Goal: Task Accomplishment & Management: Complete application form

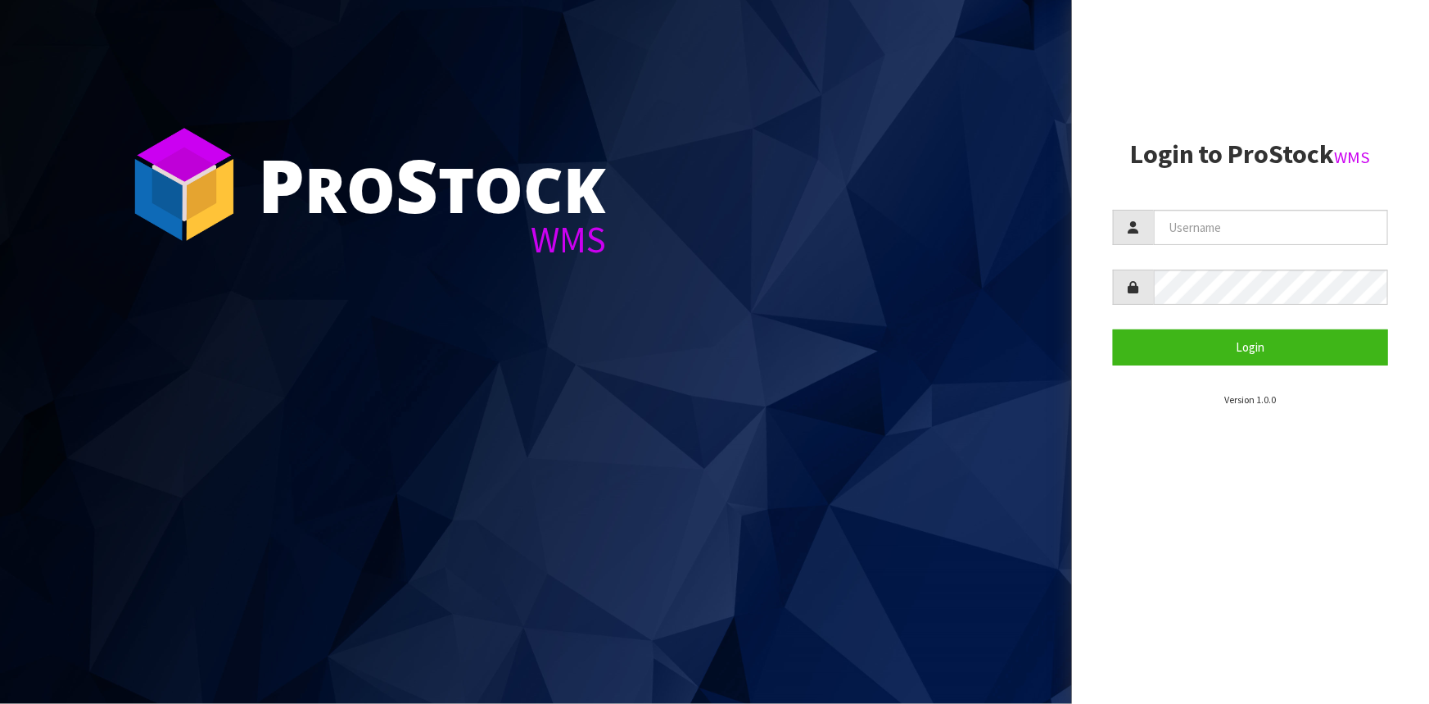
type input "[EMAIL_ADDRESS][DOMAIN_NAME]"
click at [1237, 318] on form "Fetu@cwl.co.nz Login" at bounding box center [1250, 287] width 275 height 155
click at [1113, 329] on button "Login" at bounding box center [1250, 346] width 275 height 35
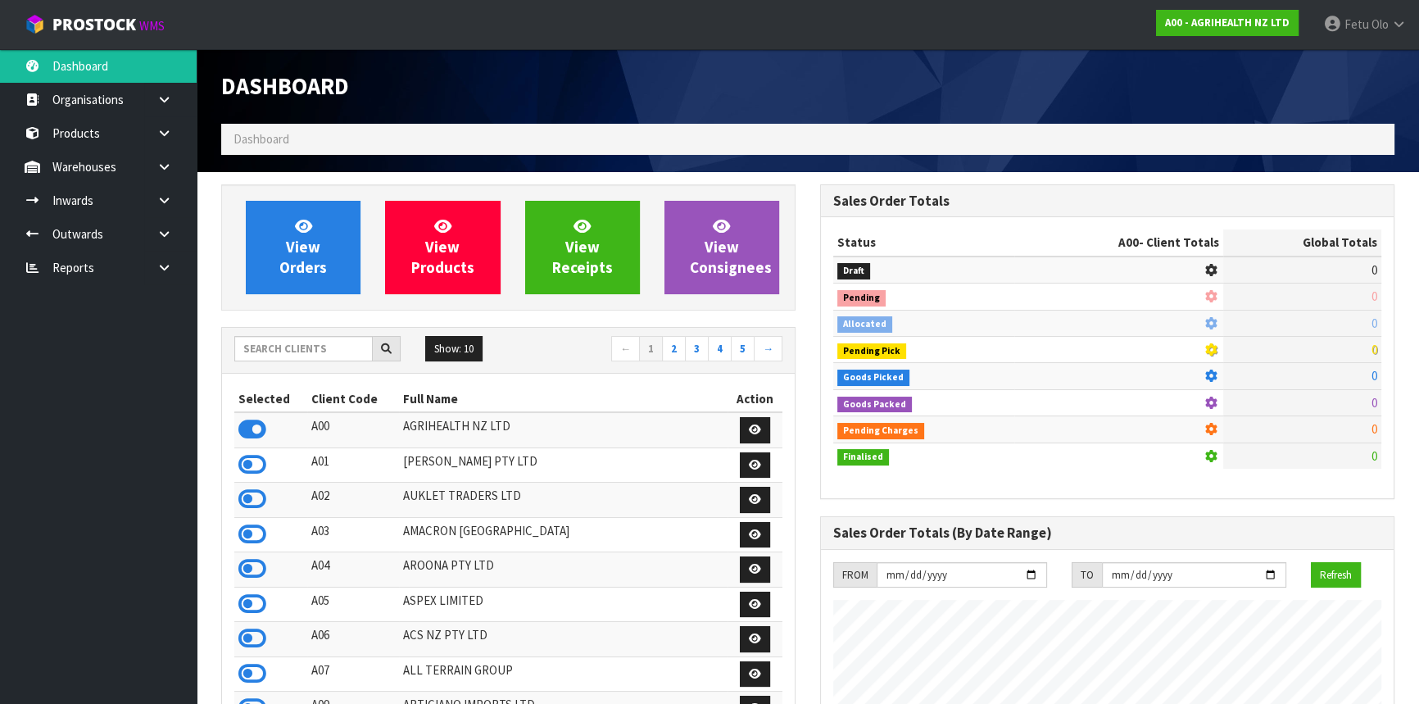
scroll to position [1238, 598]
click at [332, 351] on input "text" at bounding box center [303, 348] width 138 height 25
type input "K01"
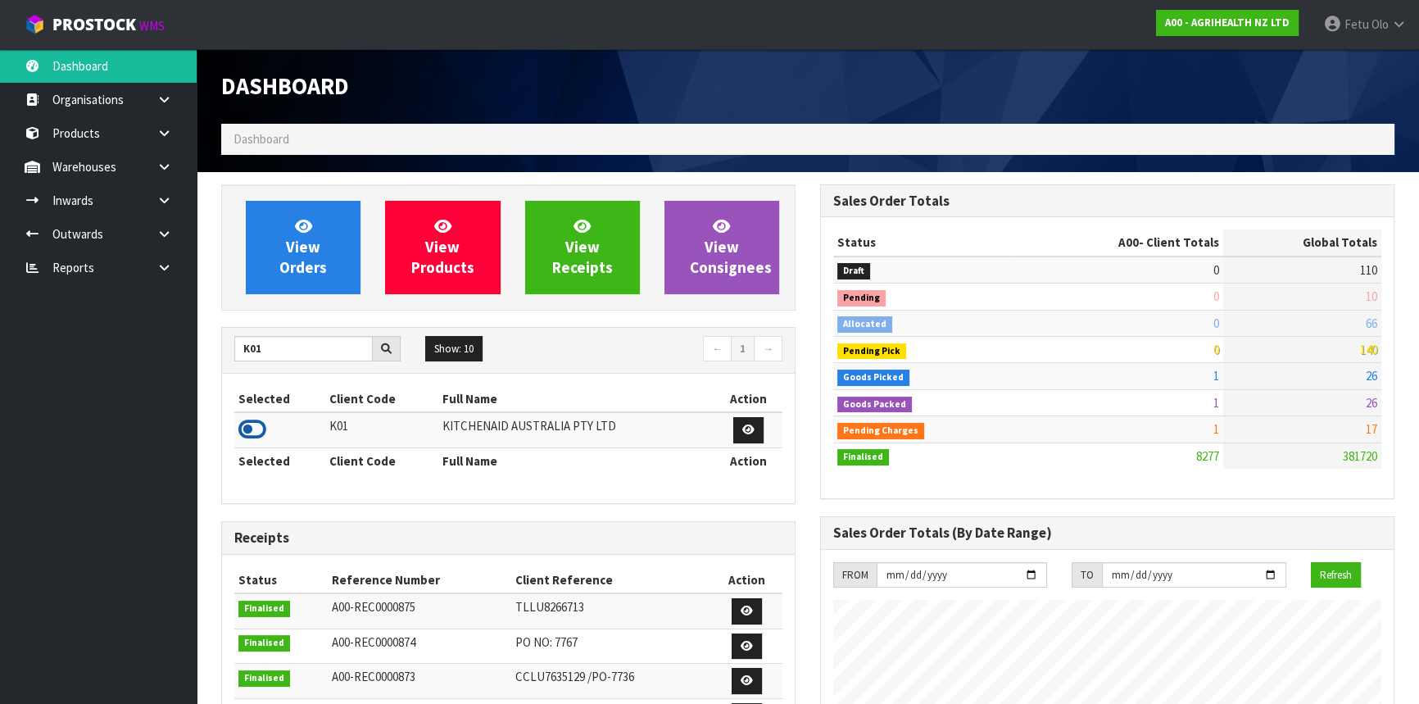
click at [260, 432] on icon at bounding box center [252, 429] width 28 height 25
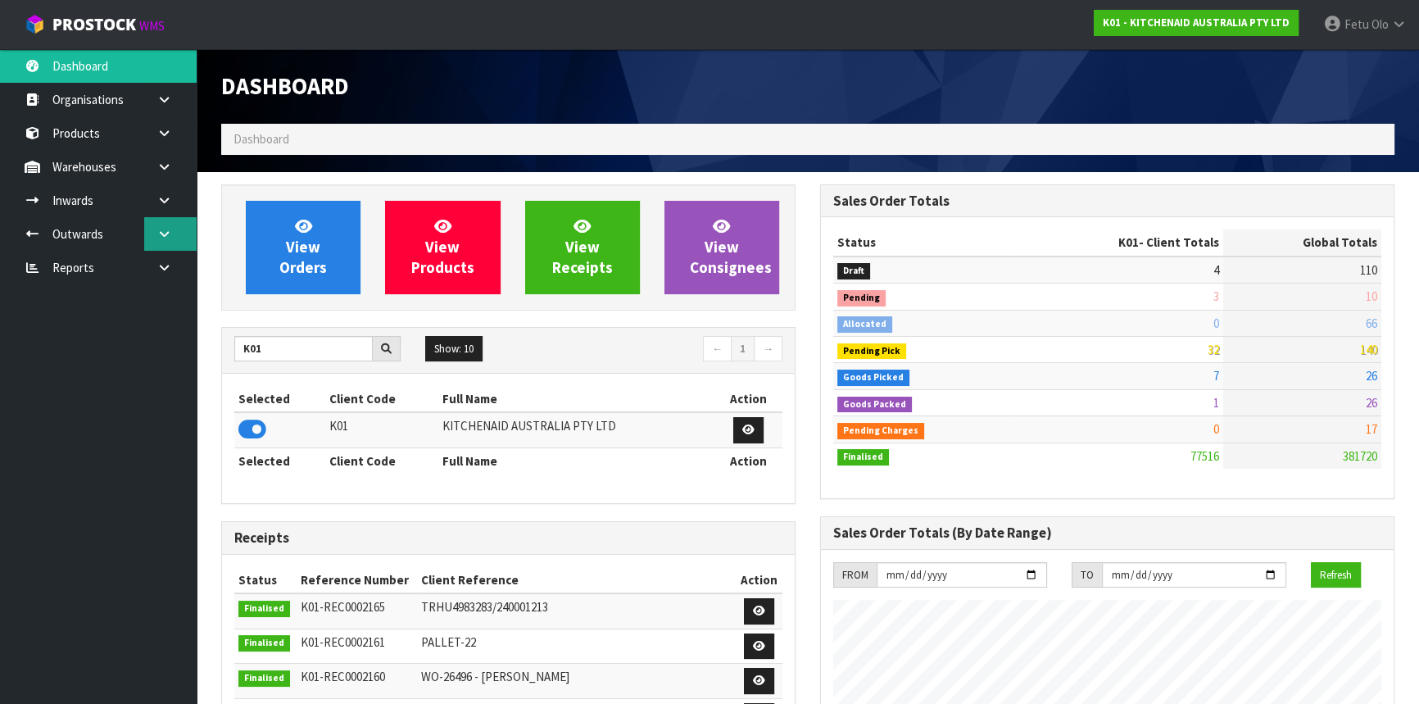
click at [157, 233] on icon at bounding box center [164, 234] width 16 height 12
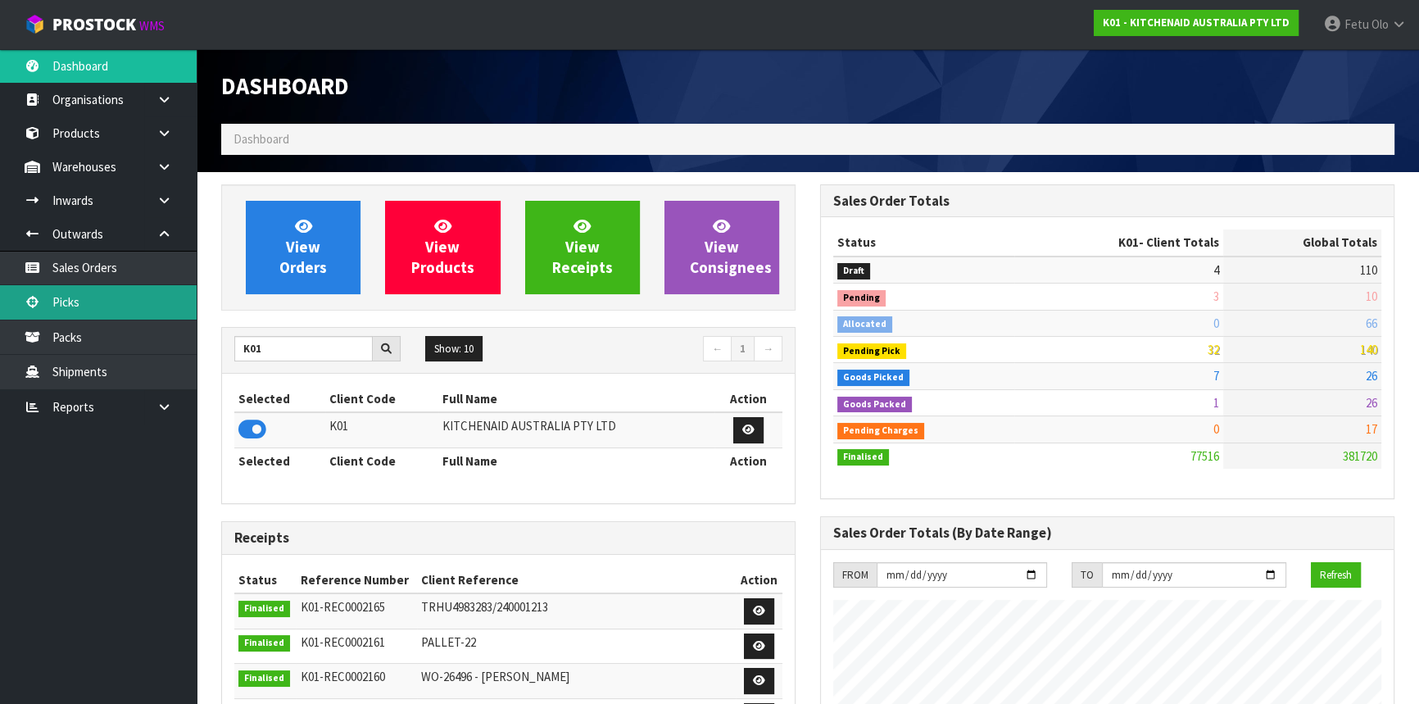
click at [71, 301] on link "Picks" at bounding box center [98, 302] width 197 height 34
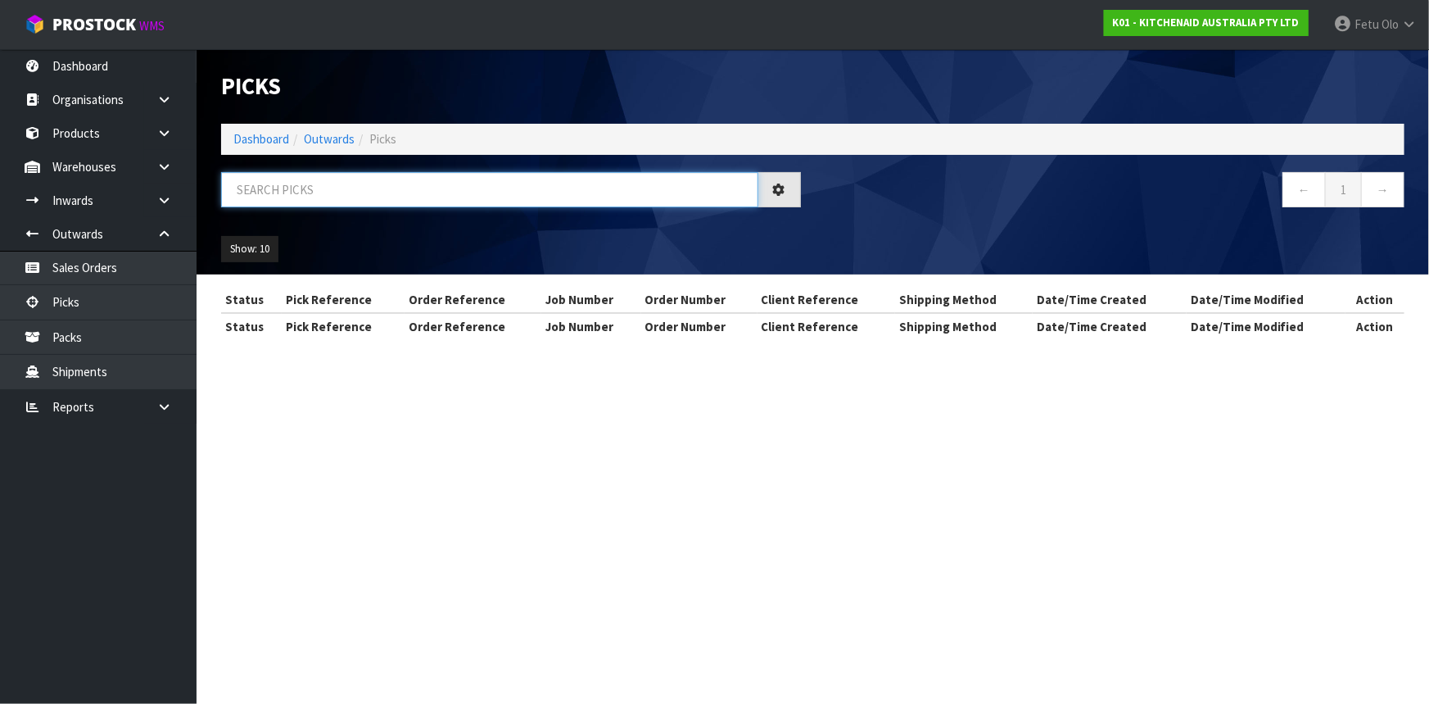
click at [299, 191] on input "text" at bounding box center [489, 189] width 537 height 35
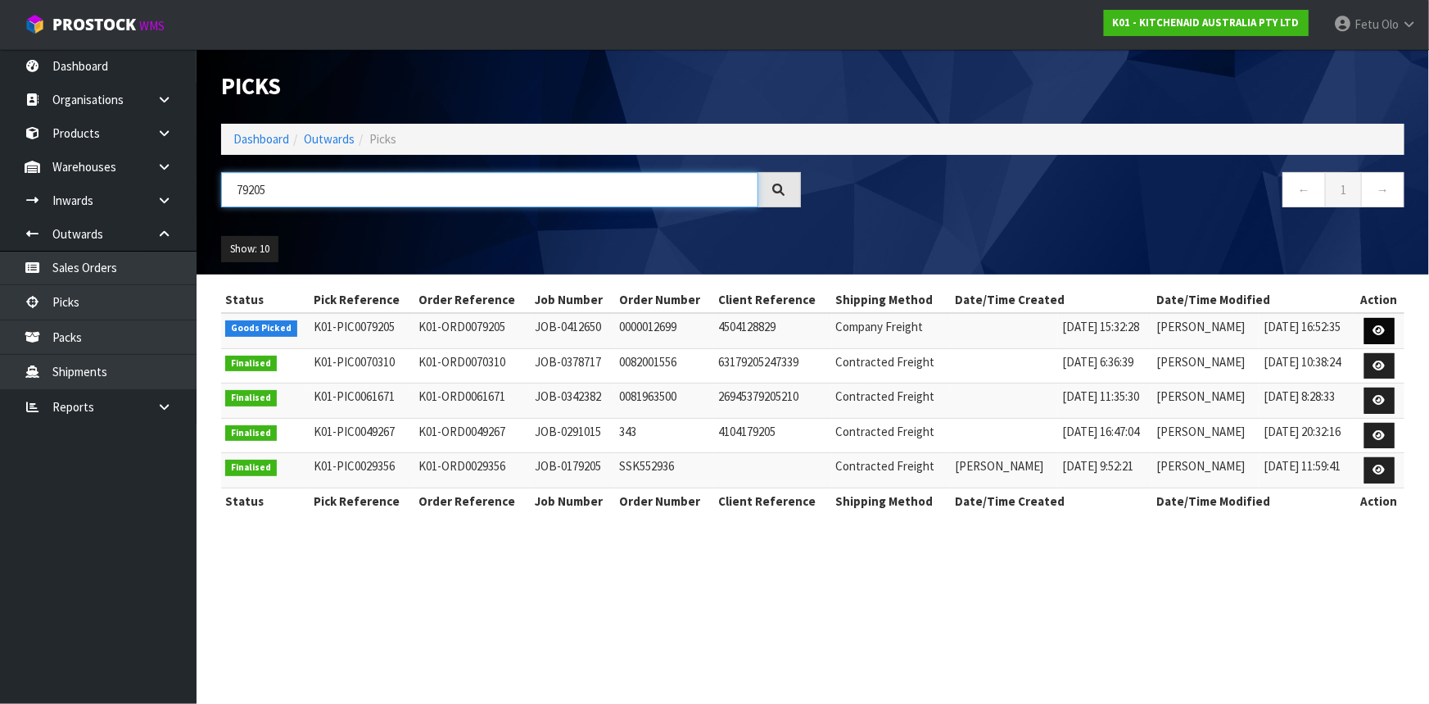
type input "79205"
click at [1375, 325] on icon at bounding box center [1380, 330] width 12 height 11
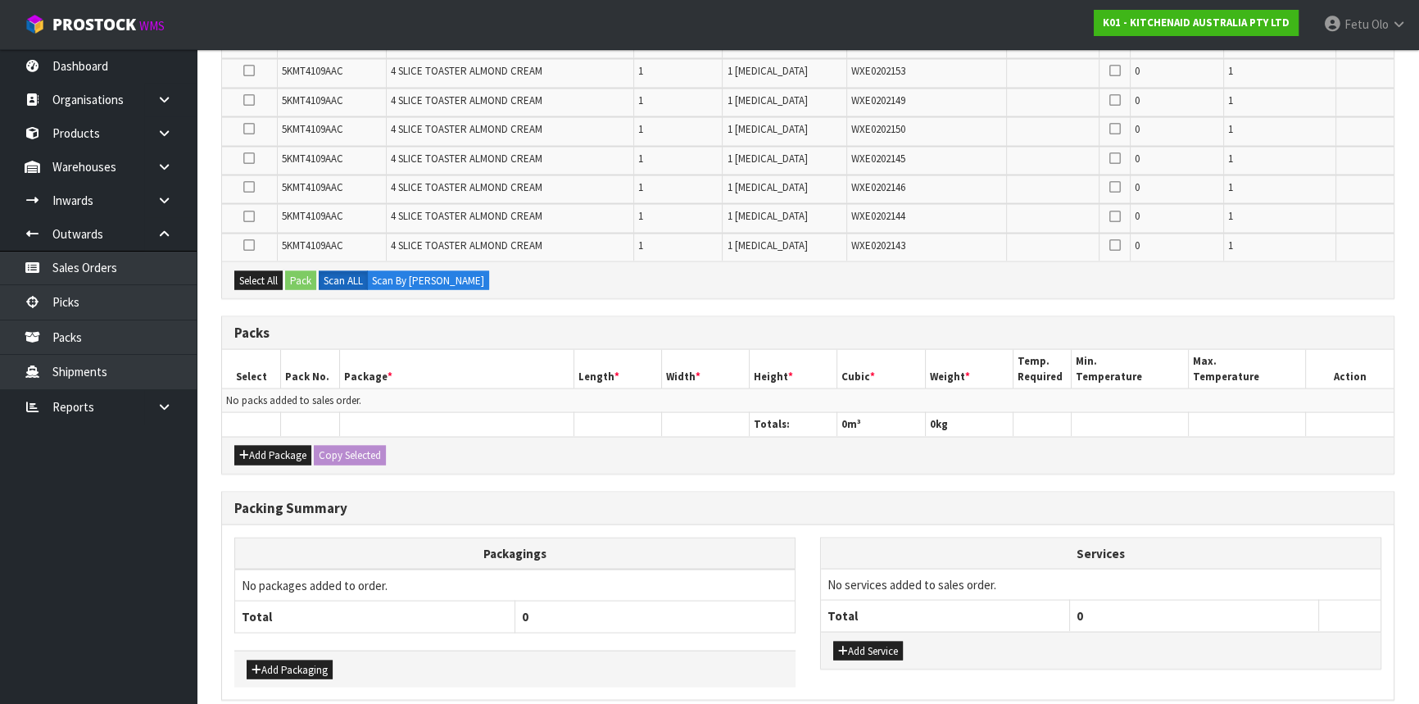
scroll to position [3967, 0]
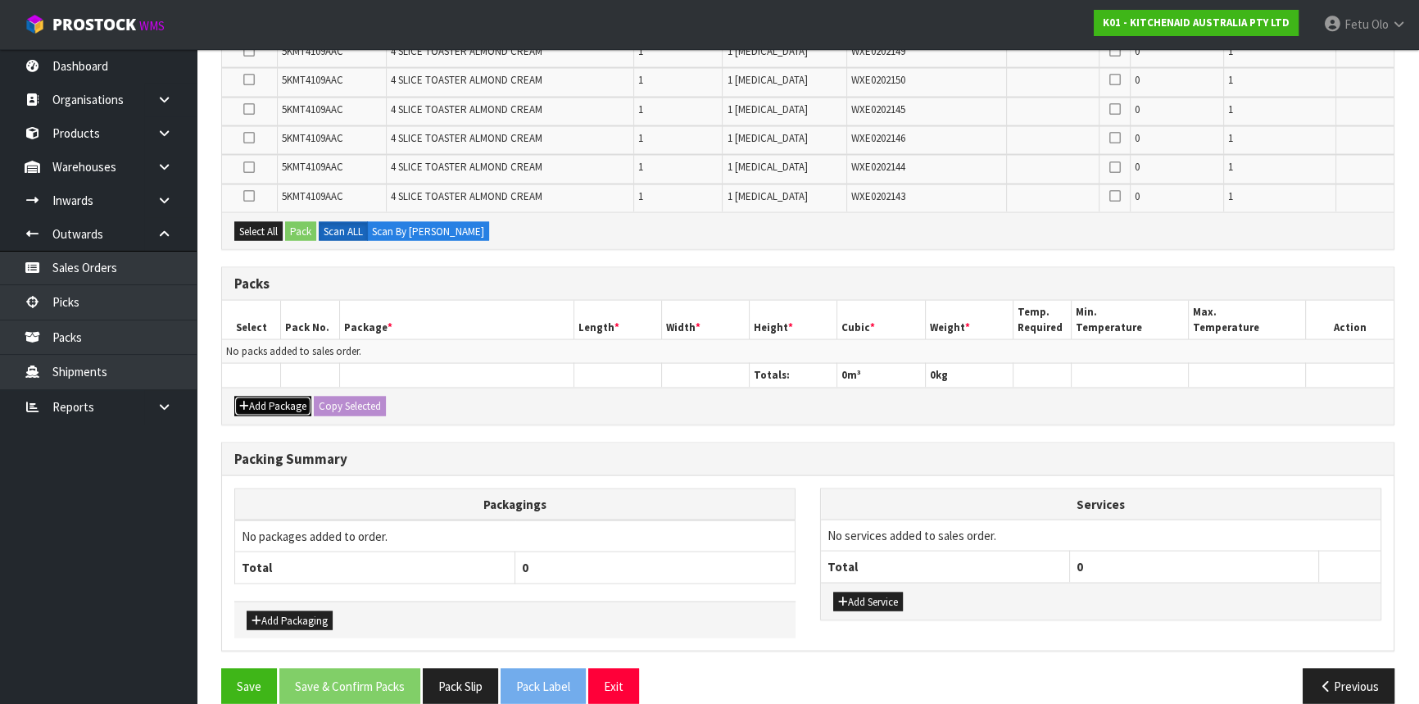
click at [261, 396] on button "Add Package" at bounding box center [272, 406] width 77 height 20
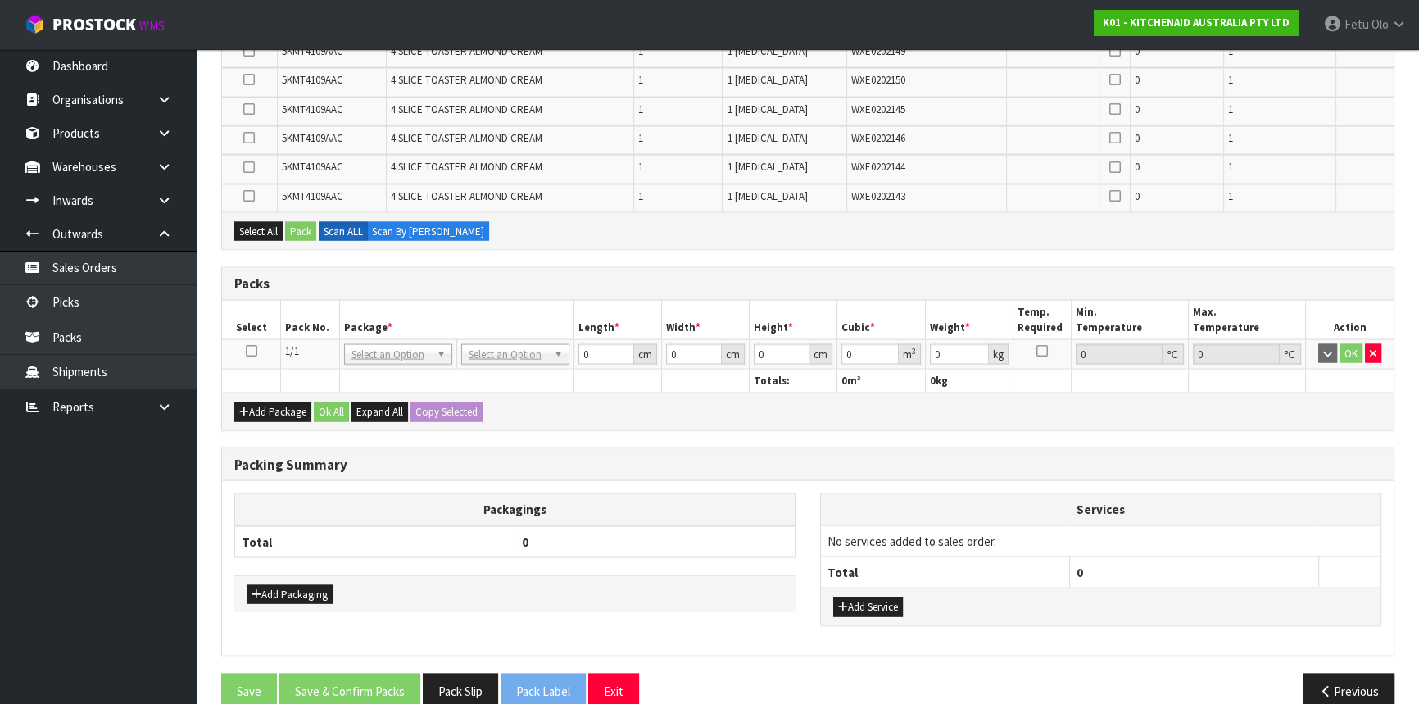
click at [248, 351] on icon at bounding box center [251, 351] width 11 height 1
click at [366, 302] on th "Package *" at bounding box center [456, 320] width 234 height 38
click at [569, 449] on div "Packing Summary" at bounding box center [807, 465] width 1171 height 33
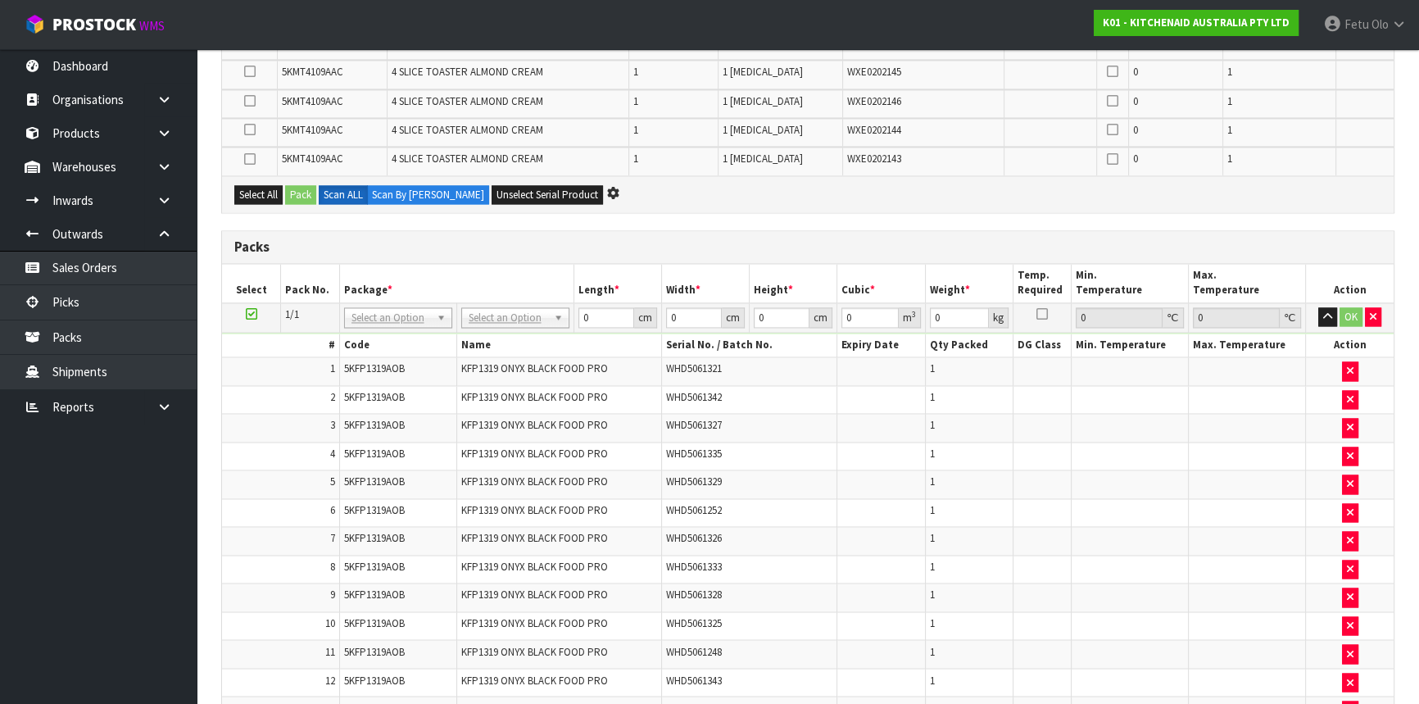
scroll to position [3101, 0]
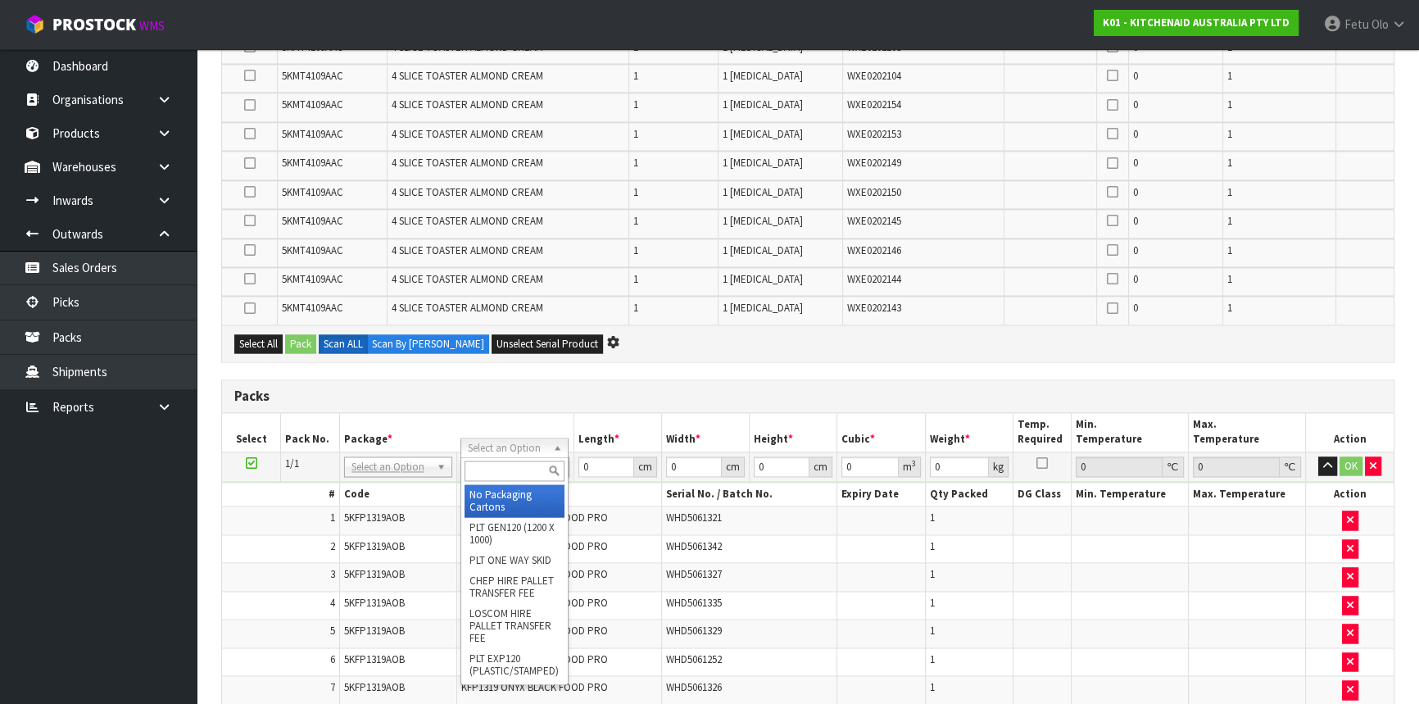
drag, startPoint x: 514, startPoint y: 445, endPoint x: 515, endPoint y: 501, distance: 56.5
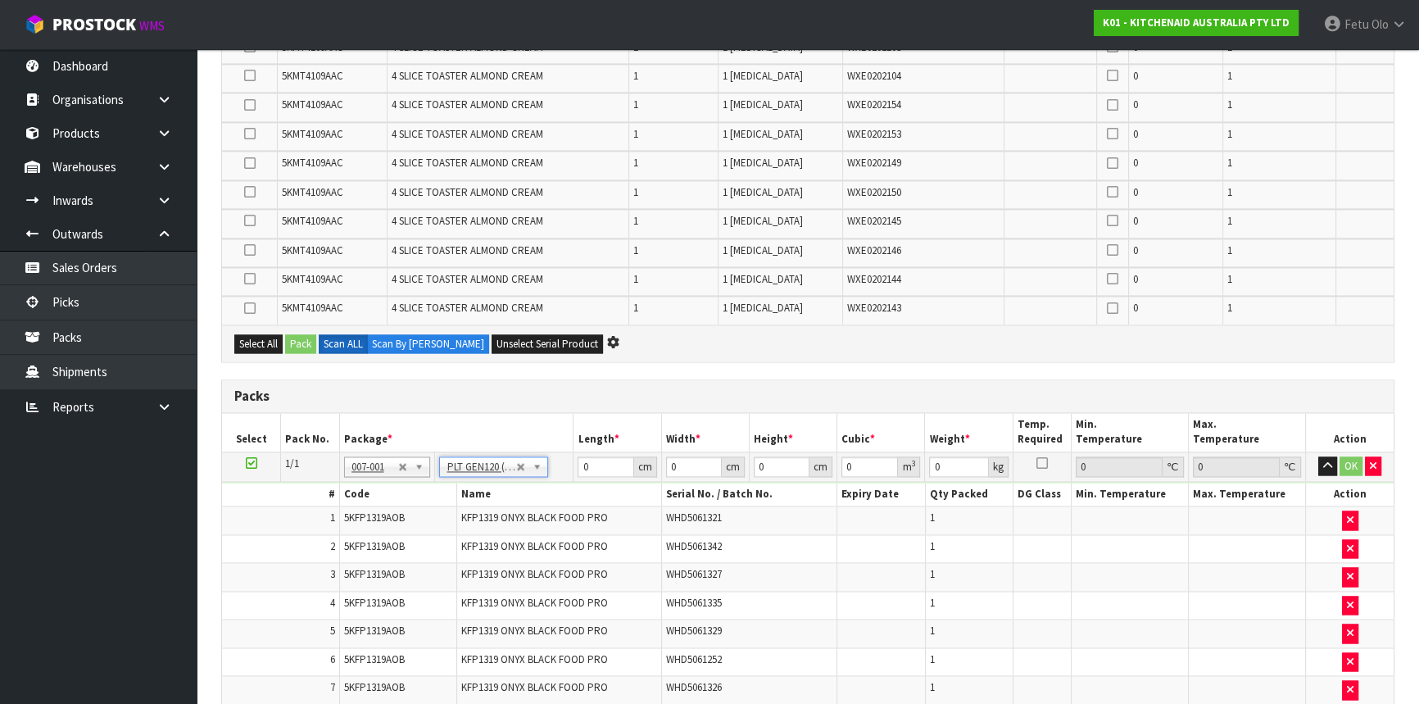
type input "120"
type input "100"
type input "123.7"
click at [506, 459] on td "No Packaging Cartons PLT GEN120 (1200 X 1000) PLT ONE WAY SKID CHEP HIRE PALLET…" at bounding box center [504, 465] width 138 height 29
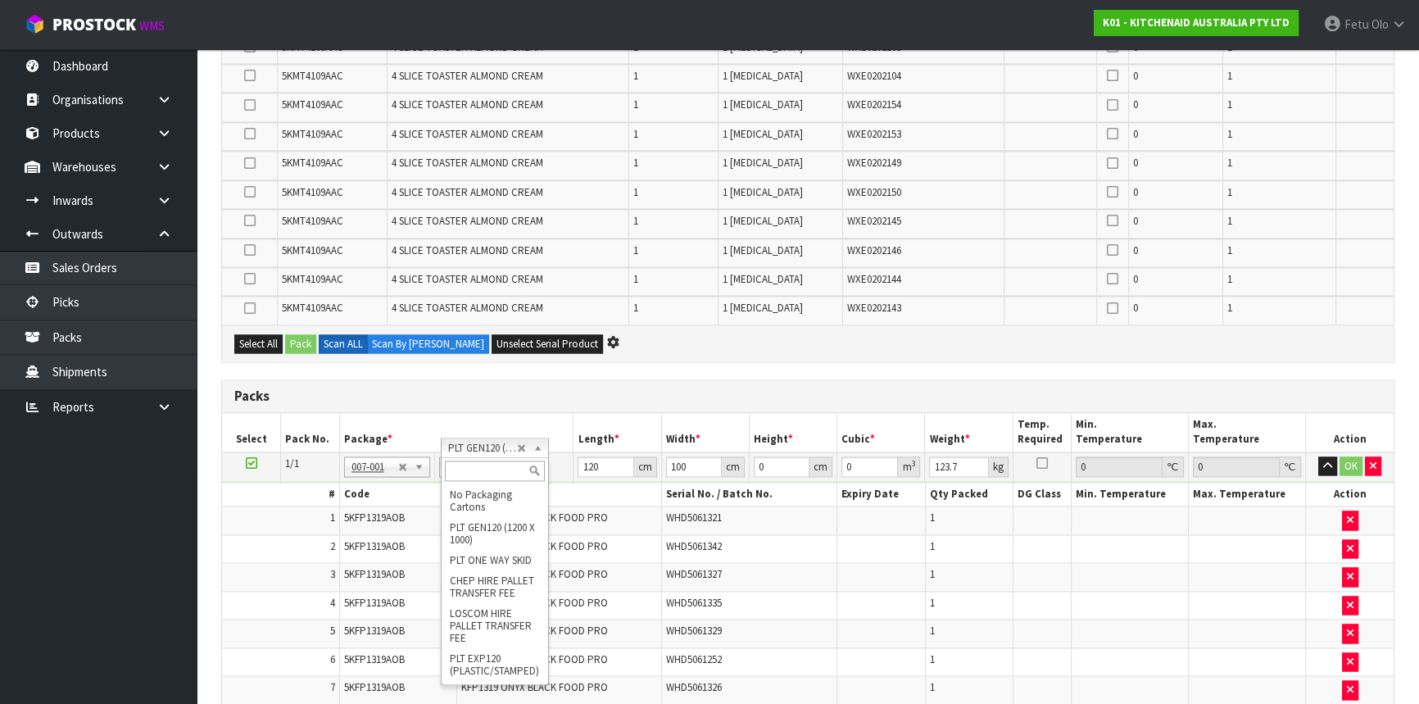
click at [483, 467] on input "text" at bounding box center [495, 470] width 100 height 20
type input "CH"
type input "14"
type input "0.168"
type input "147.7"
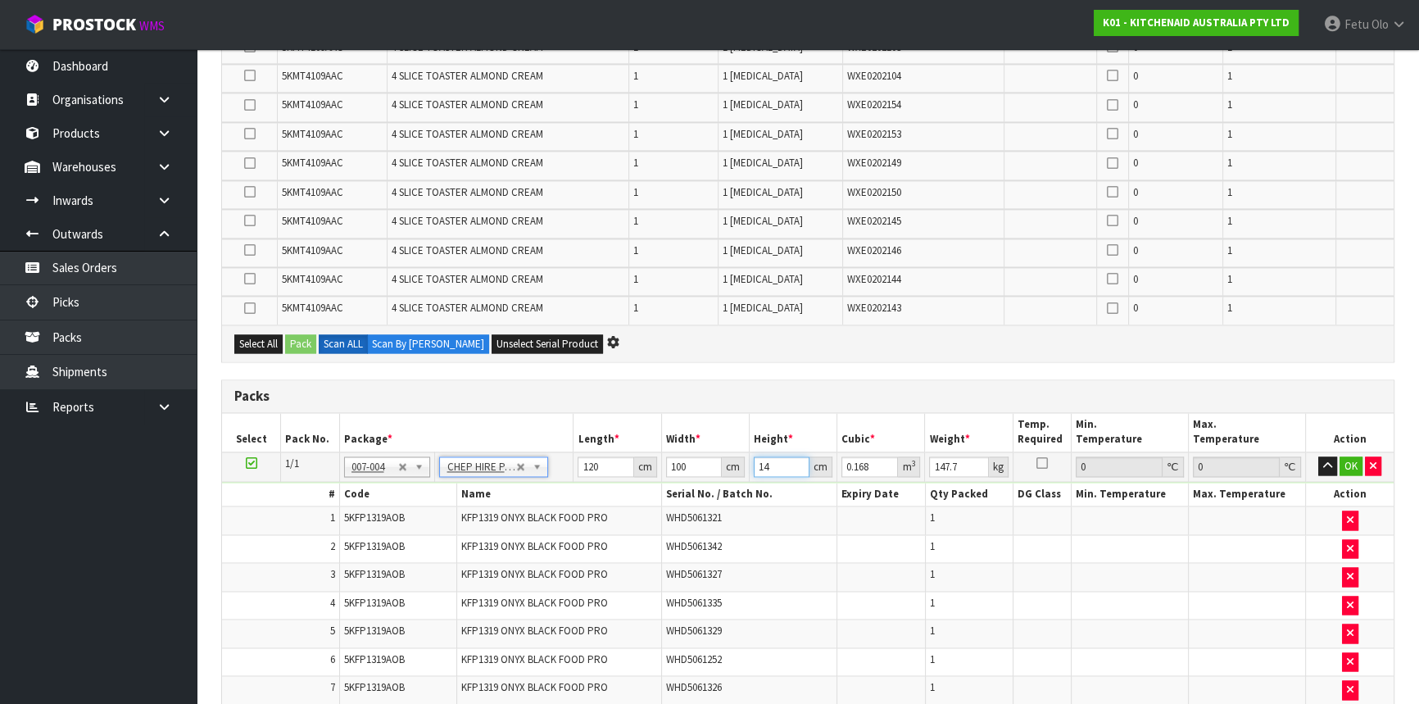
drag, startPoint x: 777, startPoint y: 450, endPoint x: 683, endPoint y: 486, distance: 100.8
type input "1"
type input "0.012"
type input "14"
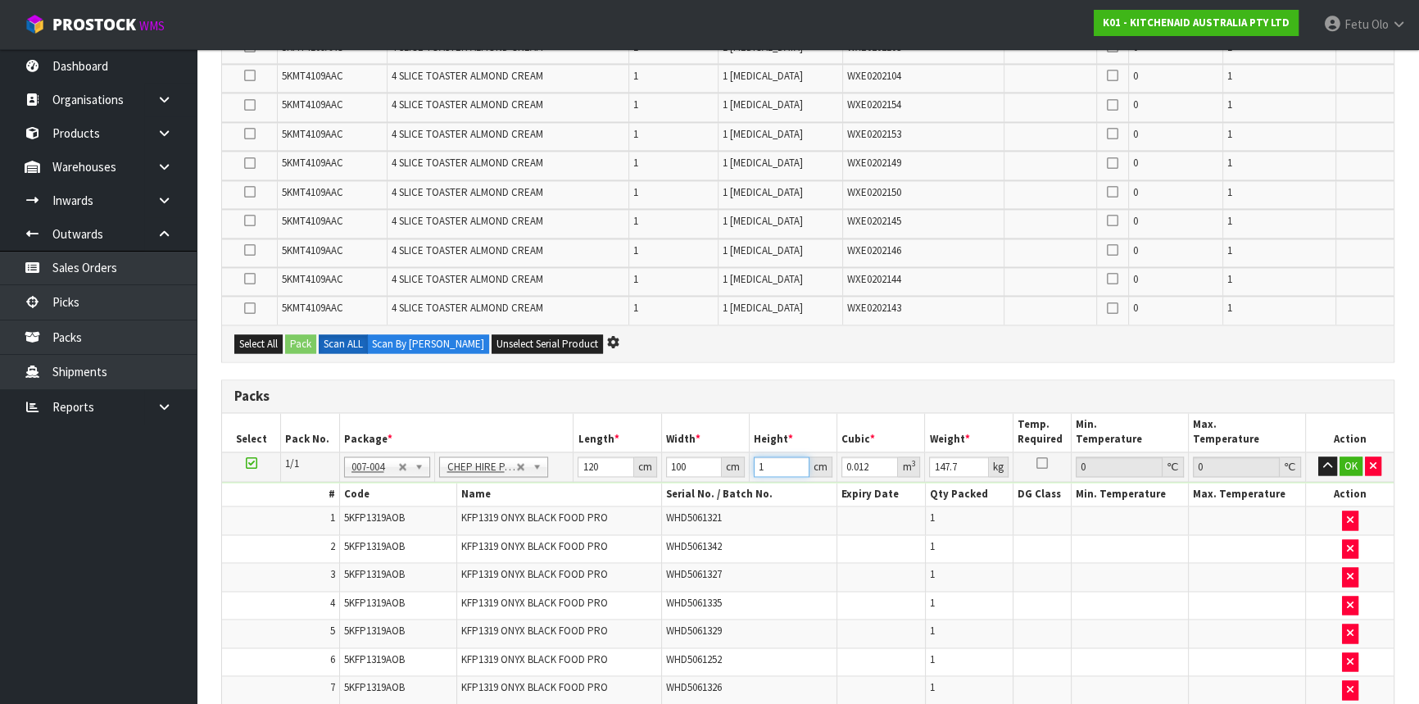
type input "0.168"
type input "140"
type input "1.68"
type input "140"
click button "OK" at bounding box center [1350, 466] width 23 height 20
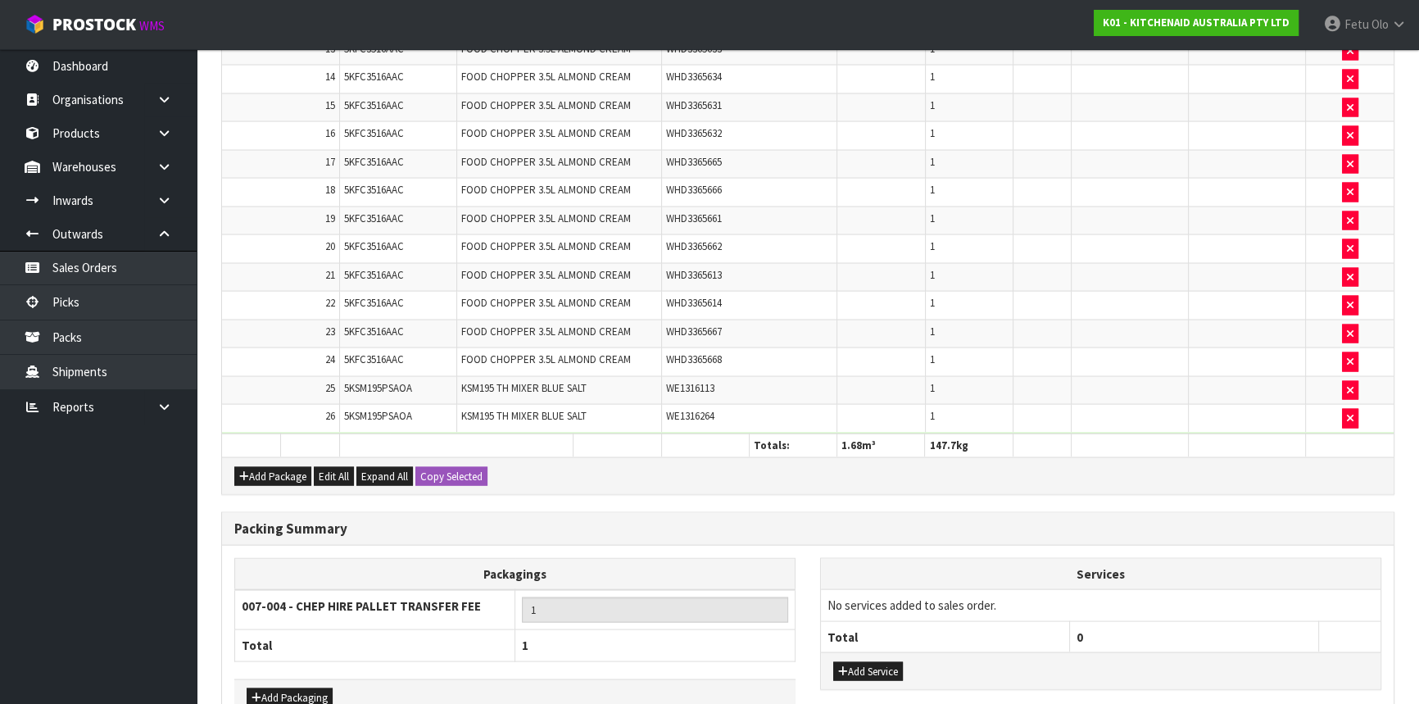
scroll to position [3982, 0]
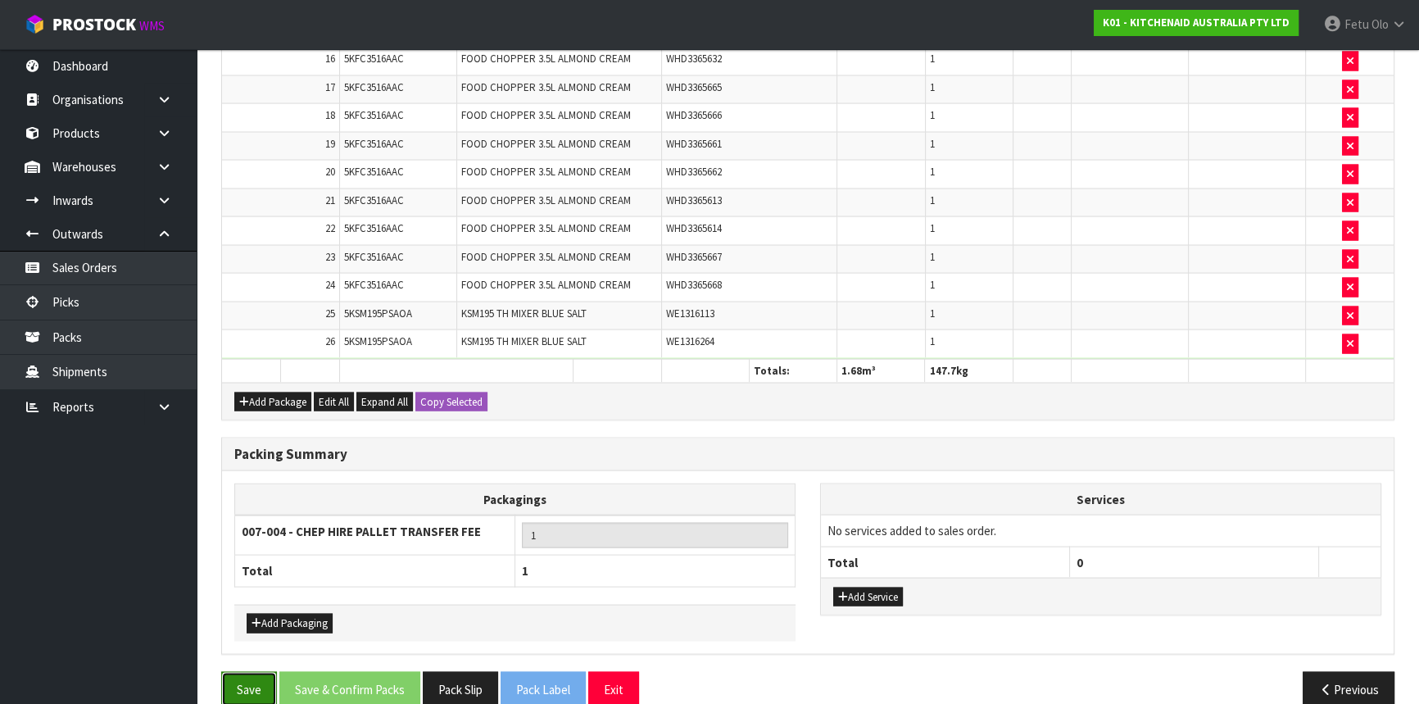
click at [246, 672] on button "Save" at bounding box center [249, 689] width 56 height 35
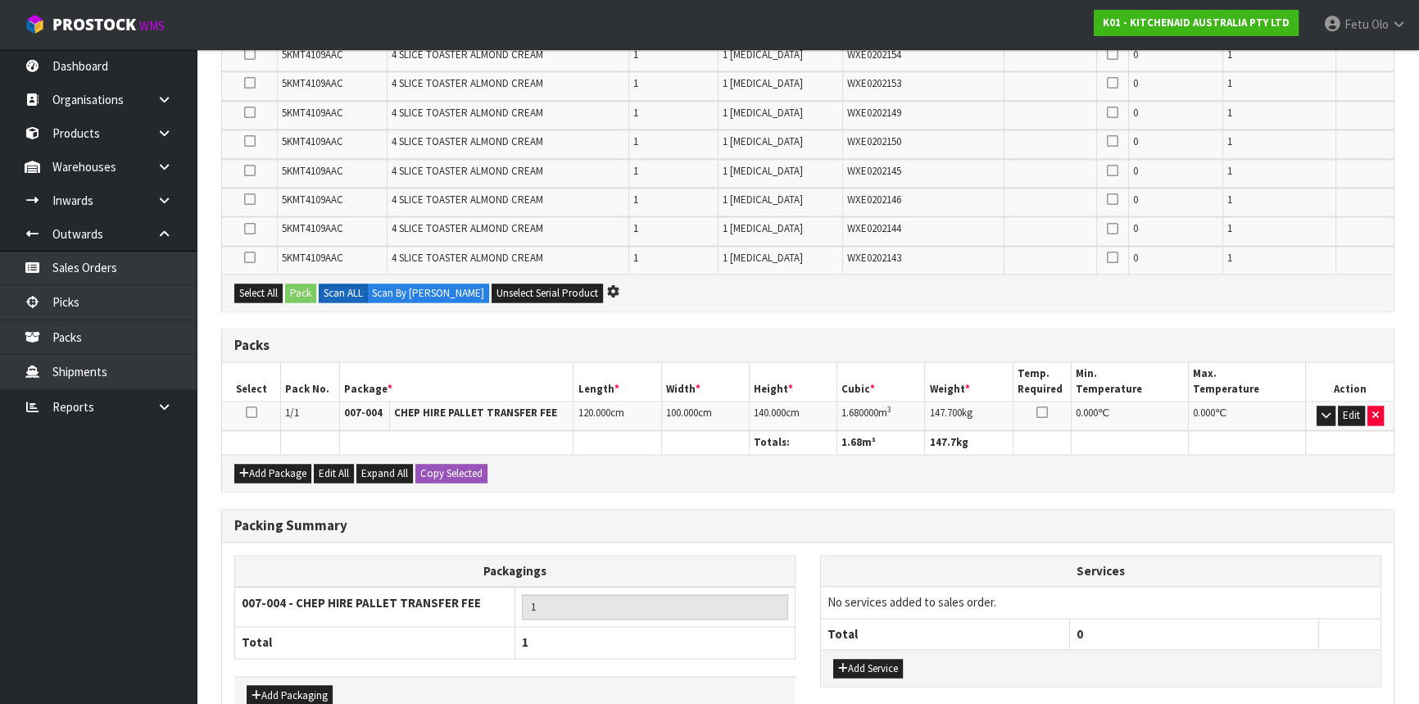
scroll to position [3289, 0]
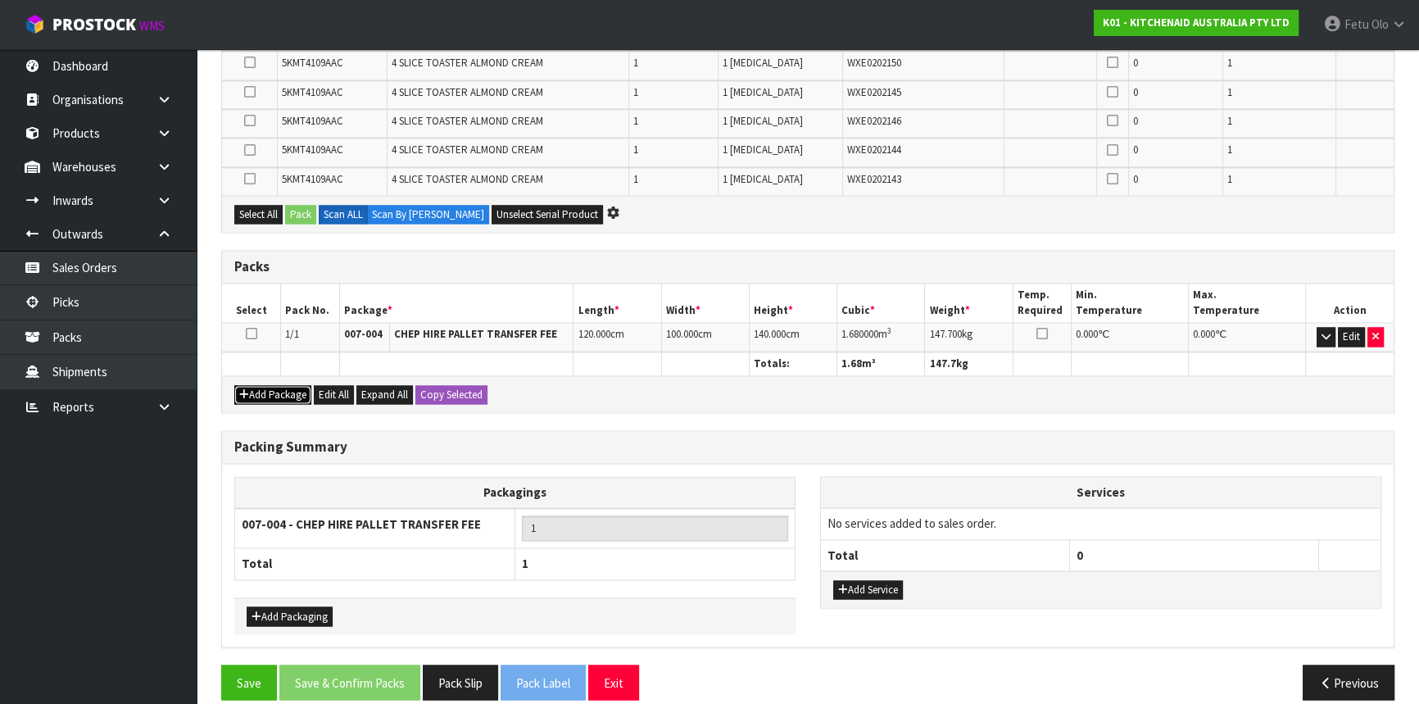
click at [253, 385] on button "Add Package" at bounding box center [272, 395] width 77 height 20
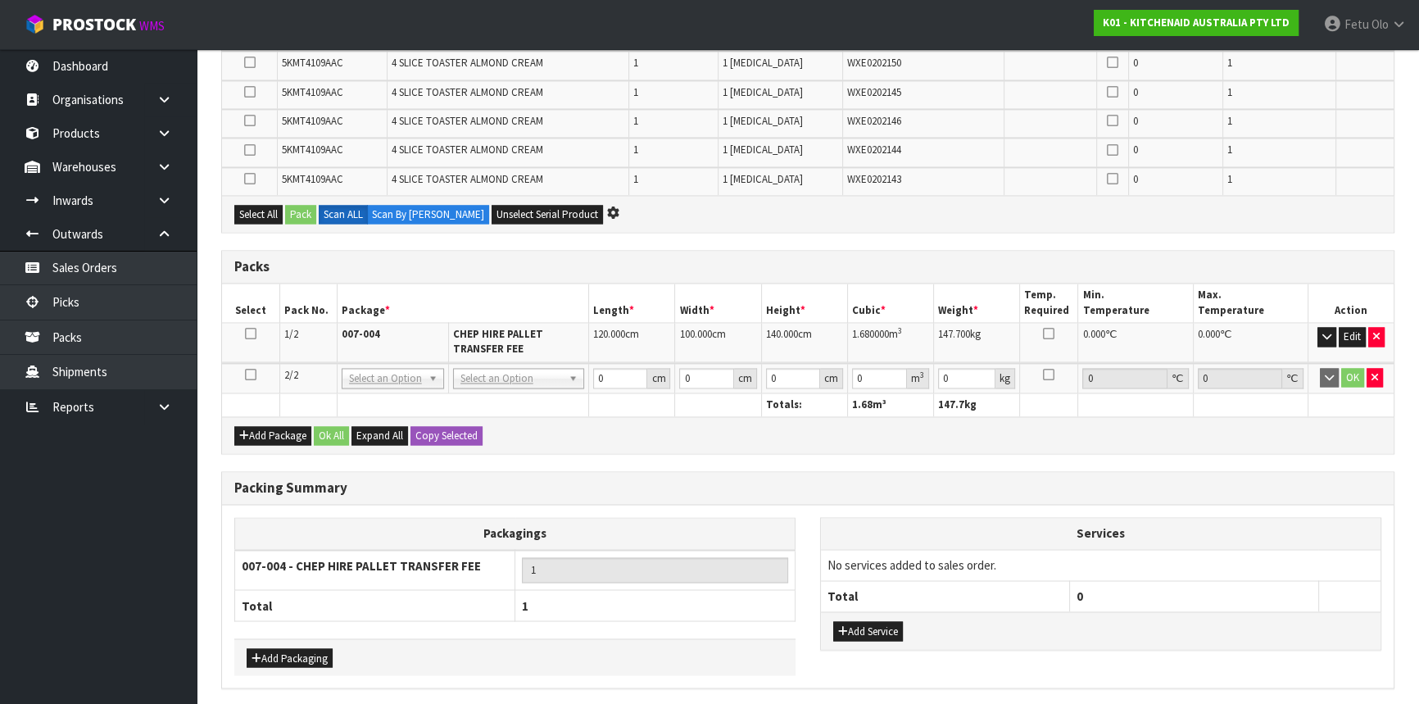
click at [251, 374] on icon at bounding box center [250, 374] width 11 height 1
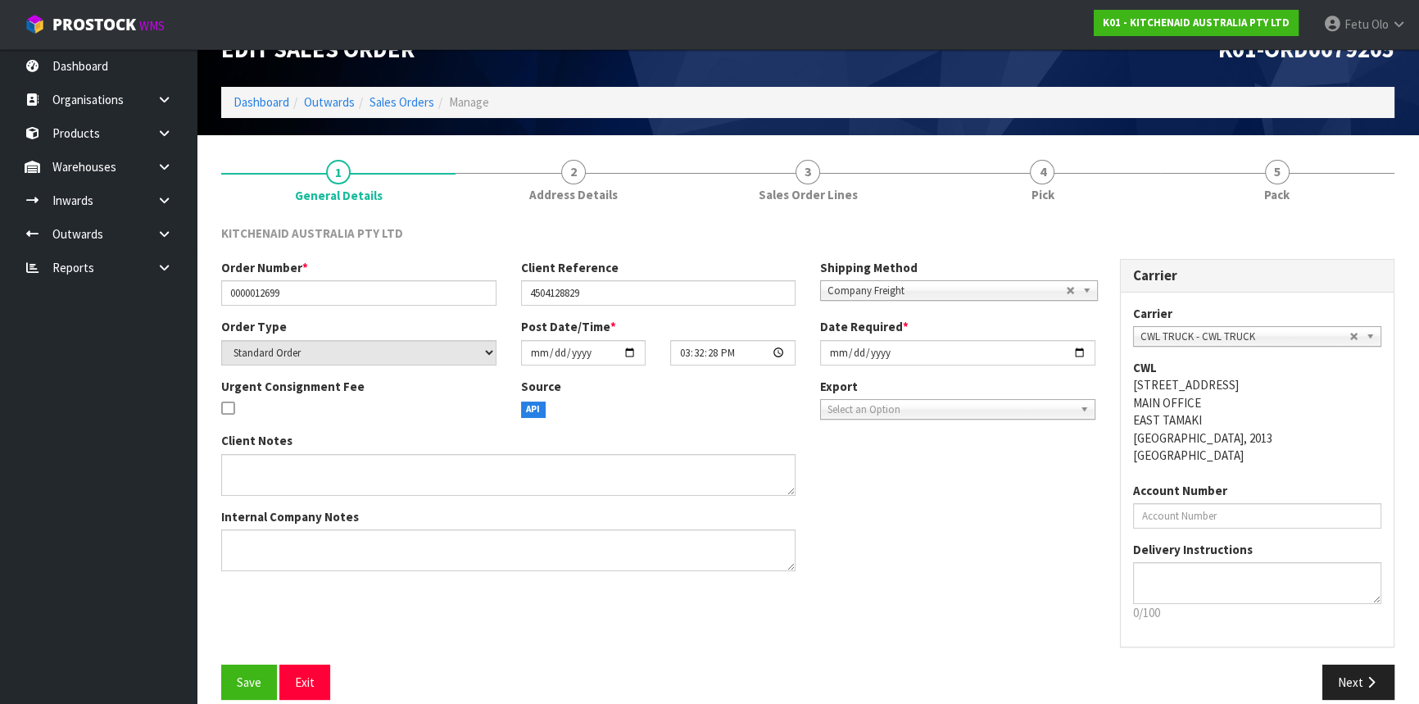
scroll to position [57, 0]
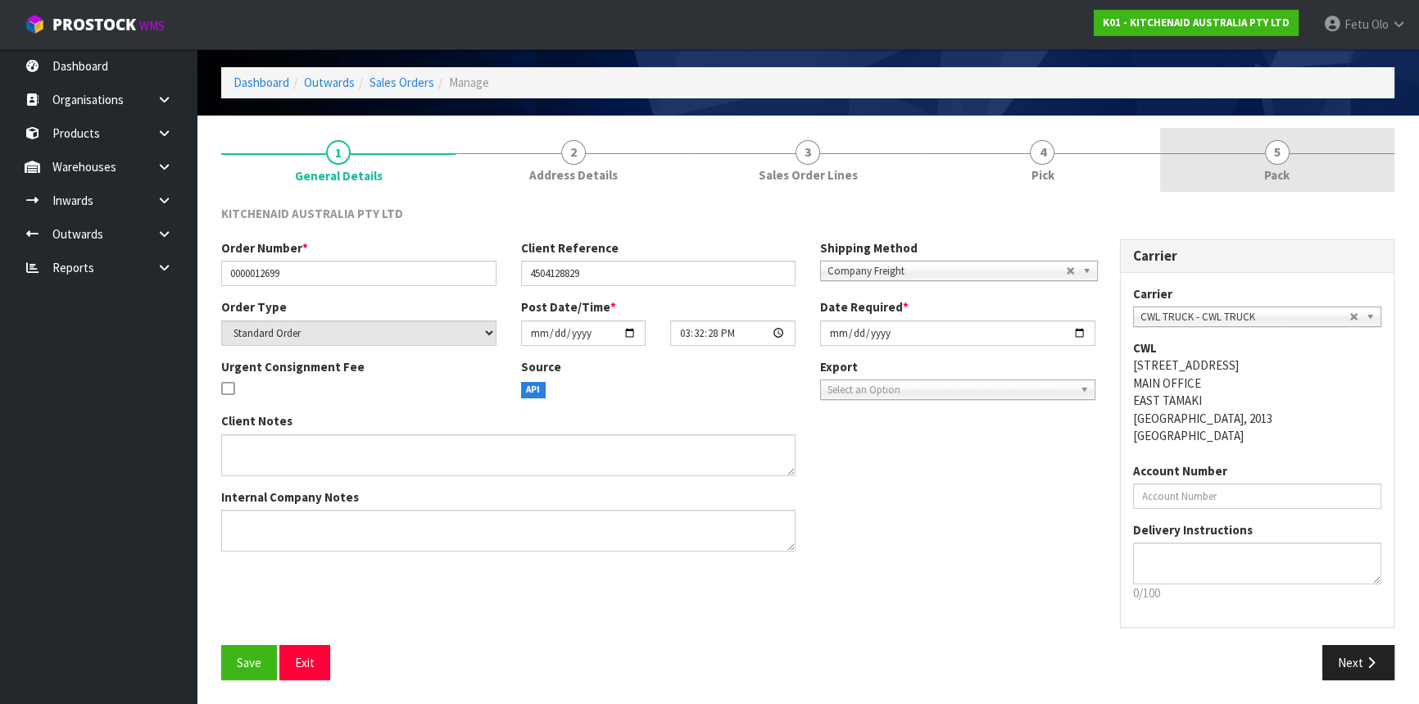
click at [1252, 174] on link "5 Pack" at bounding box center [1277, 160] width 234 height 65
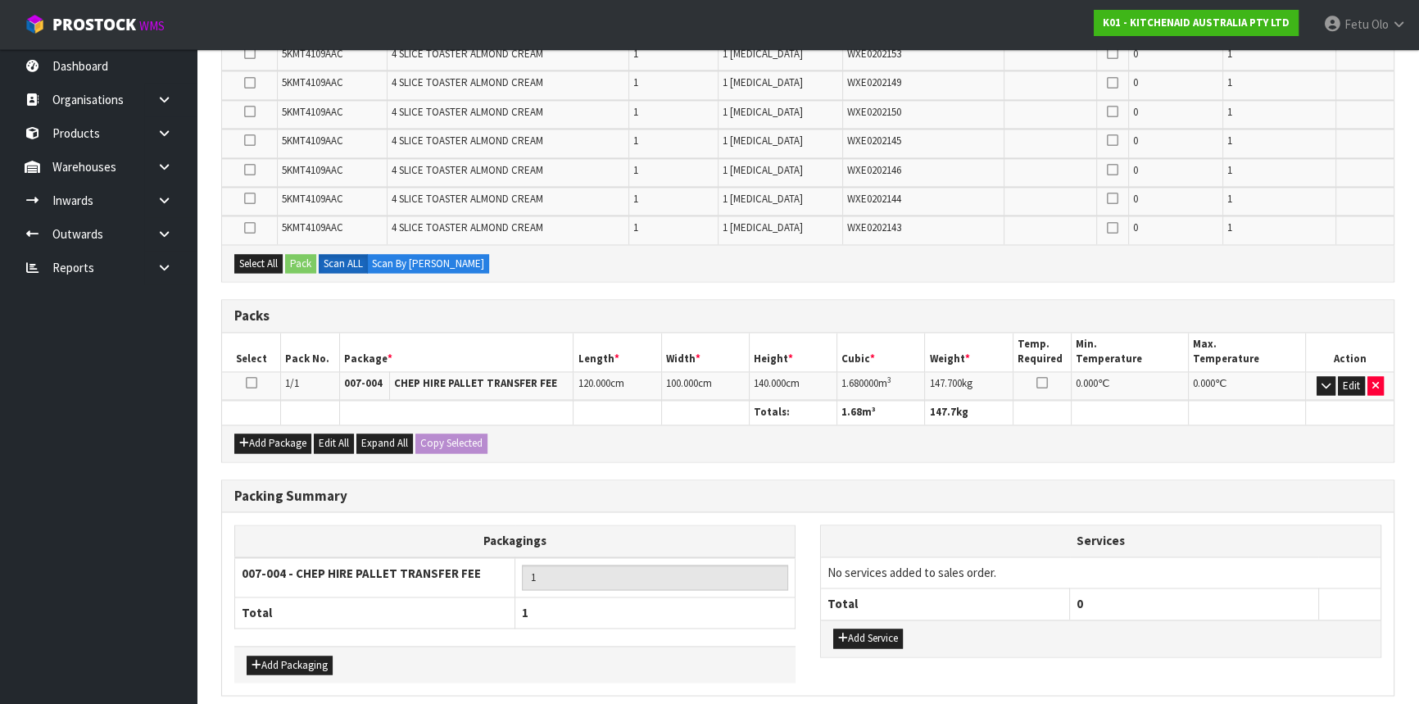
scroll to position [3230, 0]
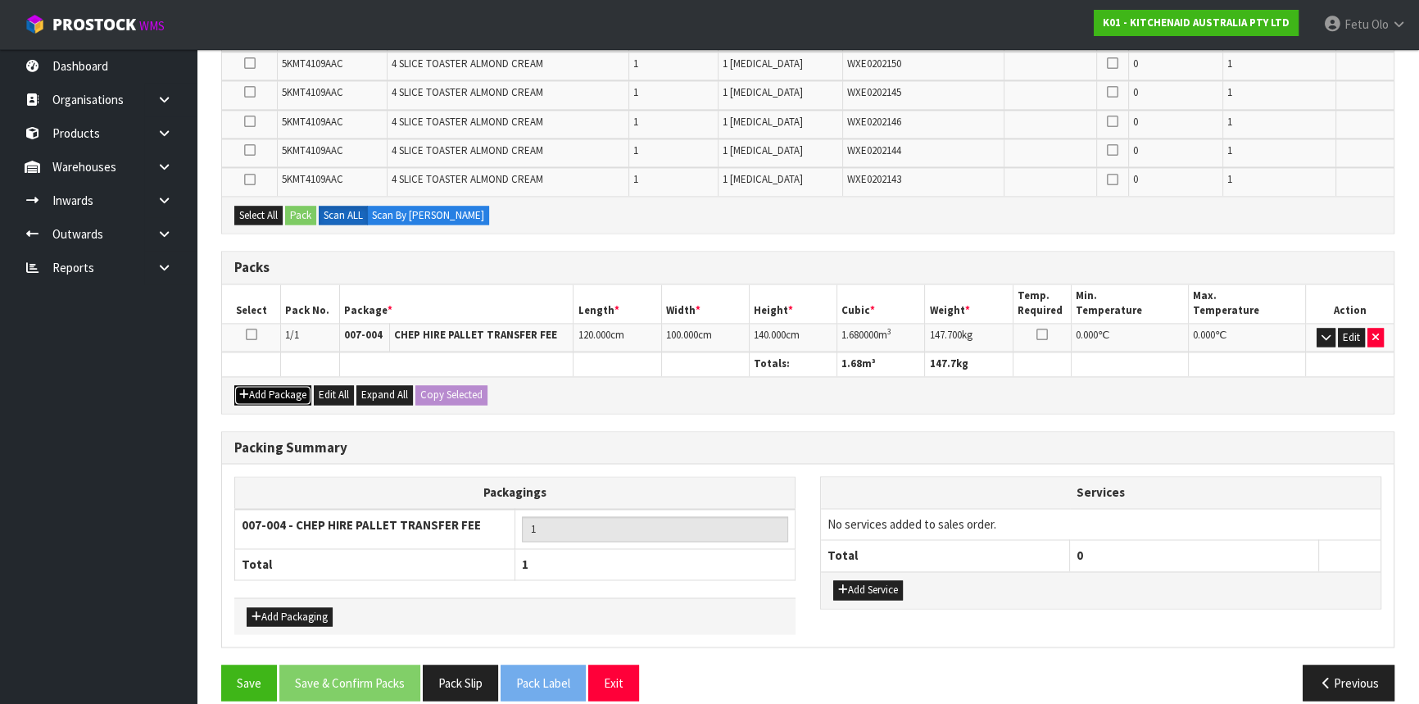
click at [260, 385] on button "Add Package" at bounding box center [272, 395] width 77 height 20
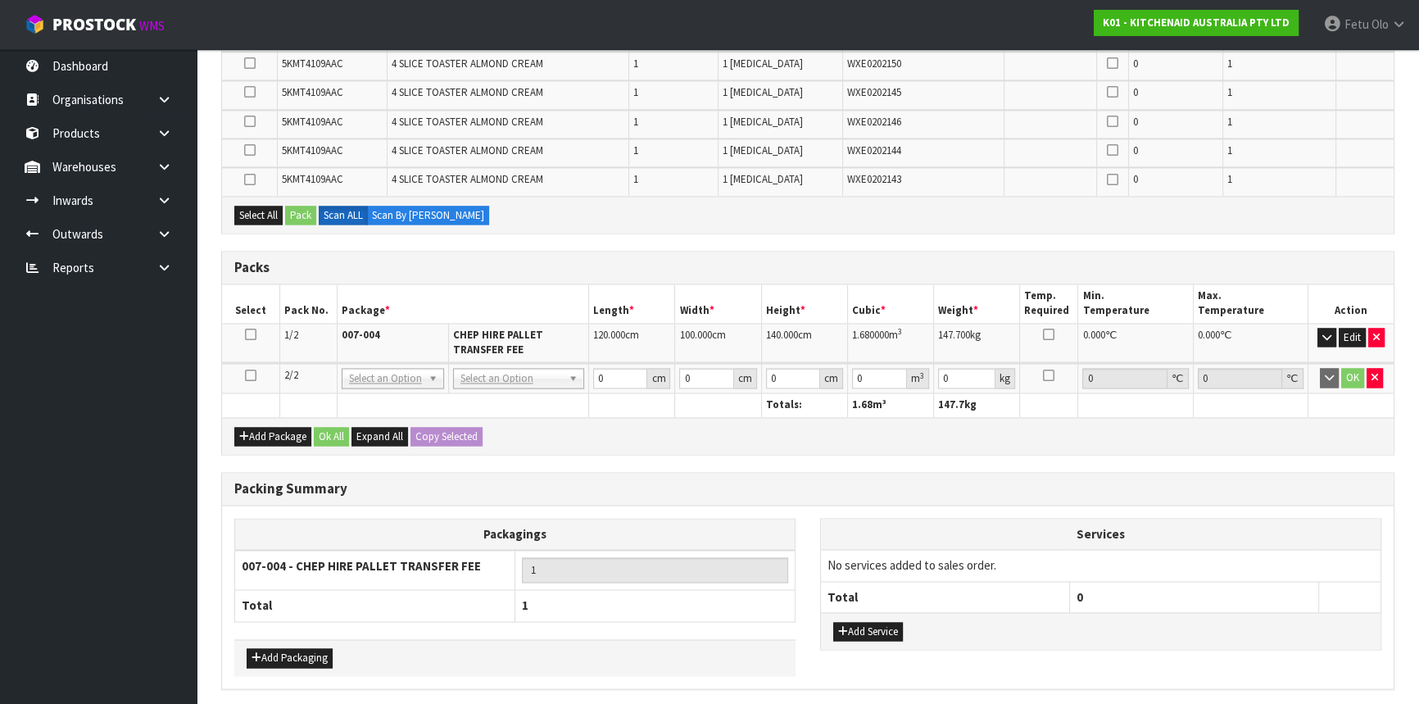
click at [249, 375] on icon at bounding box center [250, 375] width 11 height 1
click at [177, 403] on ul "Dashboard Organisations Clients Consignees Carriers Products Categories Serial …" at bounding box center [98, 376] width 197 height 654
click at [247, 334] on icon at bounding box center [250, 334] width 11 height 1
click at [170, 423] on ul "Dashboard Organisations Clients Consignees Carriers Products Categories Serial …" at bounding box center [98, 376] width 197 height 654
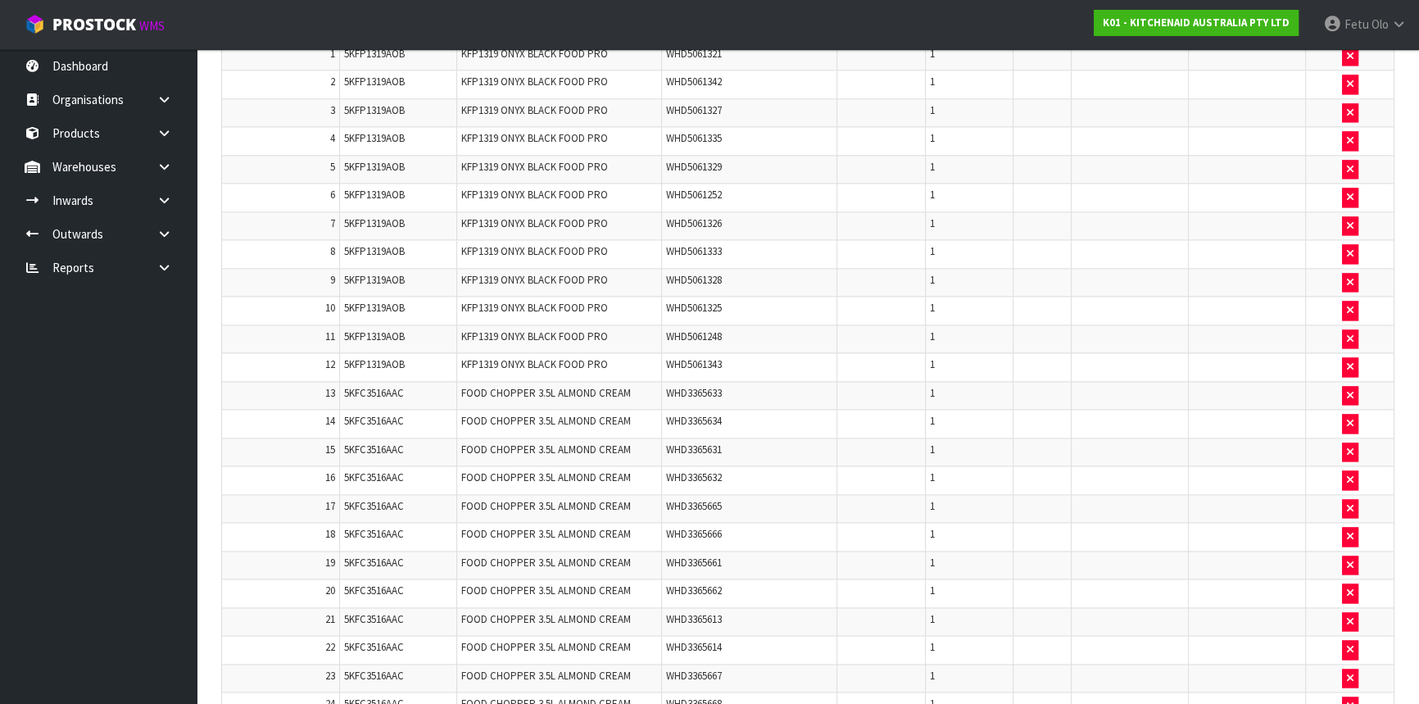
scroll to position [2555, 0]
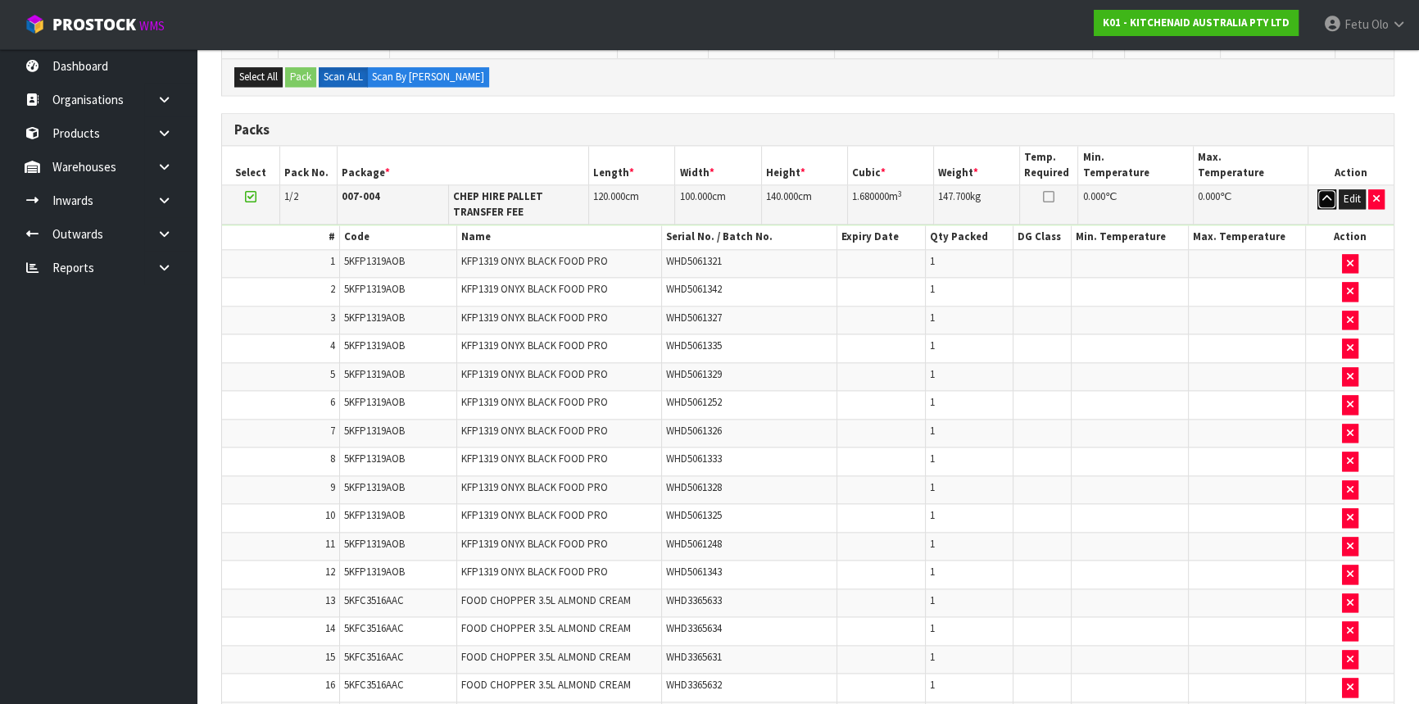
click at [1323, 193] on icon "button" at bounding box center [1326, 198] width 9 height 11
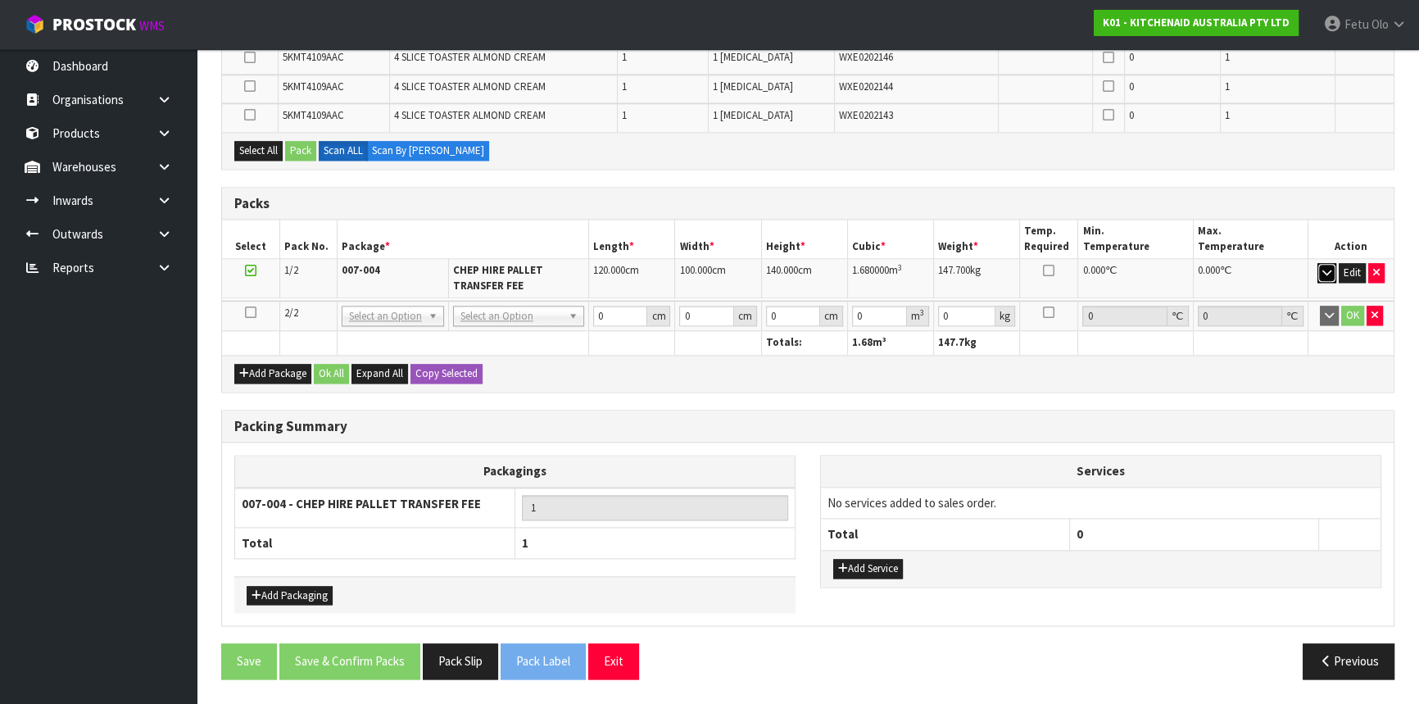
scroll to position [2463, 0]
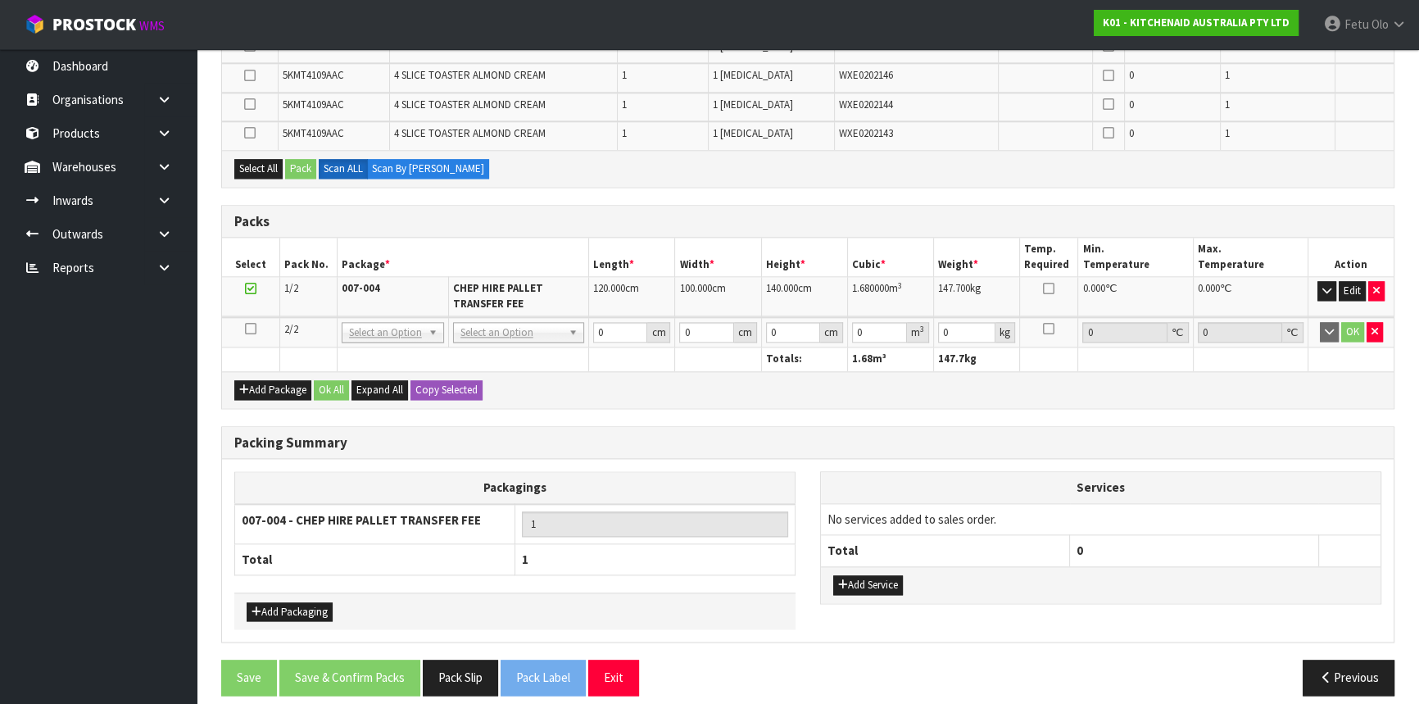
click at [253, 328] on icon at bounding box center [250, 328] width 11 height 1
drag, startPoint x: 149, startPoint y: 420, endPoint x: 158, endPoint y: 346, distance: 75.1
click at [150, 408] on ul "Dashboard Organisations Clients Consignees Carriers Products Categories Serial …" at bounding box center [98, 376] width 197 height 654
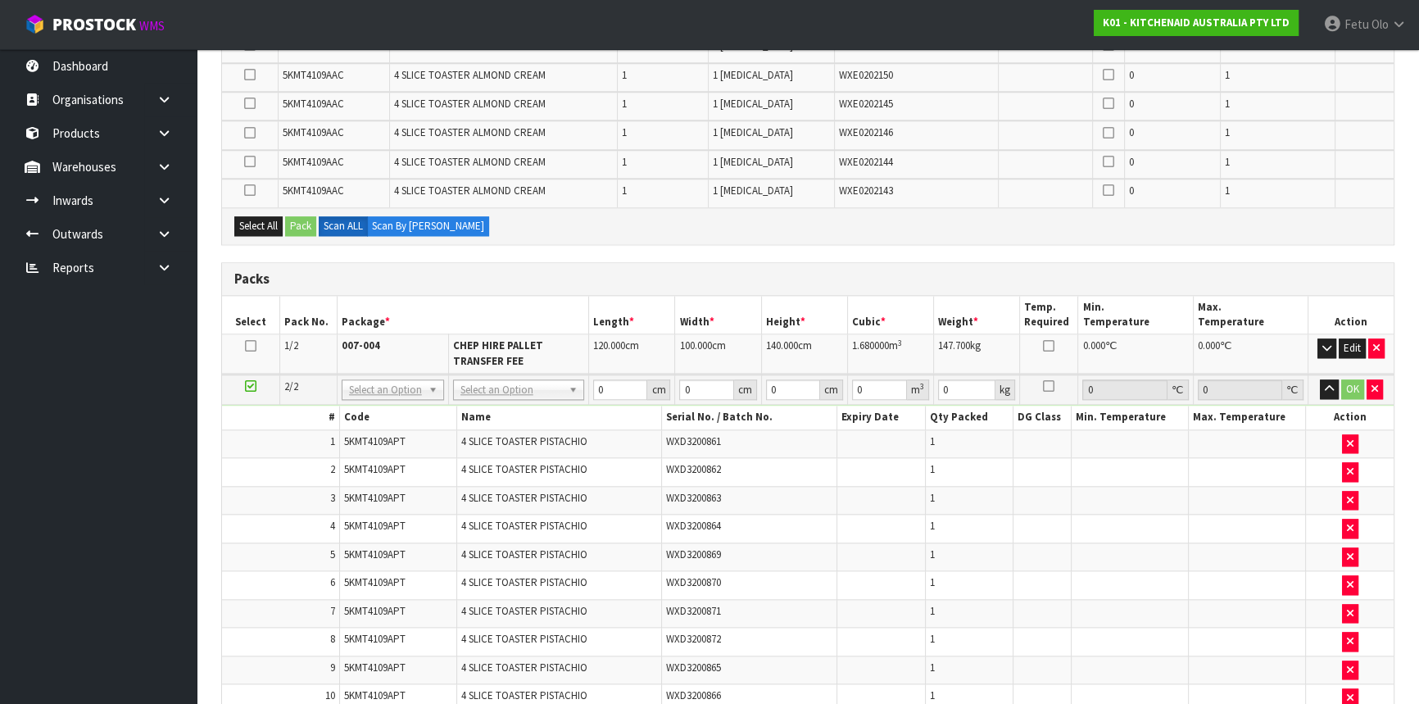
scroll to position [0, 0]
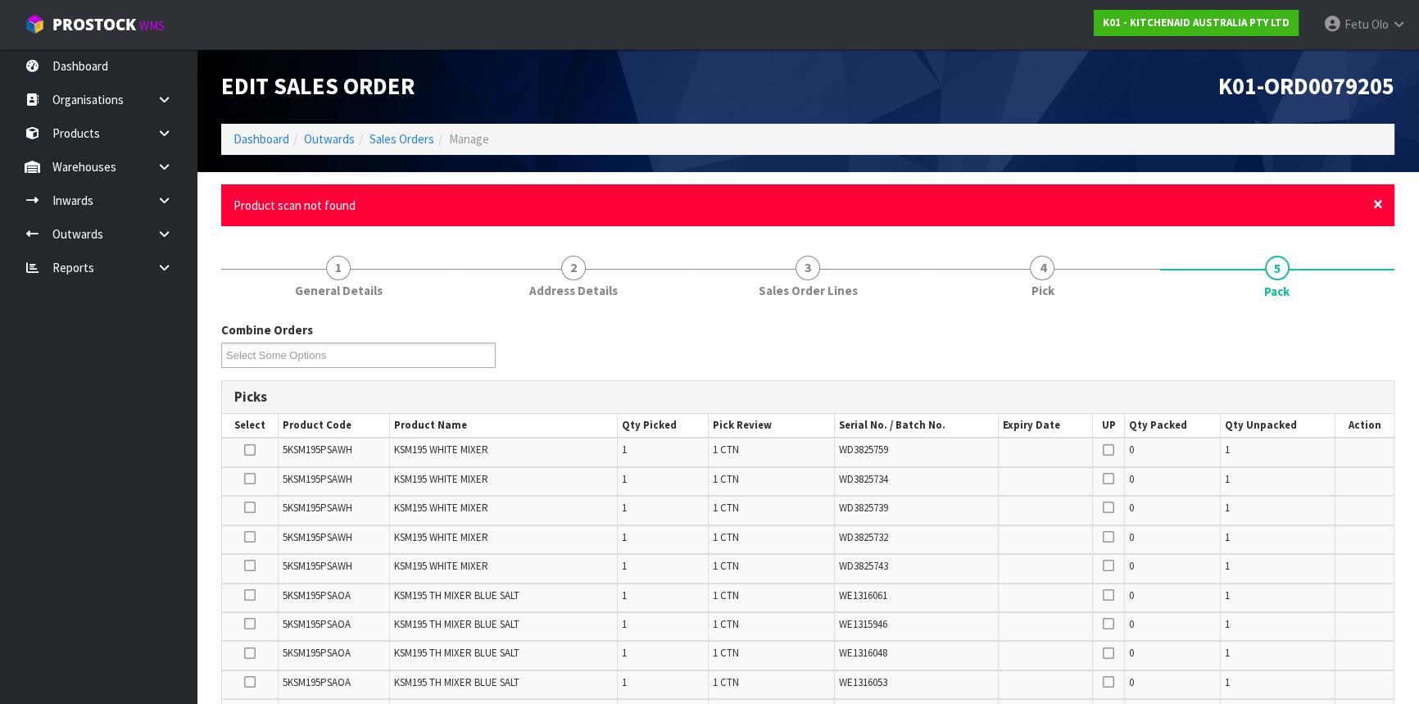
click at [1374, 201] on span "×" at bounding box center [1378, 203] width 10 height 23
drag, startPoint x: 1374, startPoint y: 205, endPoint x: 1360, endPoint y: 250, distance: 47.2
click at [1376, 204] on span "×" at bounding box center [1378, 203] width 10 height 23
click at [1383, 199] on div "× Close No serial number matches" at bounding box center [807, 205] width 1173 height 42
click at [1377, 204] on span "×" at bounding box center [1378, 203] width 10 height 23
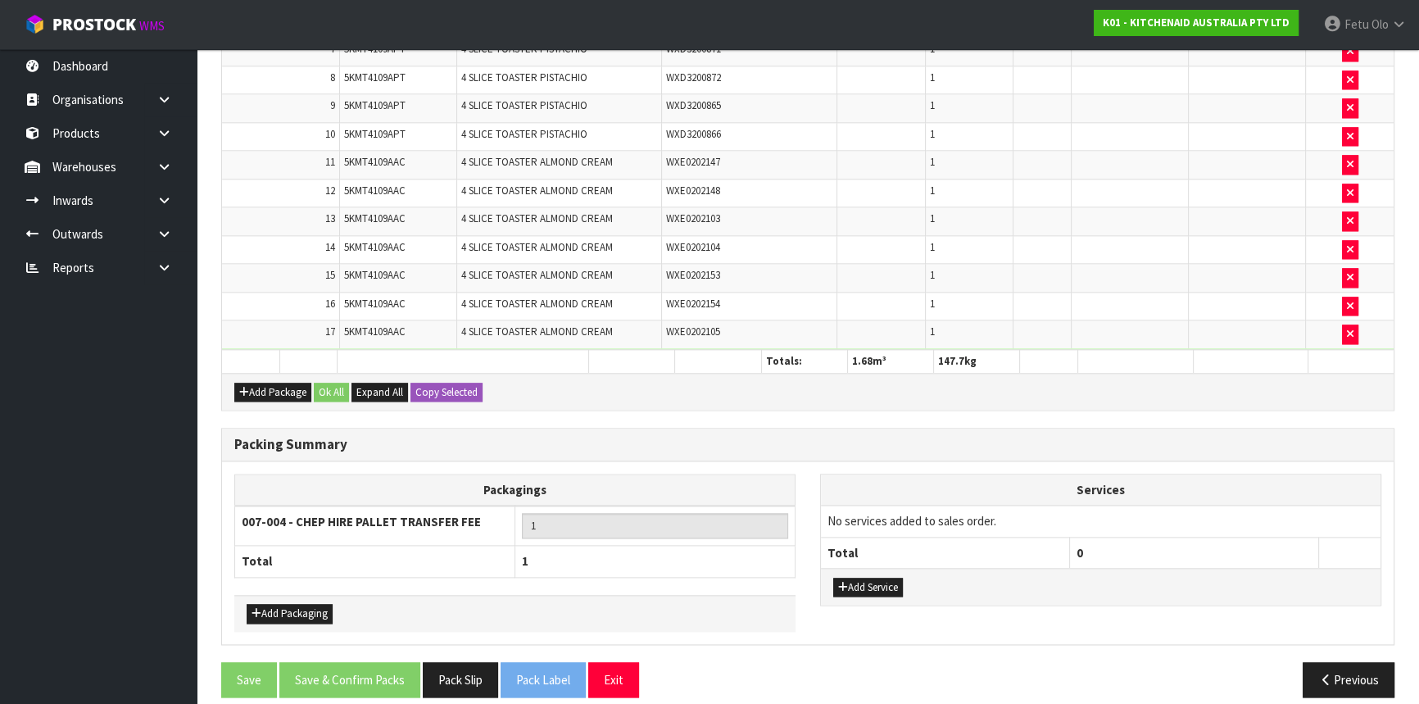
scroll to position [2474, 0]
click at [1356, 324] on button "button" at bounding box center [1350, 334] width 16 height 20
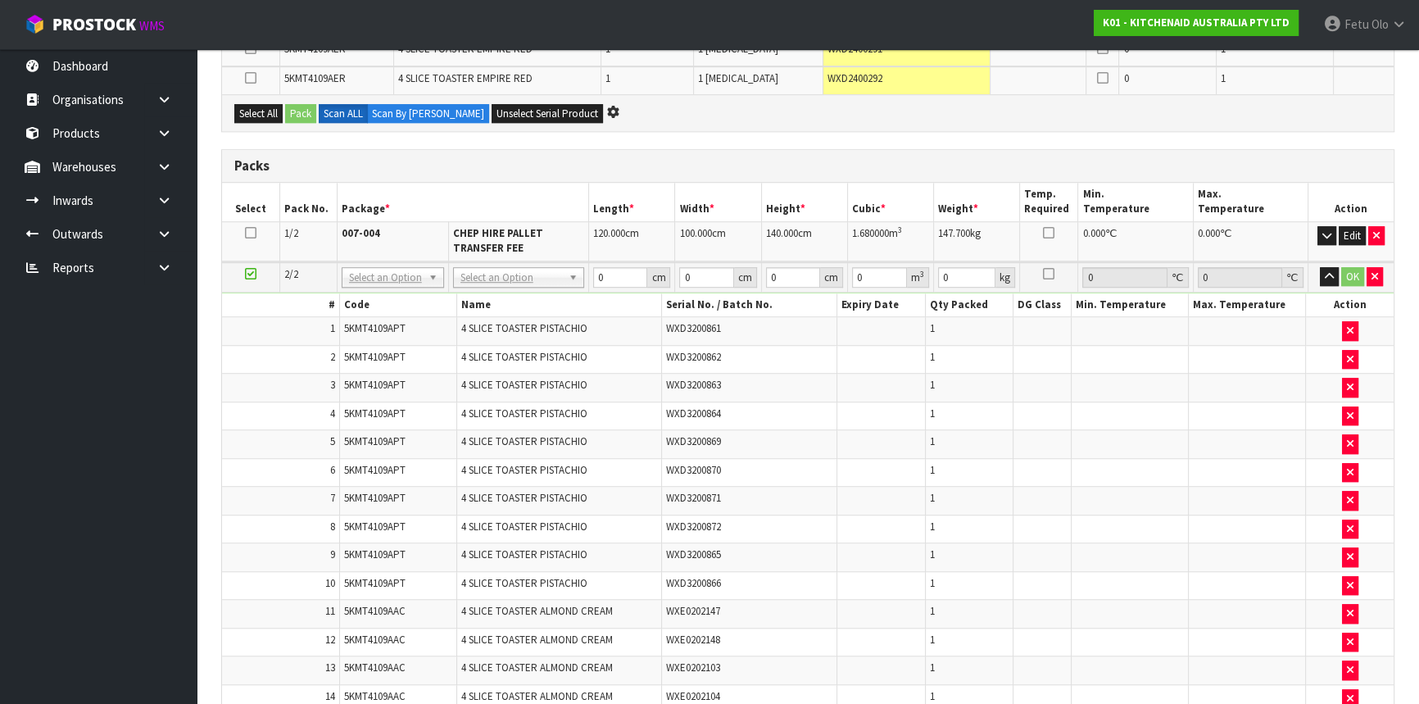
scroll to position [1191, 0]
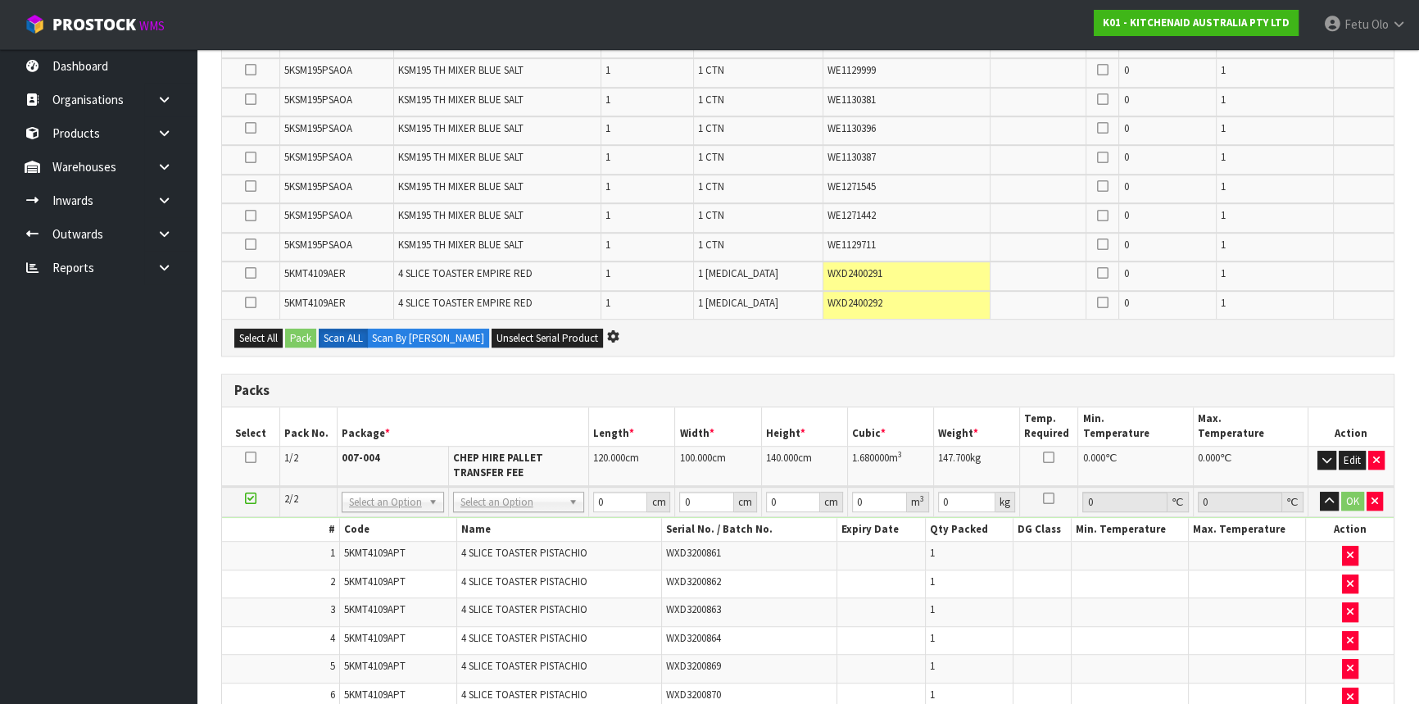
drag, startPoint x: 254, startPoint y: 451, endPoint x: 369, endPoint y: 418, distance: 120.3
click at [254, 457] on icon at bounding box center [250, 457] width 11 height 1
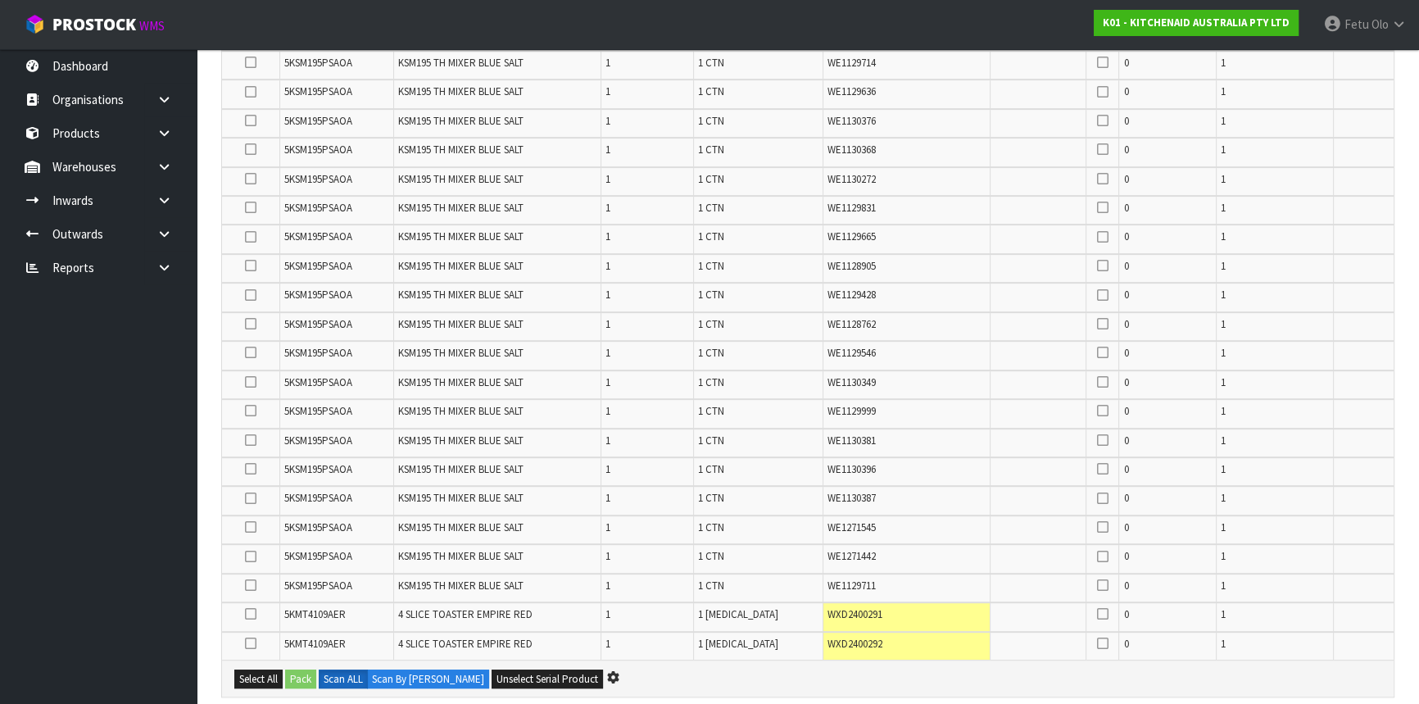
scroll to position [745, 0]
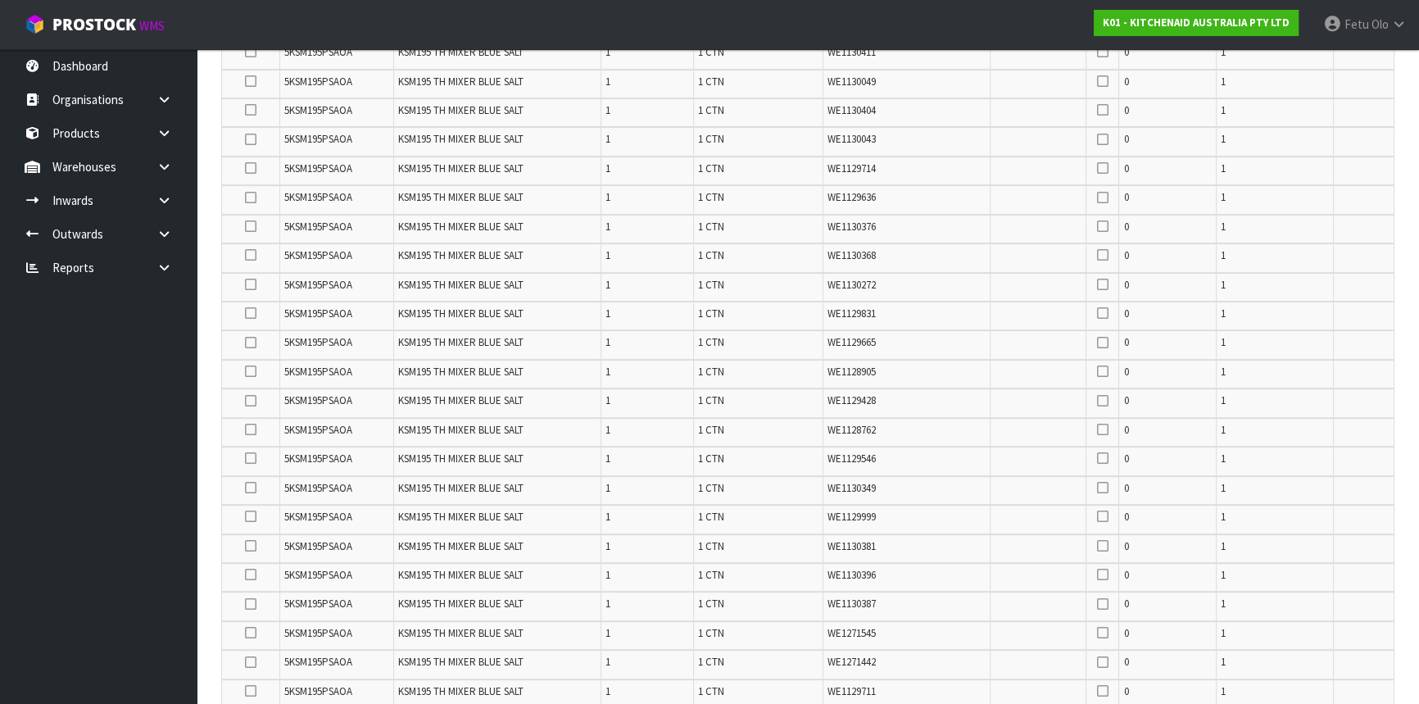
click at [954, 22] on nav "Toggle navigation ProStock WMS K01 - KITCHENAID AUSTRALIA PTY LTD Fetu Olo Logo…" at bounding box center [709, 25] width 1419 height 50
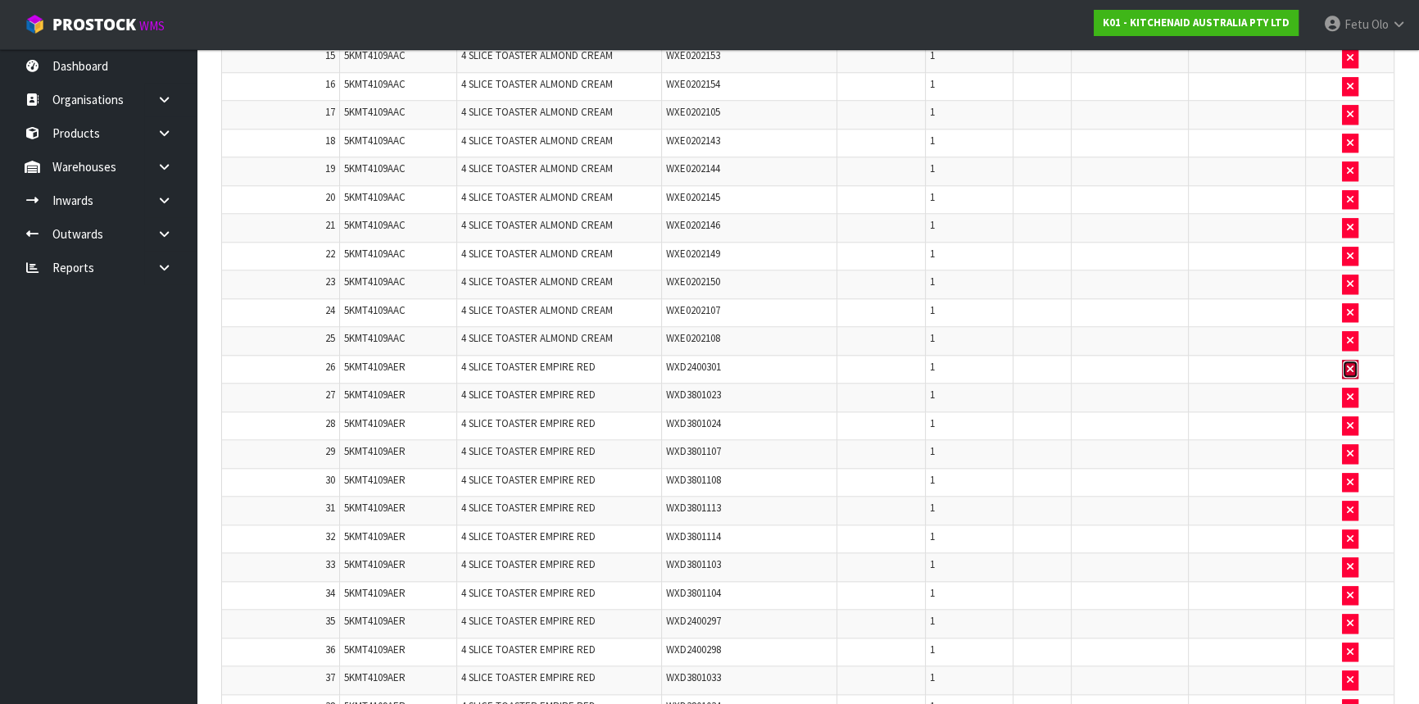
click at [1355, 360] on button "button" at bounding box center [1350, 370] width 16 height 20
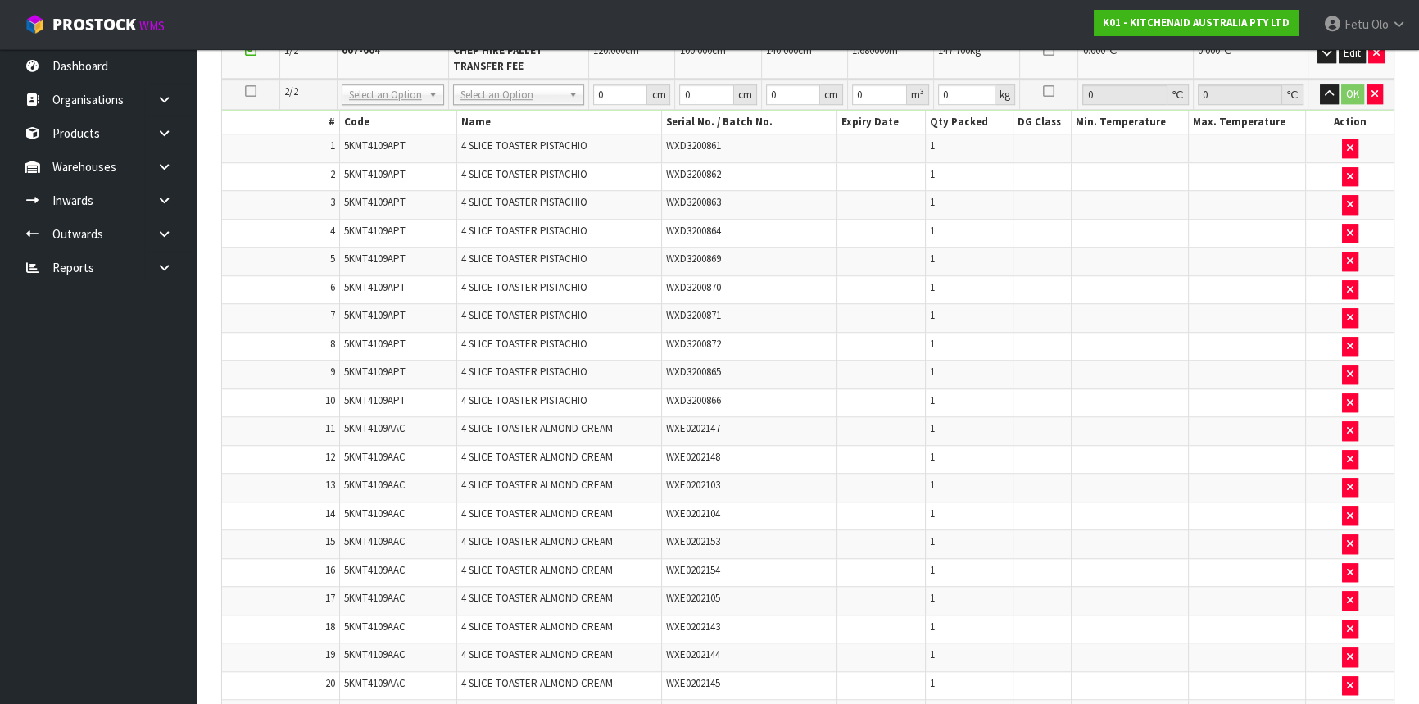
scroll to position [1740, 0]
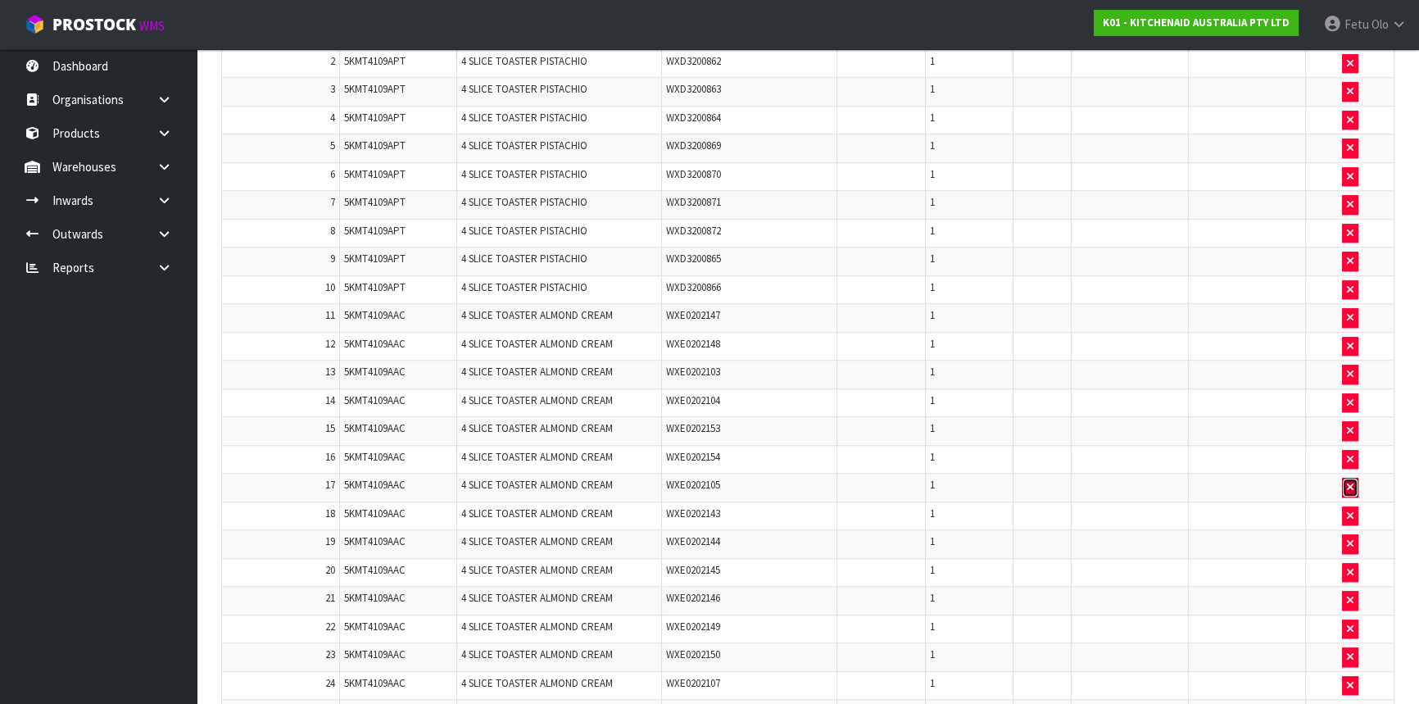
click at [1349, 482] on icon "button" at bounding box center [1350, 487] width 7 height 11
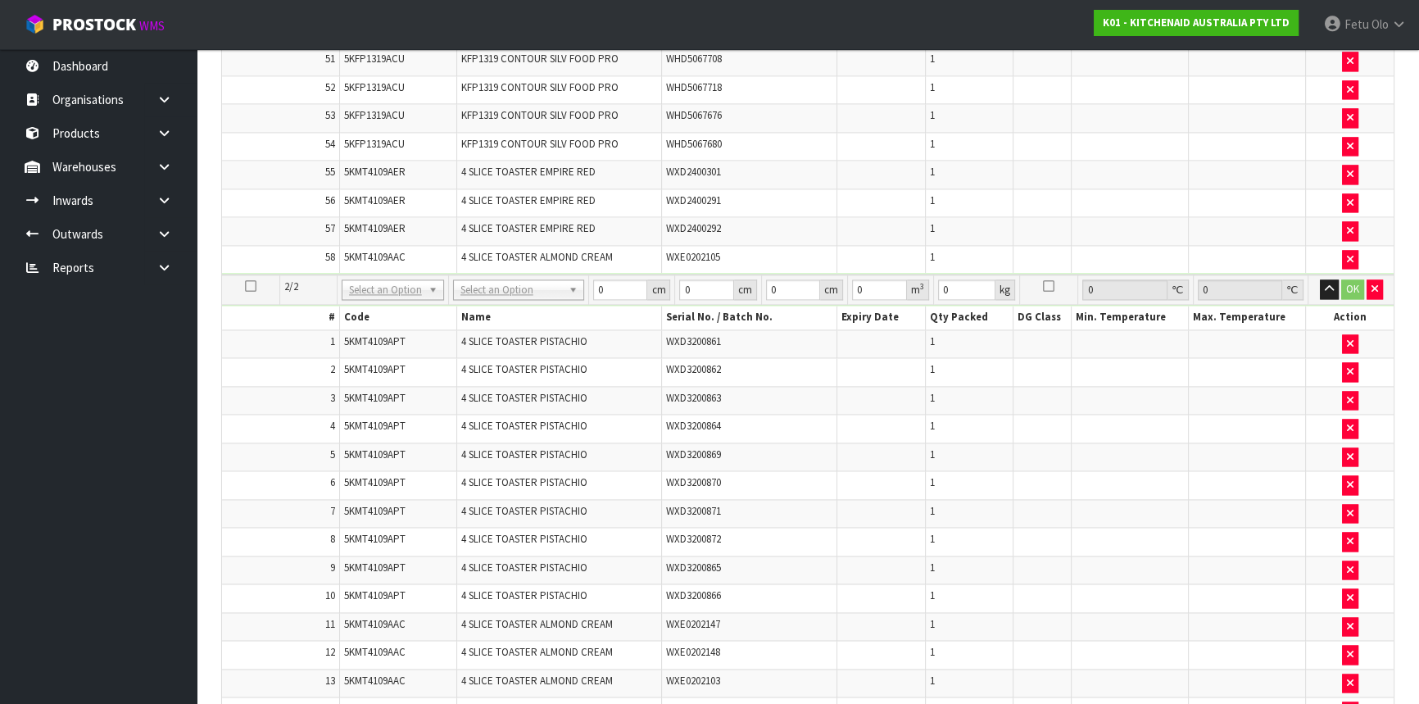
scroll to position [3035, 0]
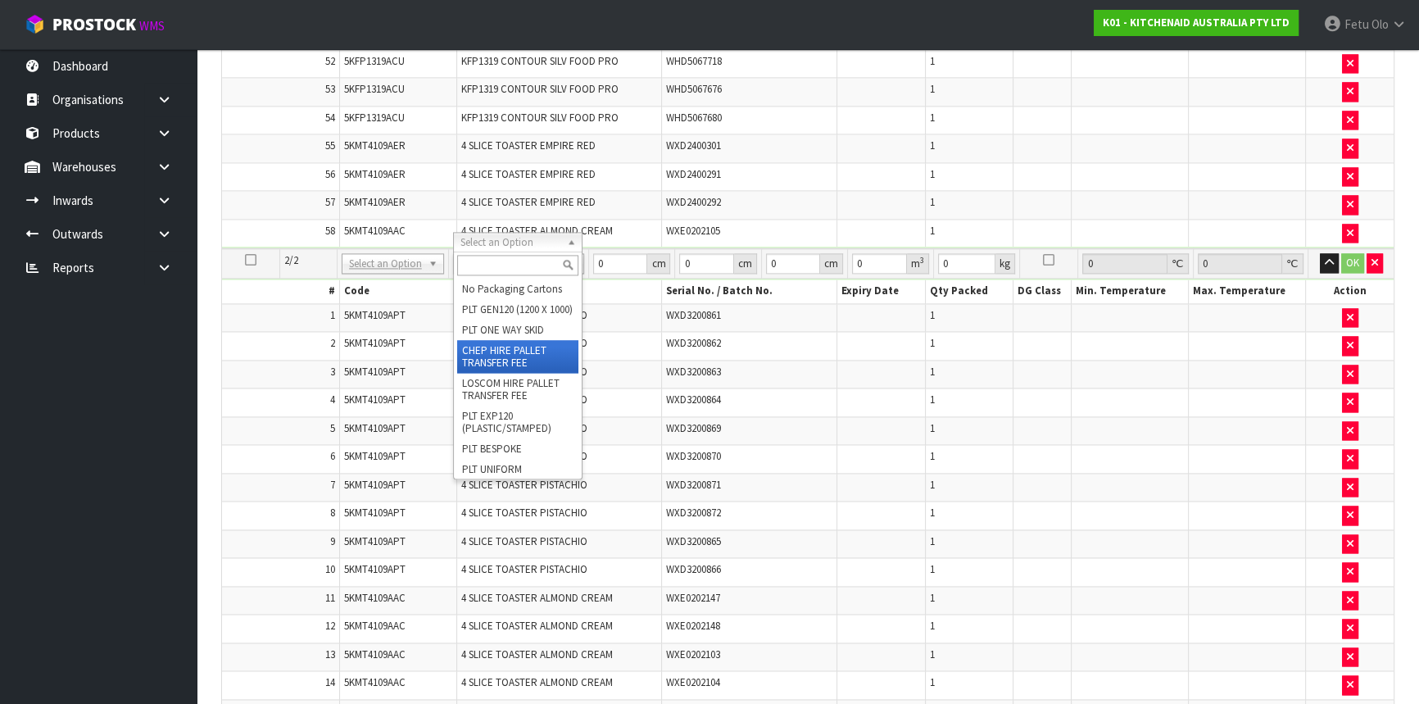
type input "2"
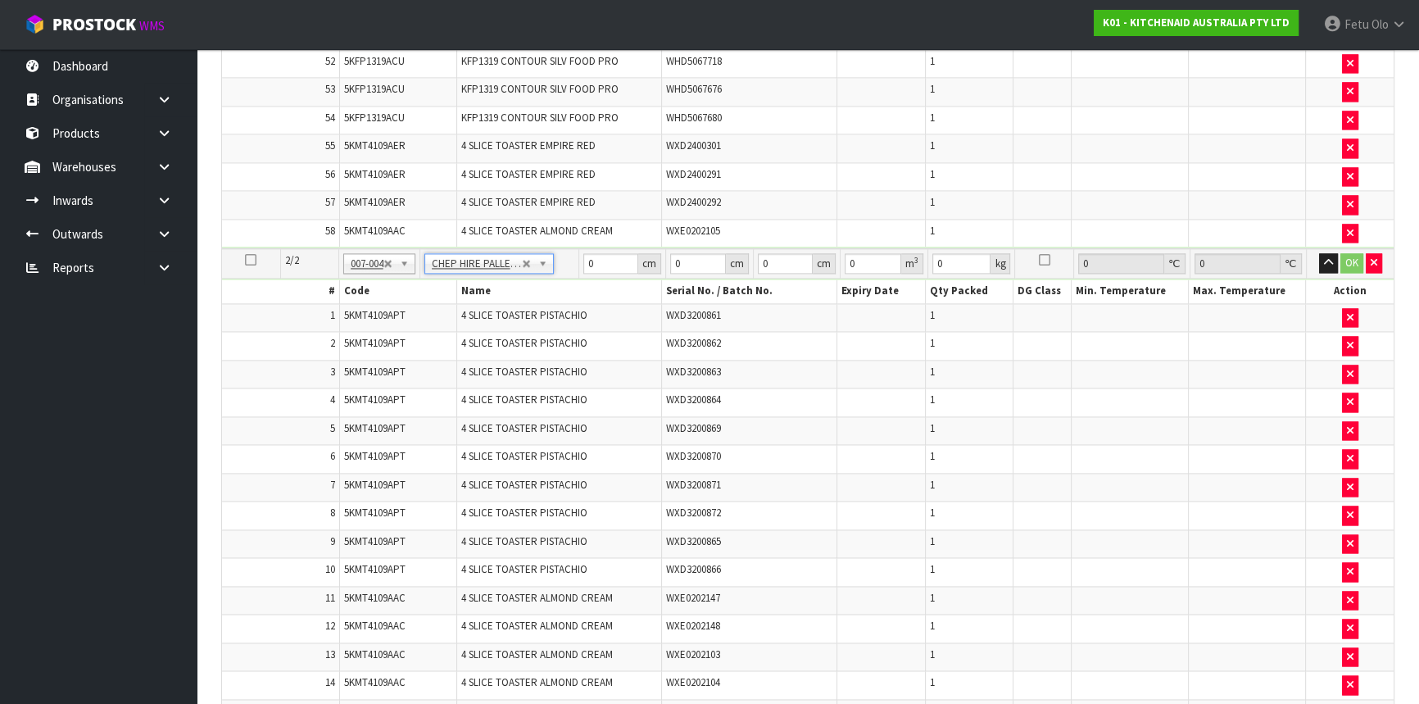
type input "120"
type input "100"
type input "14"
type input "0.168"
type input "187.8"
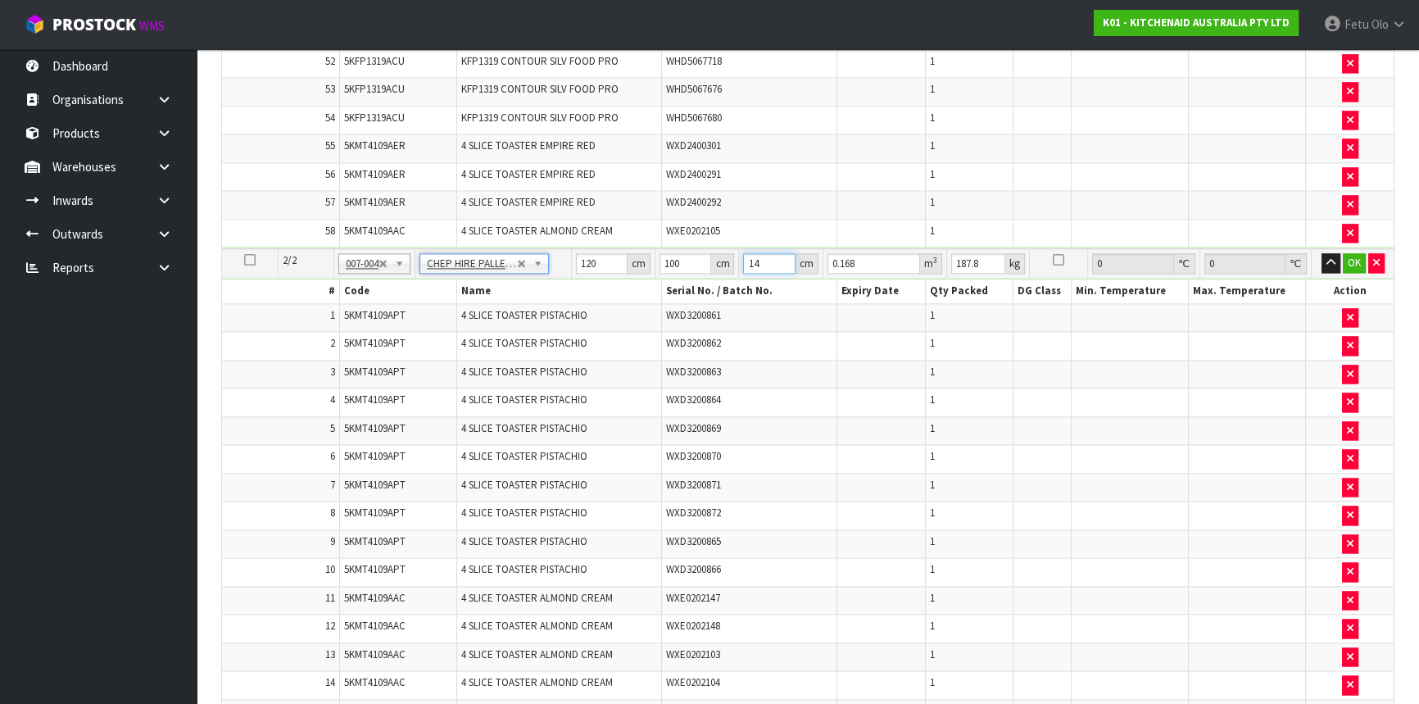
drag, startPoint x: 760, startPoint y: 242, endPoint x: 728, endPoint y: 253, distance: 33.9
click at [728, 253] on tr "2/2 NONE 007-001 007-002 007-004 007-009 007-013 007-014 007-015 007-017 007-01…" at bounding box center [807, 263] width 1171 height 30
type input "1"
type input "0.012"
type input "14"
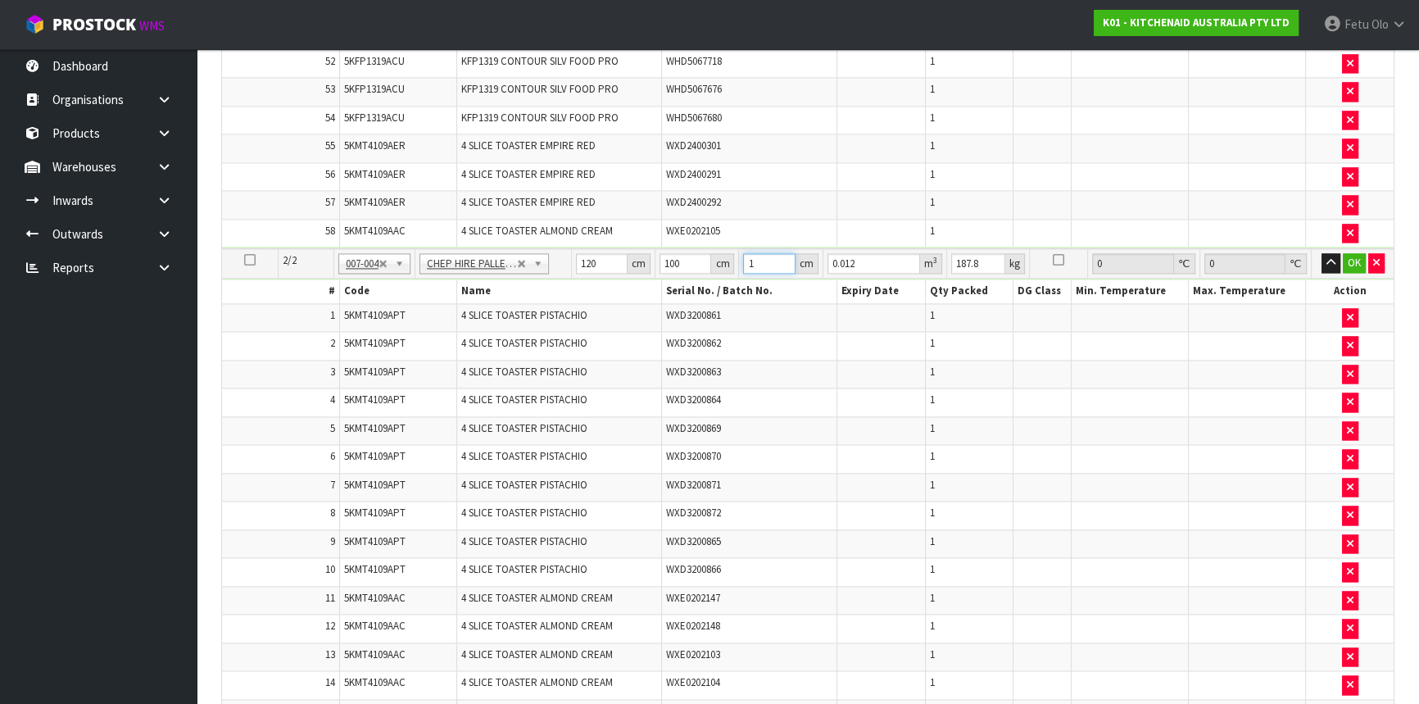
type input "0.168"
type input "140"
type input "1.68"
type input "140"
click button "OK" at bounding box center [1351, 263] width 23 height 20
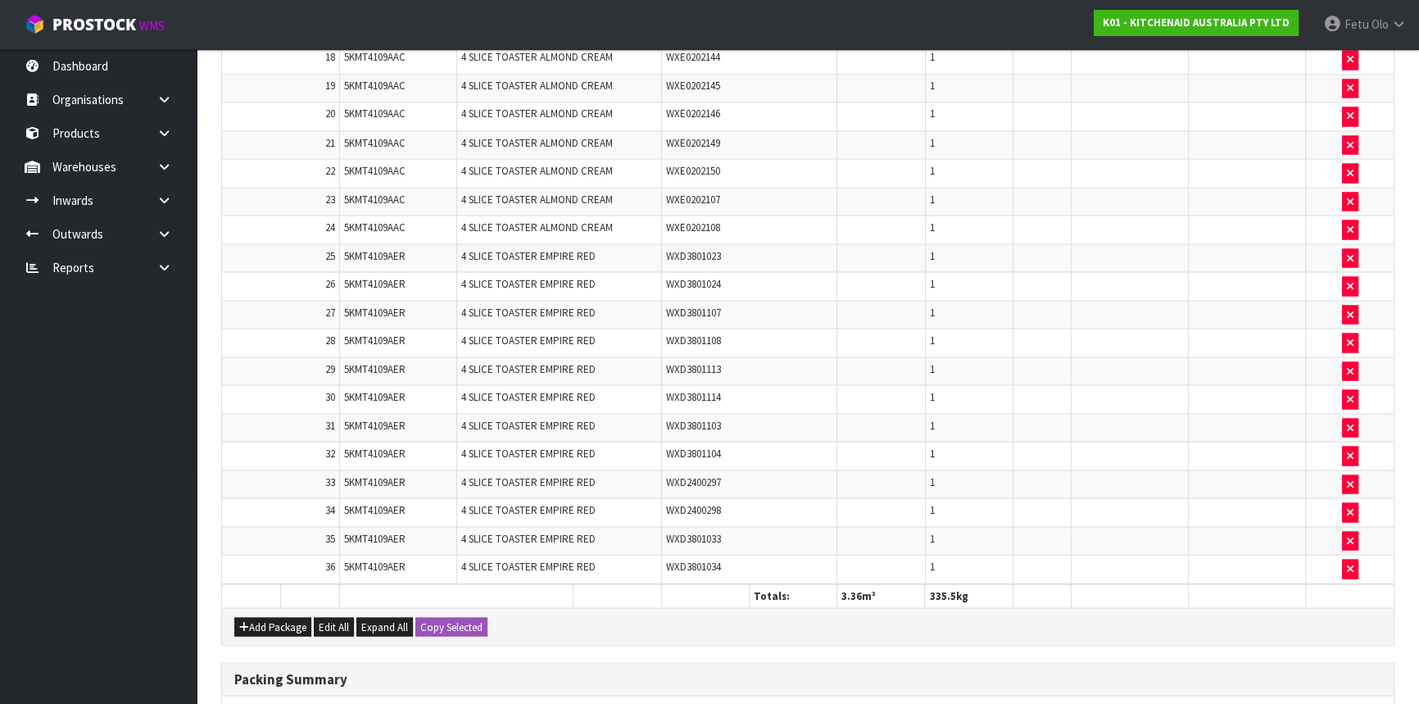
scroll to position [3980, 0]
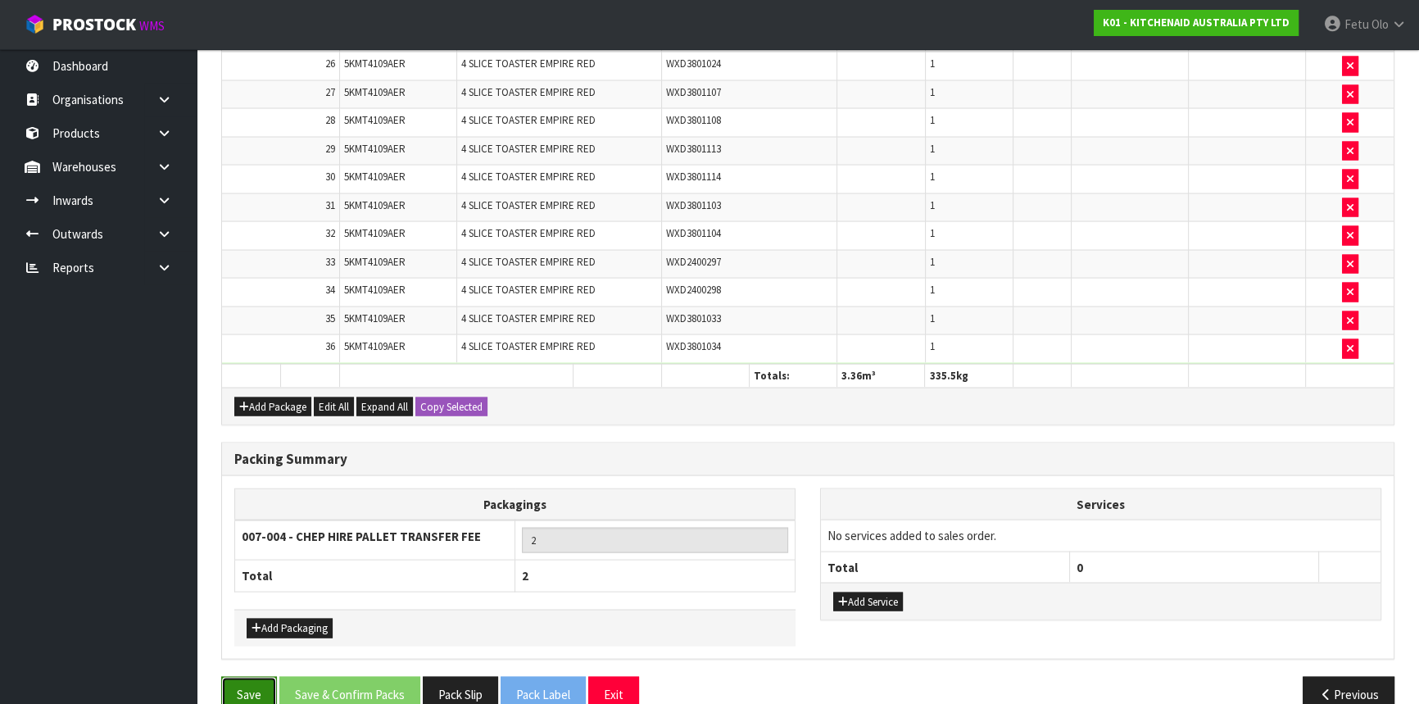
click at [257, 677] on button "Save" at bounding box center [249, 694] width 56 height 35
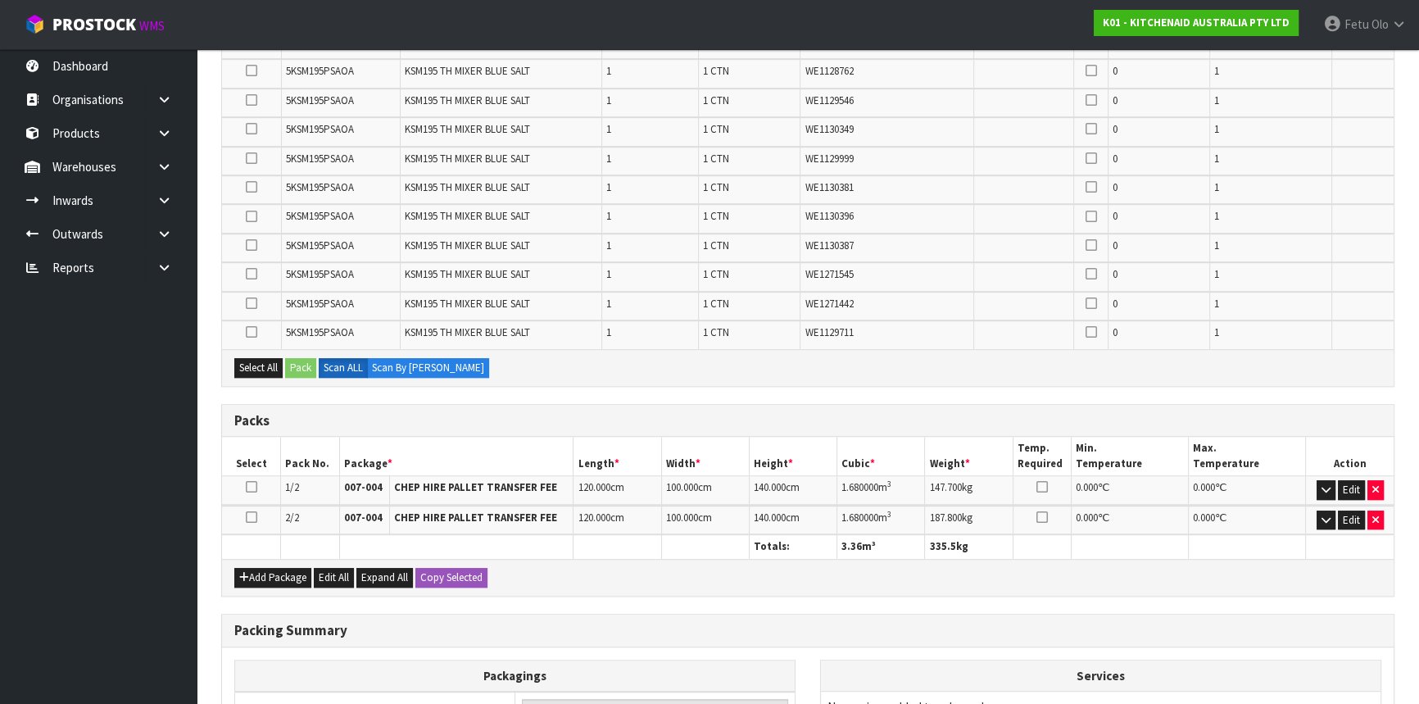
scroll to position [1356, 0]
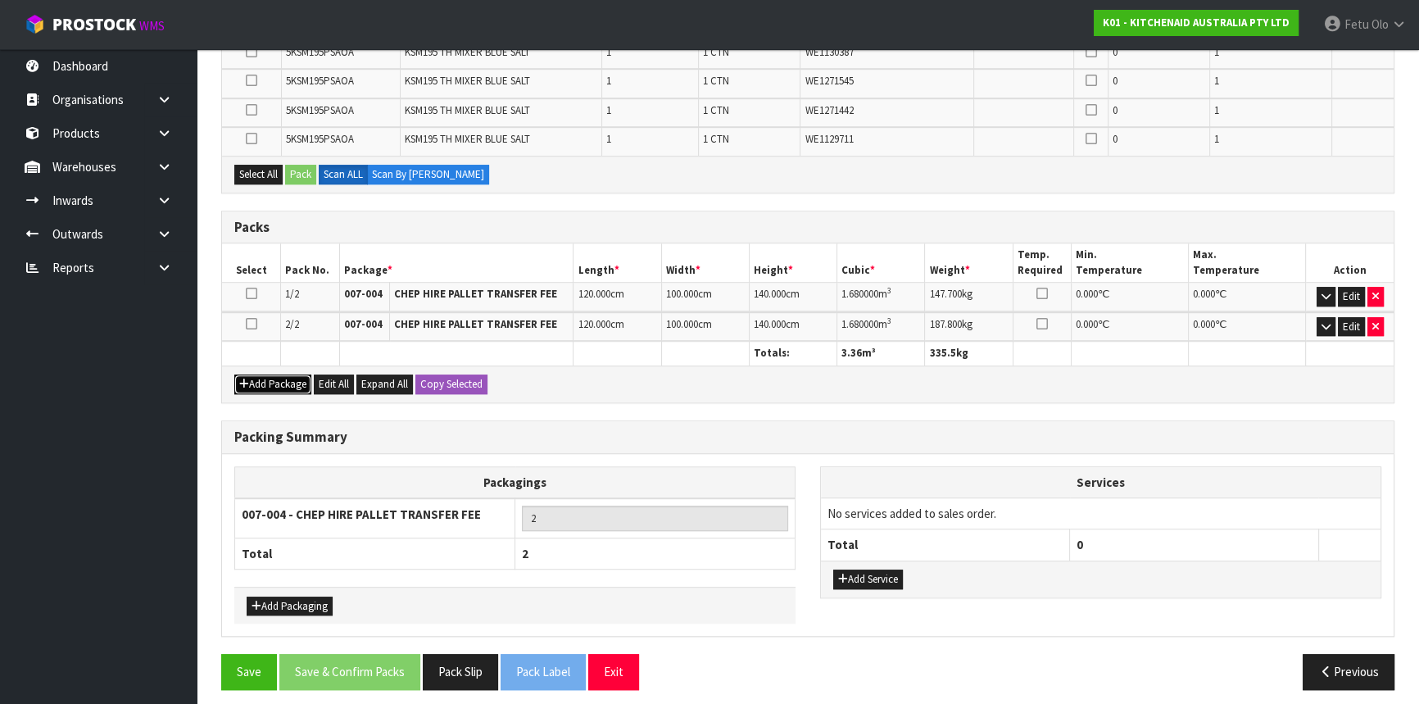
click at [260, 374] on button "Add Package" at bounding box center [272, 384] width 77 height 20
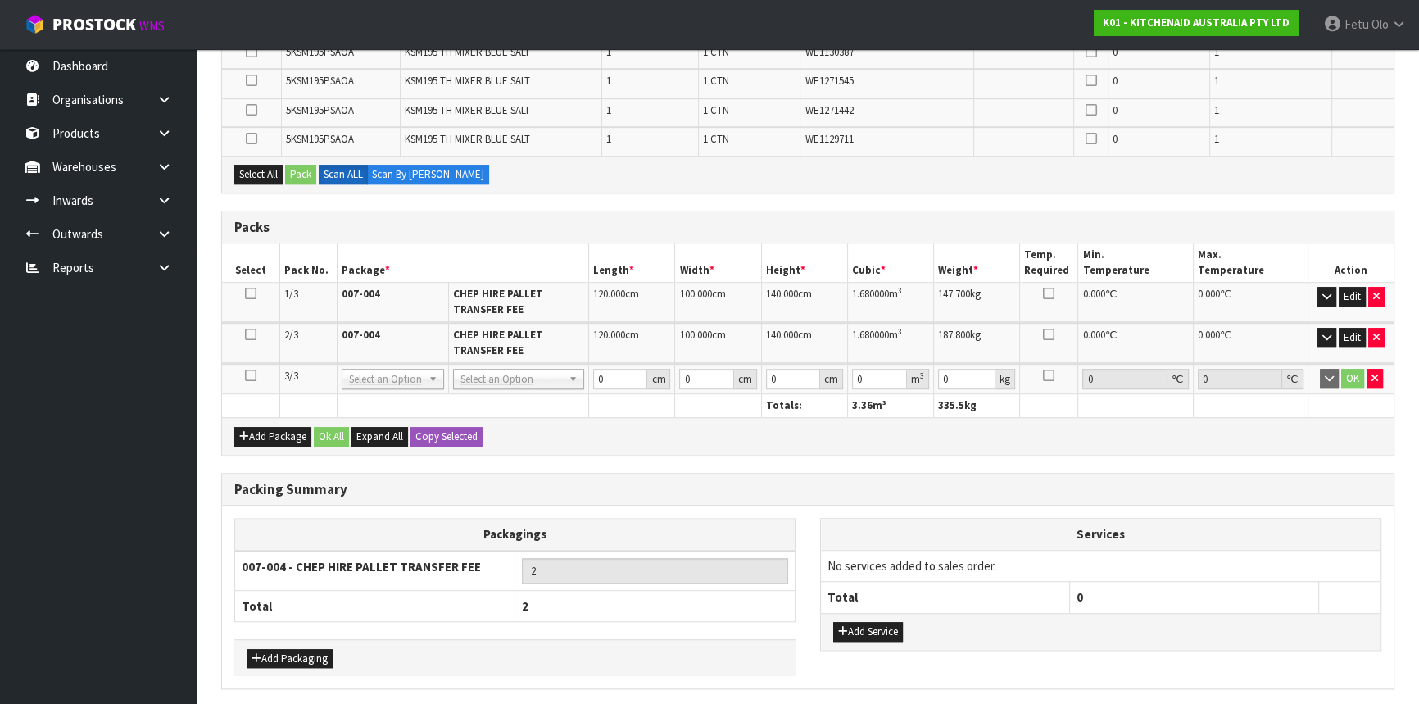
click at [251, 375] on icon at bounding box center [250, 375] width 11 height 1
click at [107, 444] on ul "Dashboard Organisations Clients Consignees Carriers Products Categories Serial …" at bounding box center [98, 376] width 197 height 654
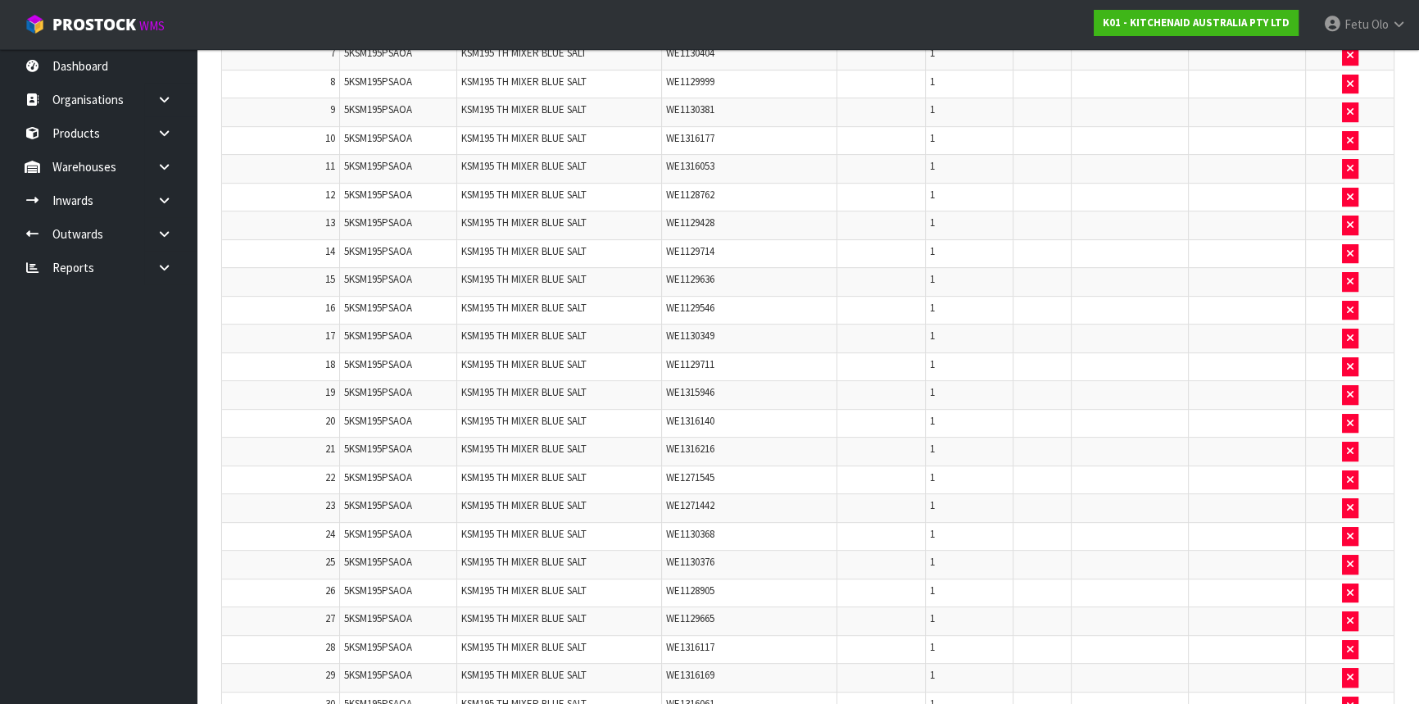
scroll to position [372, 0]
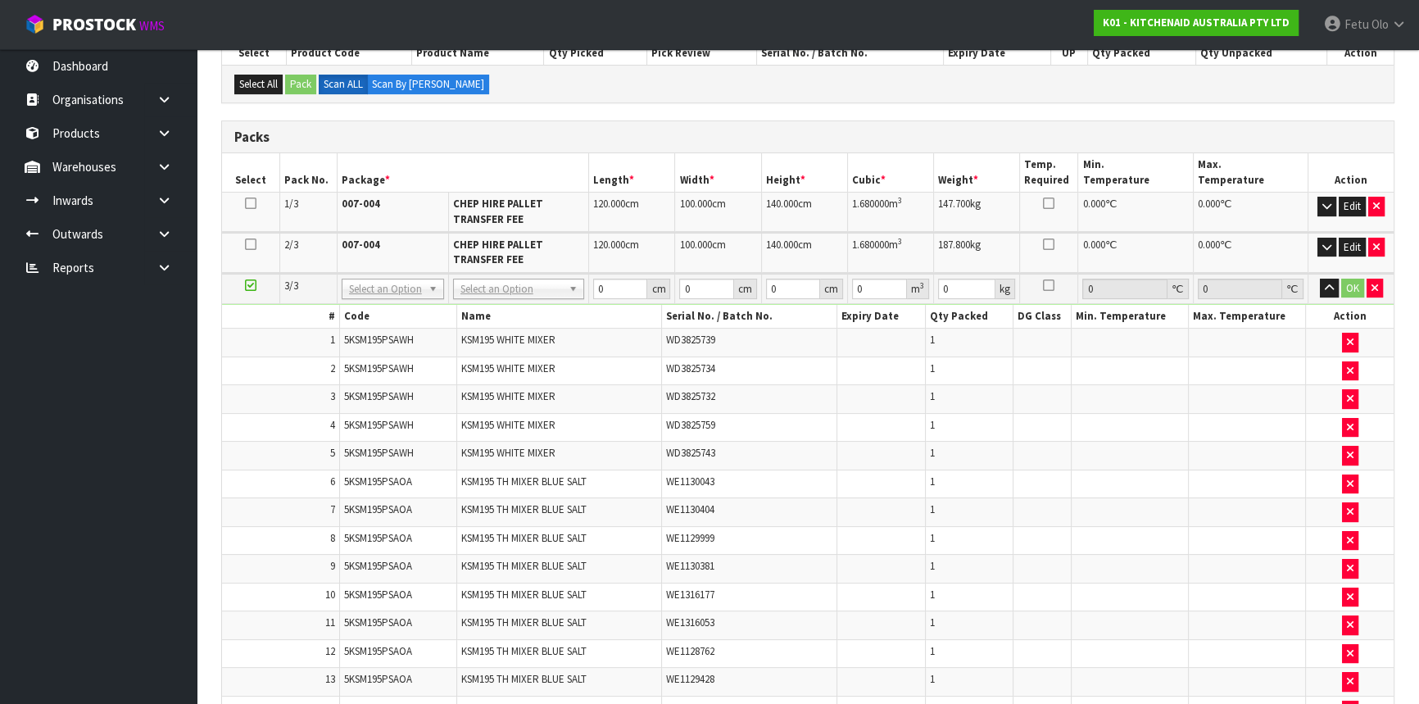
click at [1035, 25] on nav "Toggle navigation ProStock WMS K01 - KITCHENAID AUSTRALIA PTY LTD Fetu Olo Logo…" at bounding box center [709, 25] width 1419 height 50
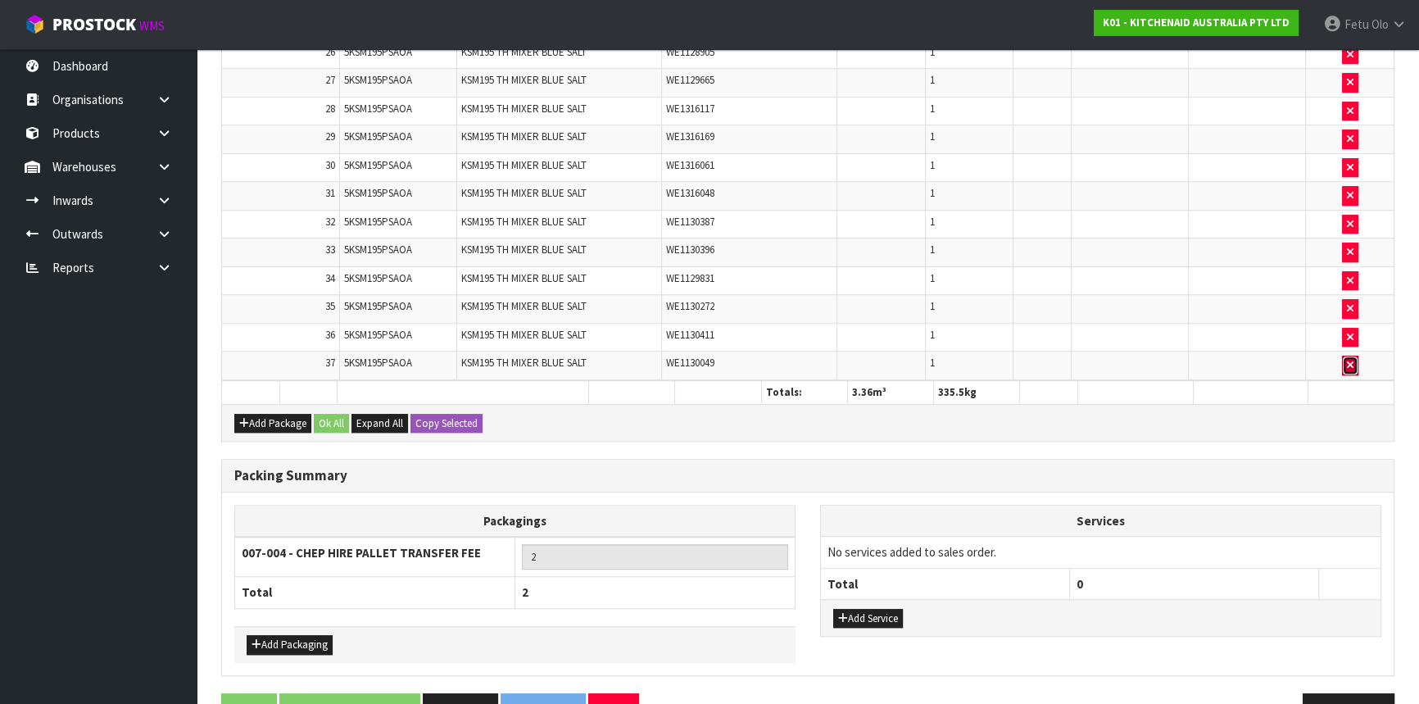
click at [1351, 360] on icon "button" at bounding box center [1350, 365] width 7 height 11
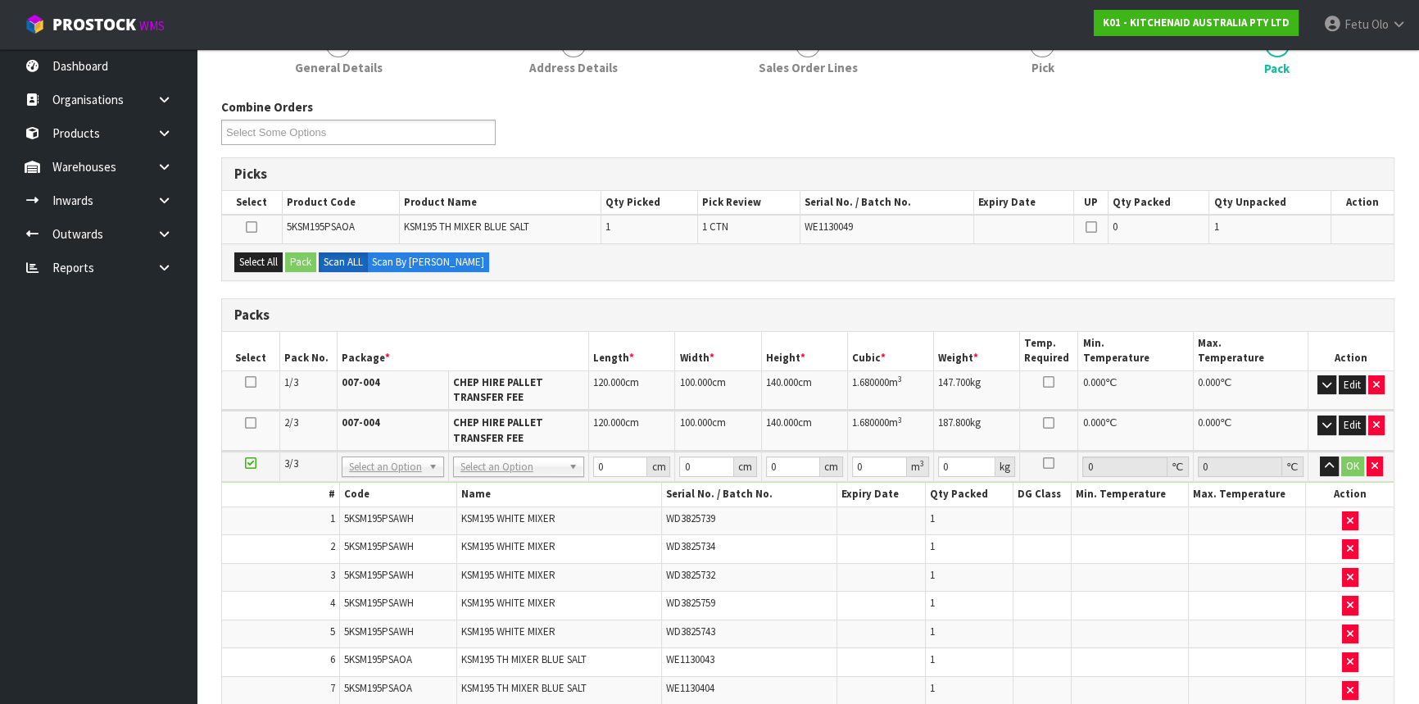
scroll to position [372, 0]
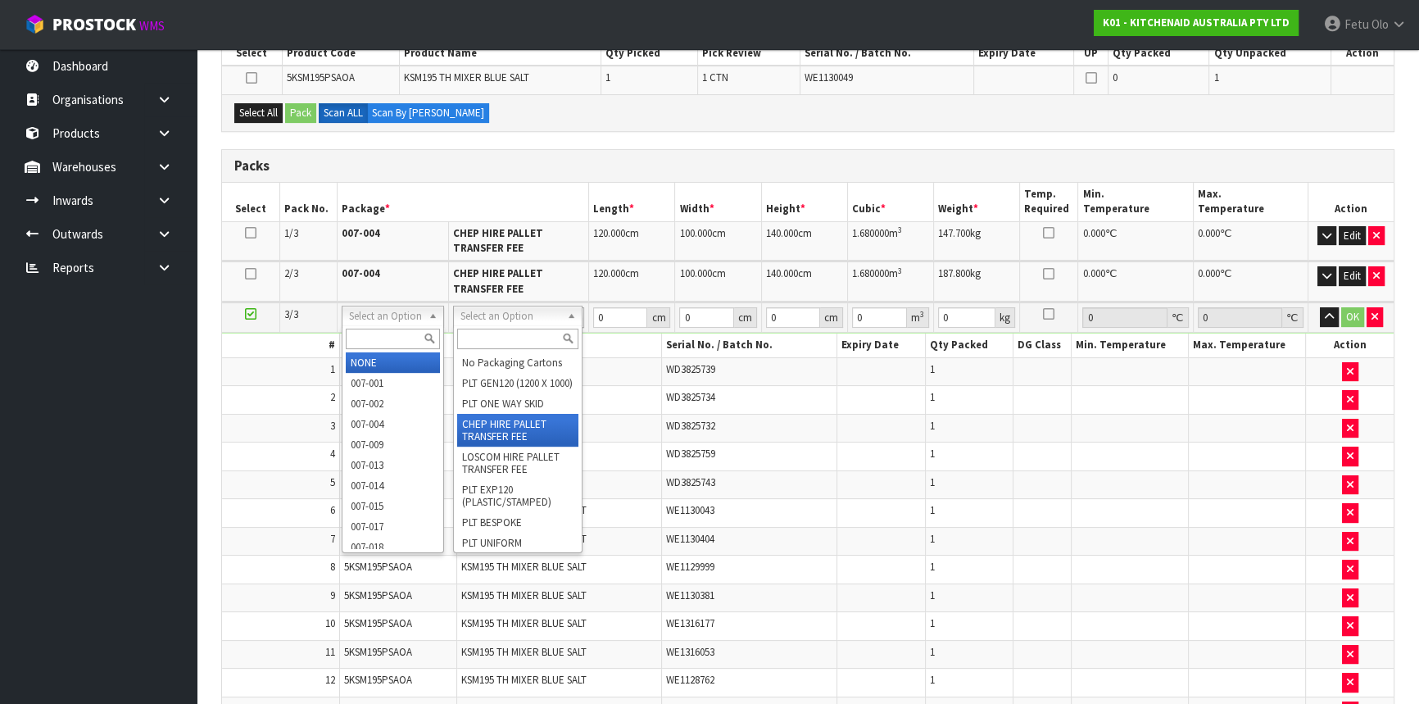
type input "3"
type input "120"
type input "100"
type input "14"
type input "0.168"
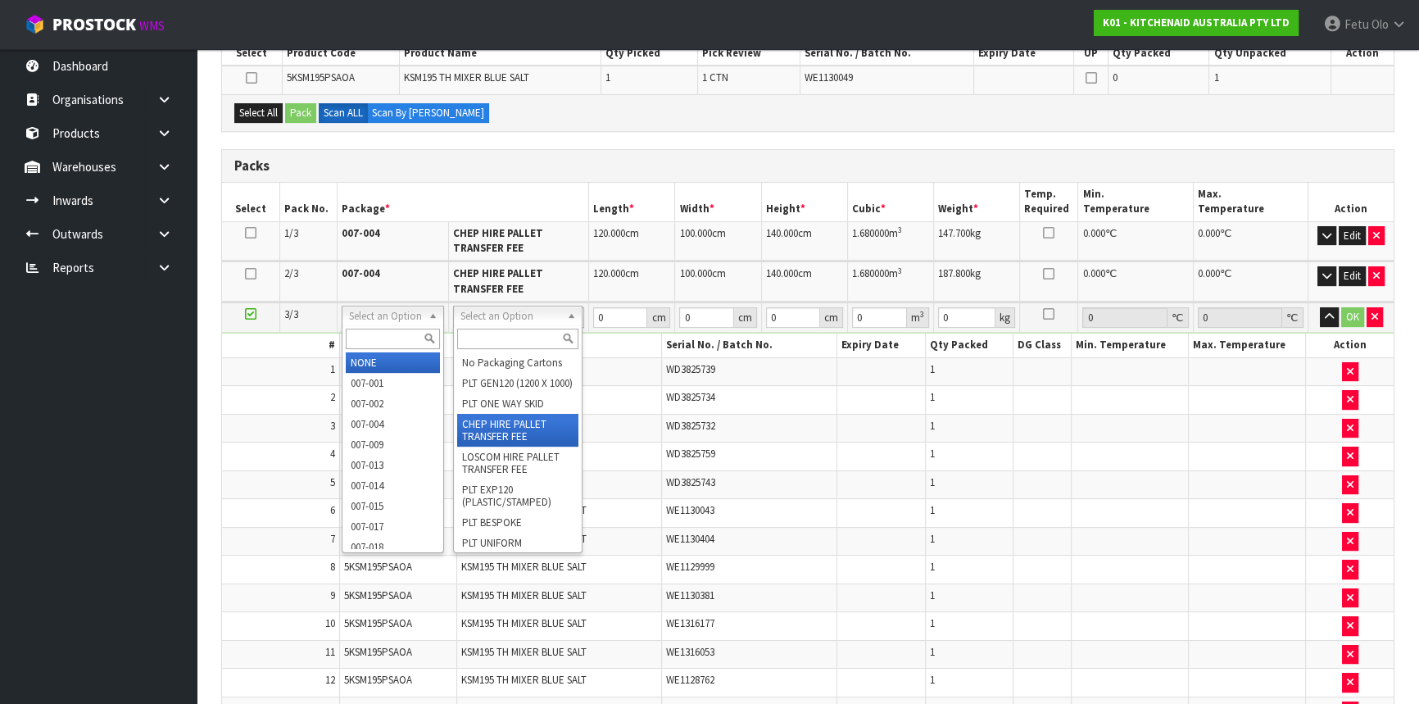
type input "469.1"
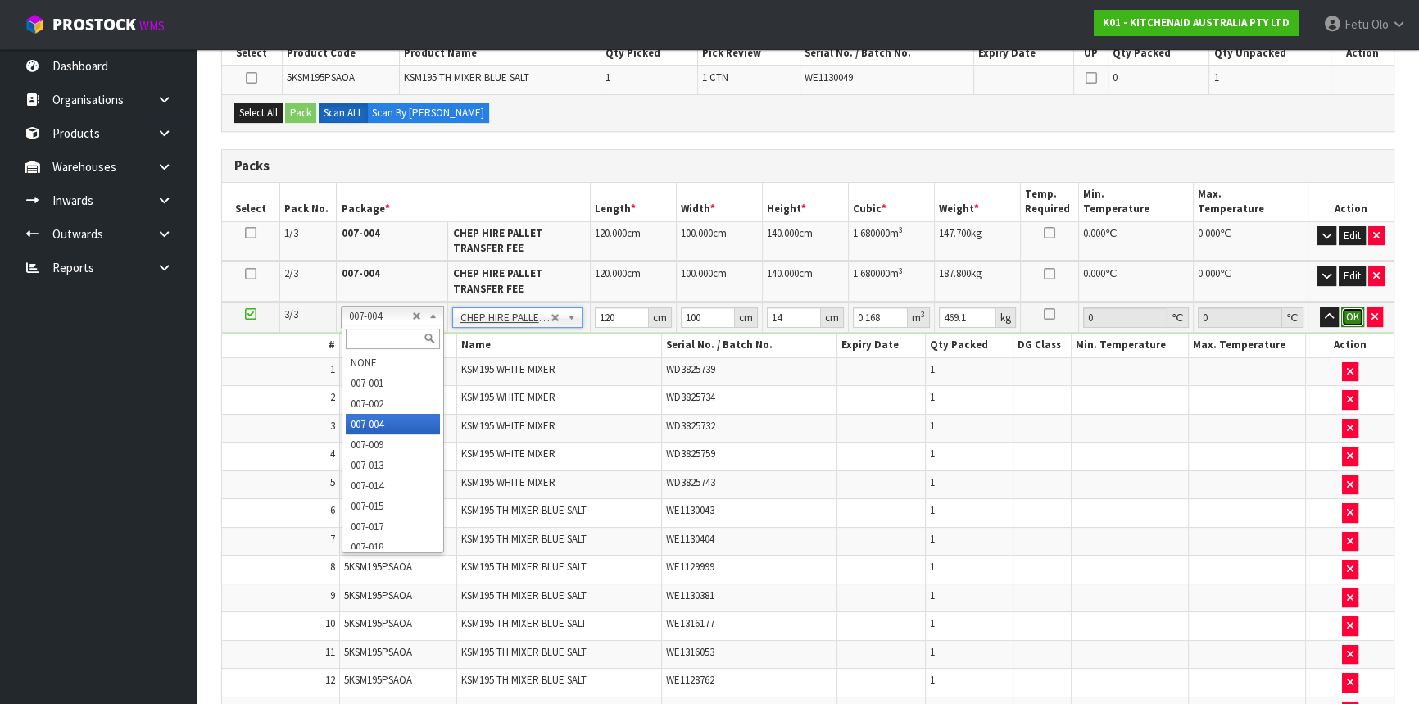
drag, startPoint x: 1348, startPoint y: 316, endPoint x: 831, endPoint y: 445, distance: 533.4
click at [1346, 316] on button "OK" at bounding box center [1352, 317] width 23 height 20
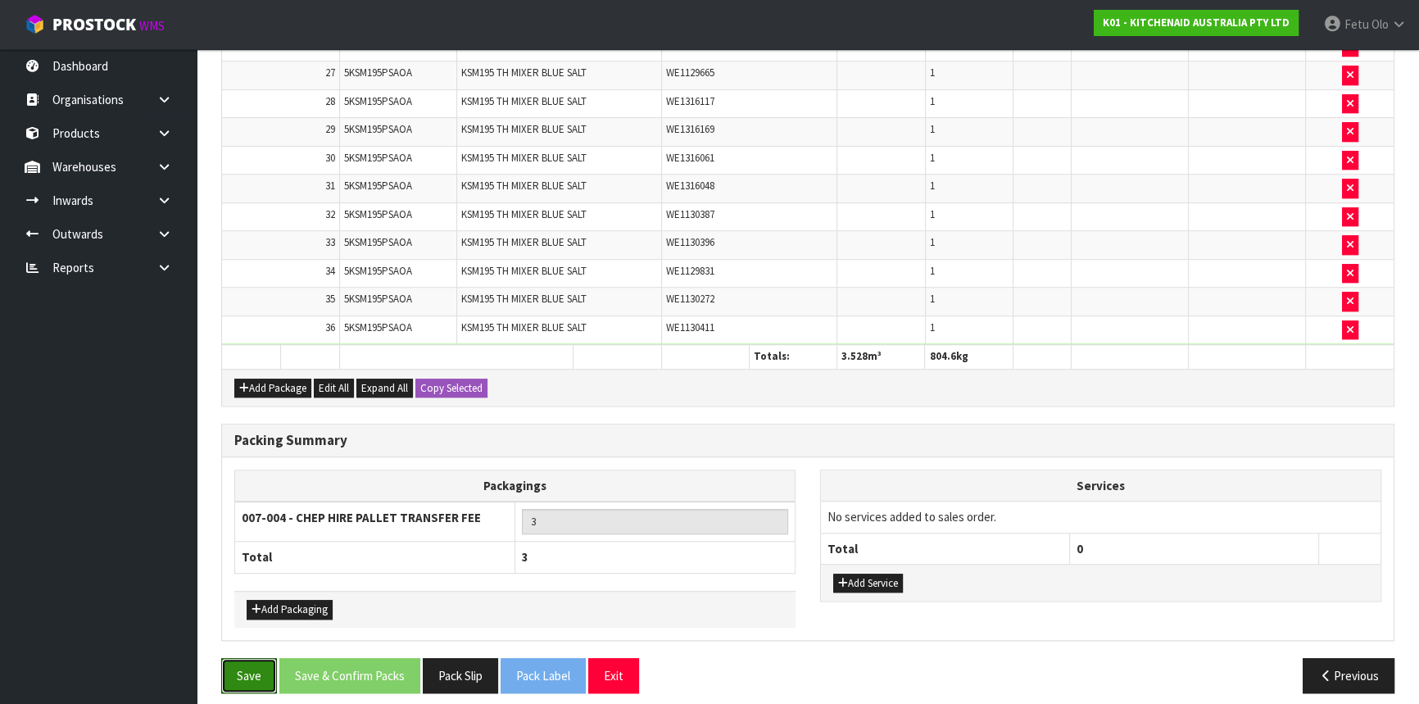
drag, startPoint x: 245, startPoint y: 650, endPoint x: 270, endPoint y: 613, distance: 44.8
click at [246, 658] on button "Save" at bounding box center [249, 675] width 56 height 35
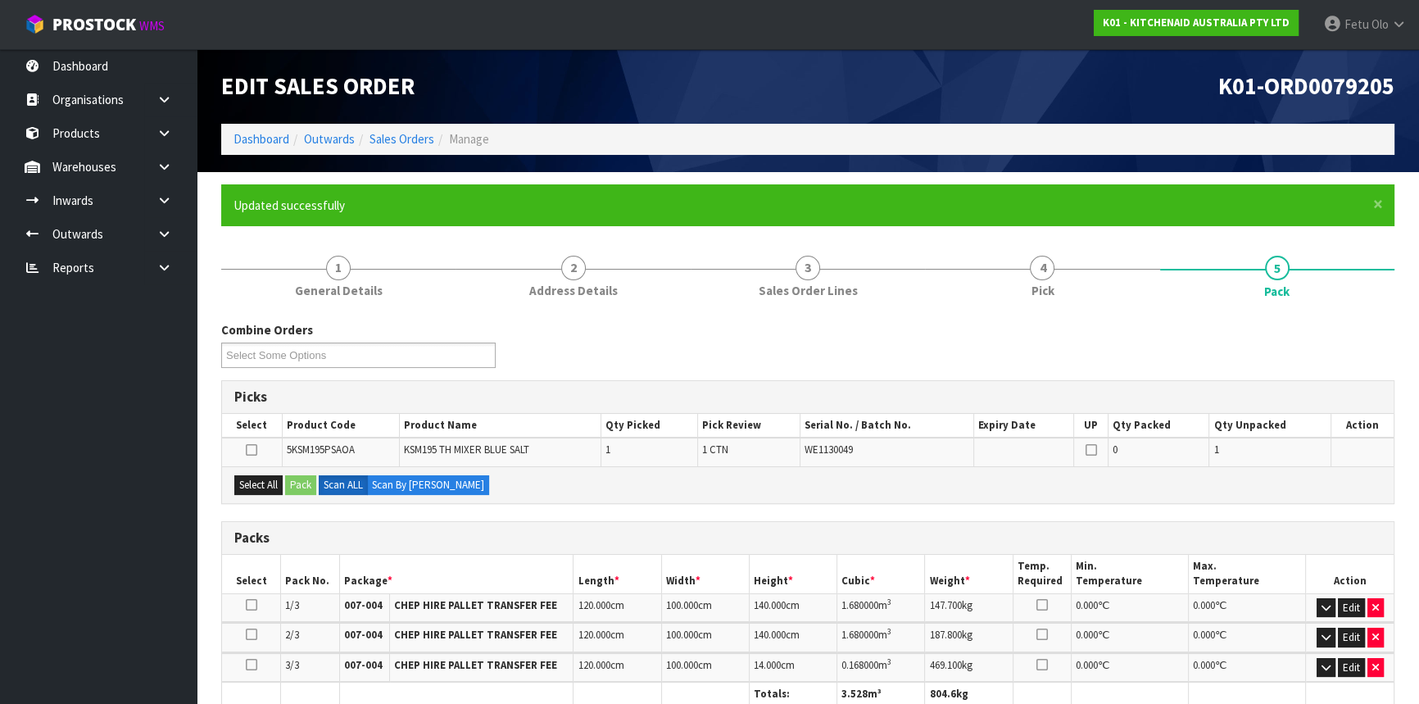
scroll to position [223, 0]
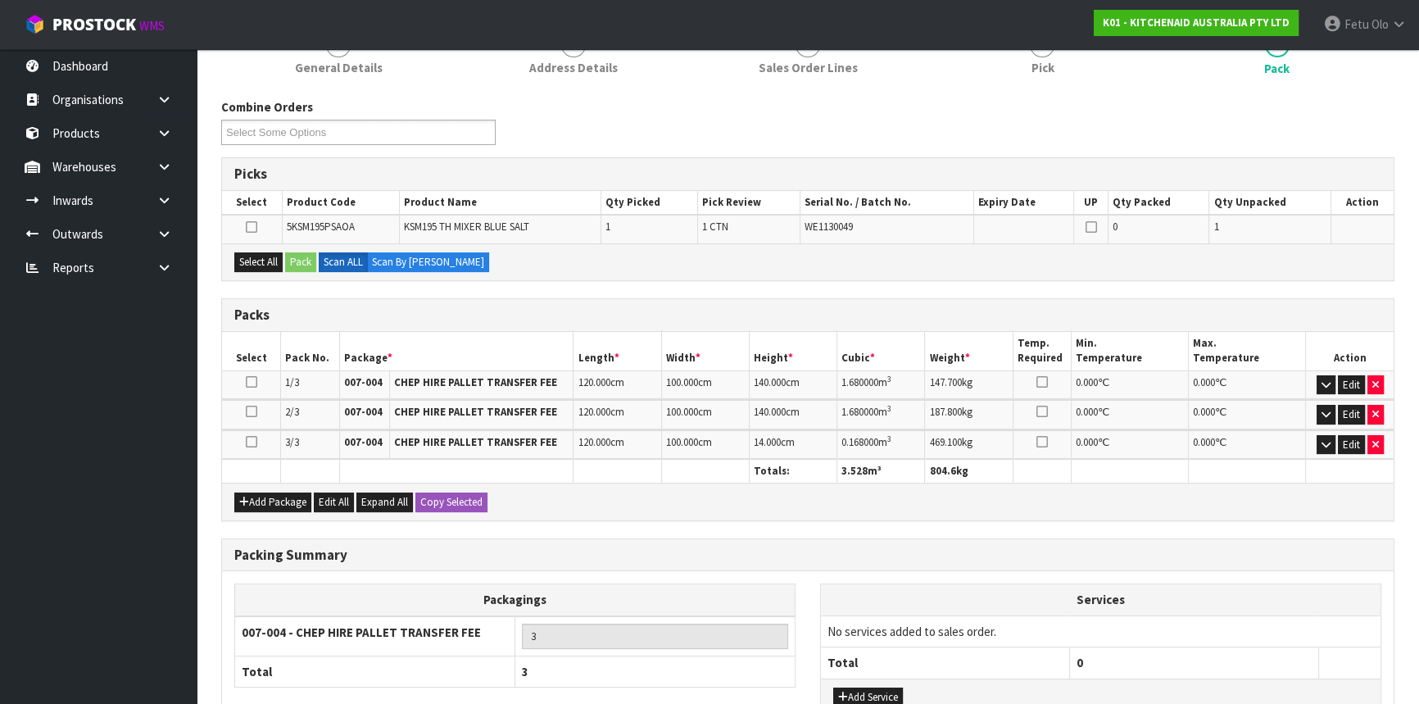
click at [249, 411] on icon at bounding box center [251, 411] width 11 height 1
click at [169, 514] on ul "Dashboard Organisations Clients Consignees Carriers Products Categories Serial …" at bounding box center [98, 376] width 197 height 654
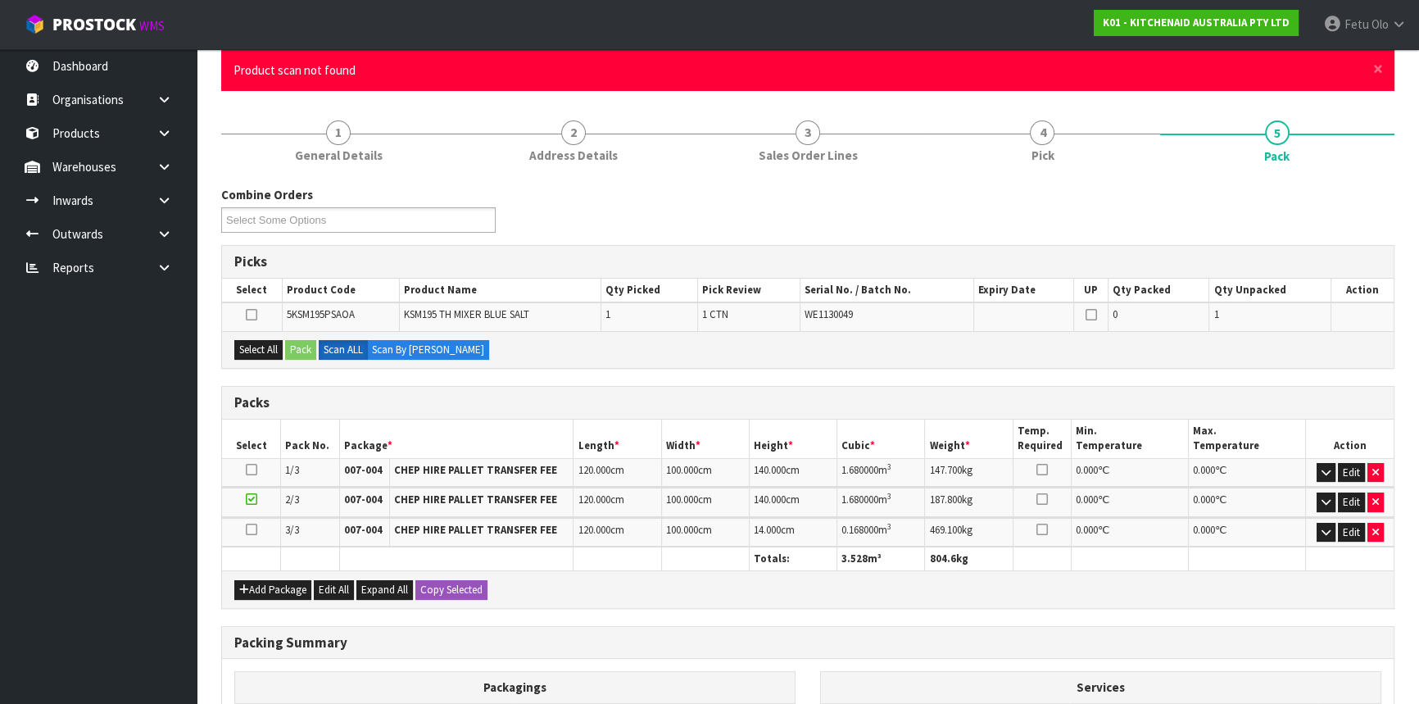
scroll to position [297, 0]
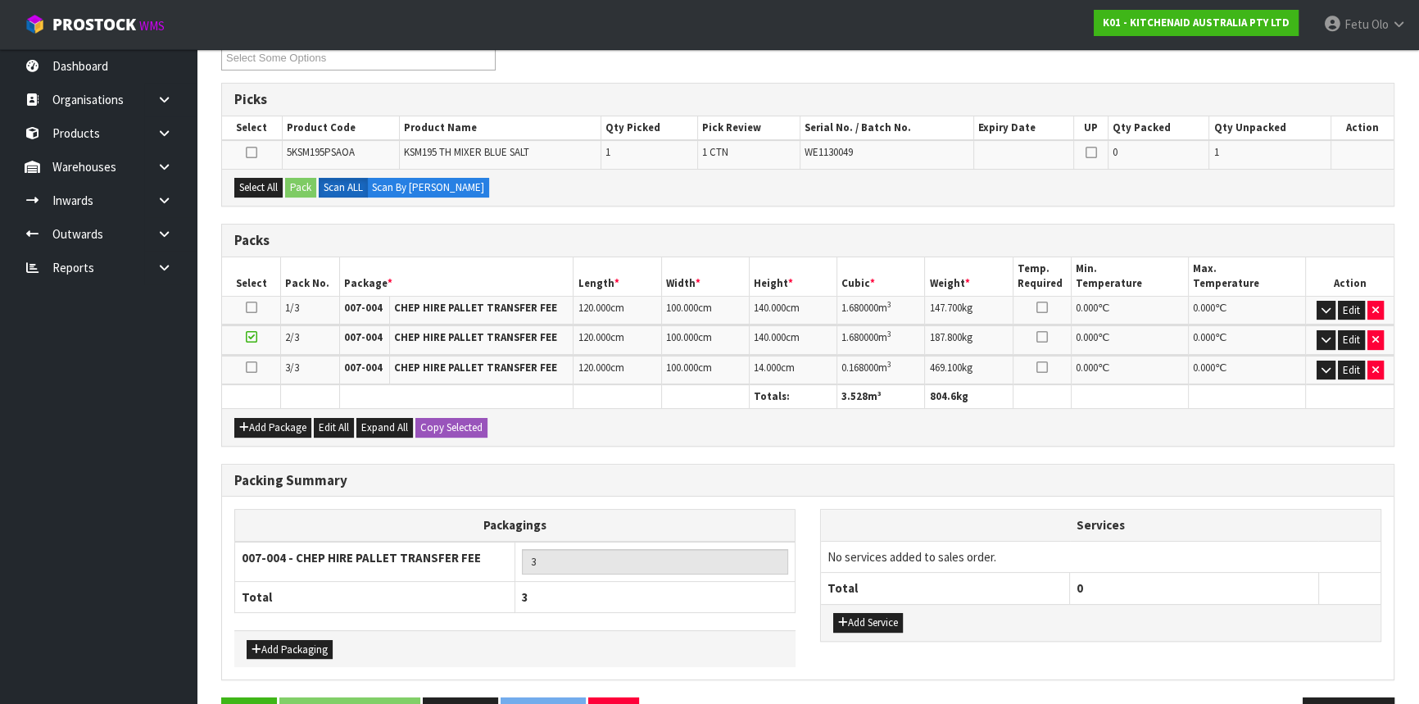
drag, startPoint x: 247, startPoint y: 303, endPoint x: 442, endPoint y: 271, distance: 198.3
click at [248, 307] on icon at bounding box center [251, 307] width 11 height 1
click at [475, 257] on th "Package *" at bounding box center [456, 276] width 234 height 38
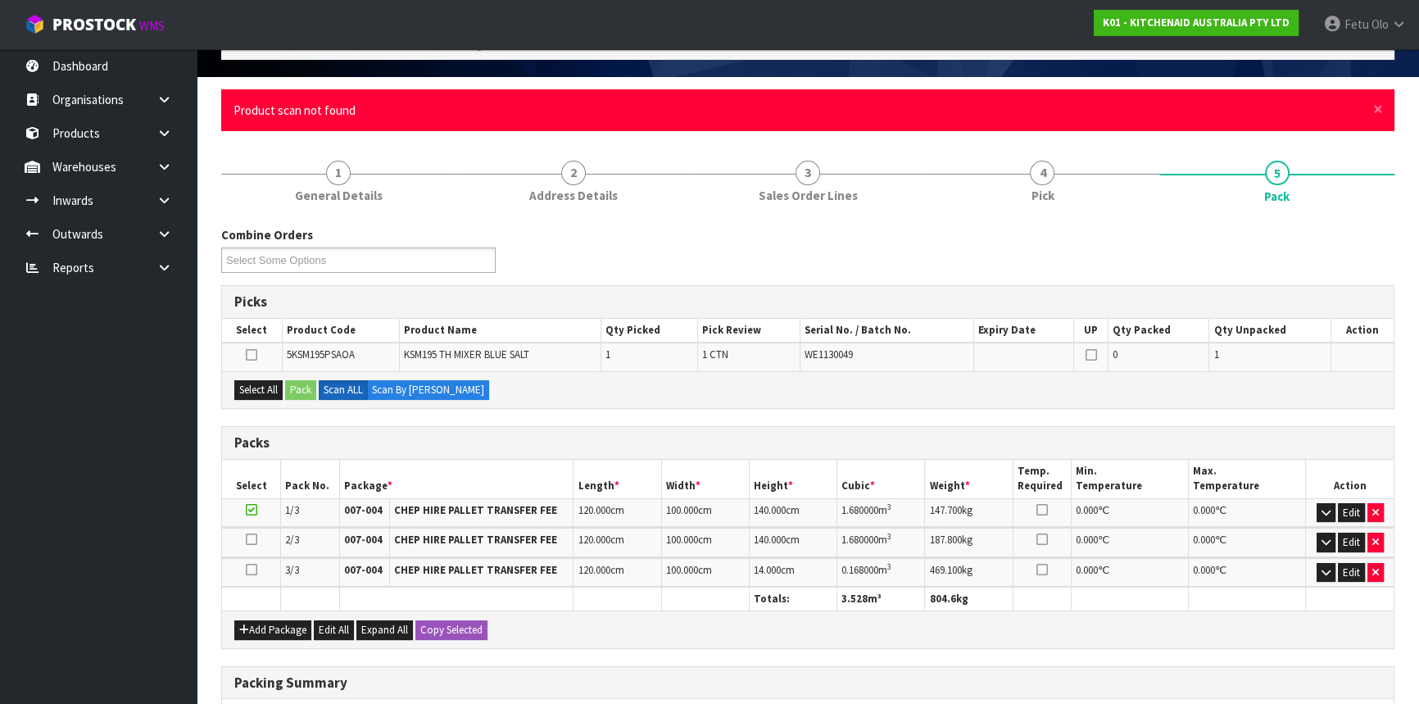
scroll to position [0, 0]
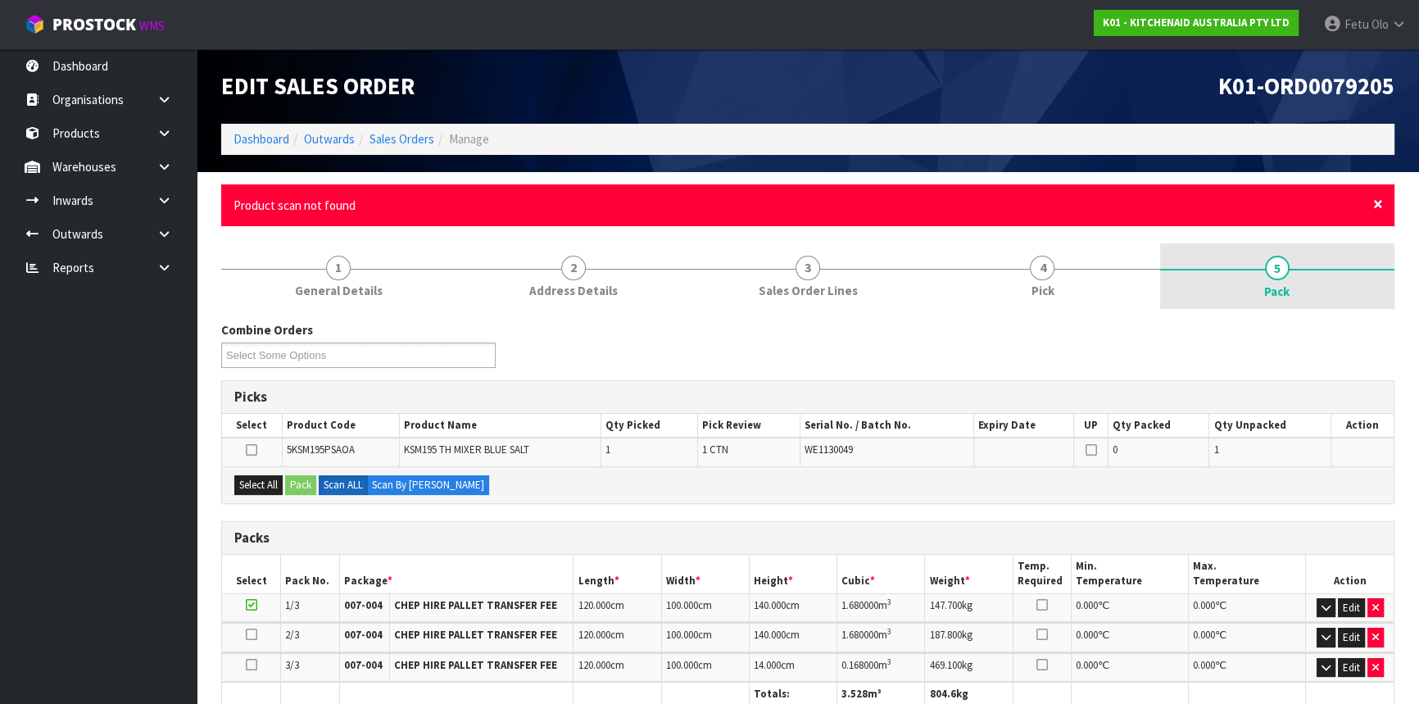
click at [1376, 196] on span "×" at bounding box center [1378, 203] width 10 height 23
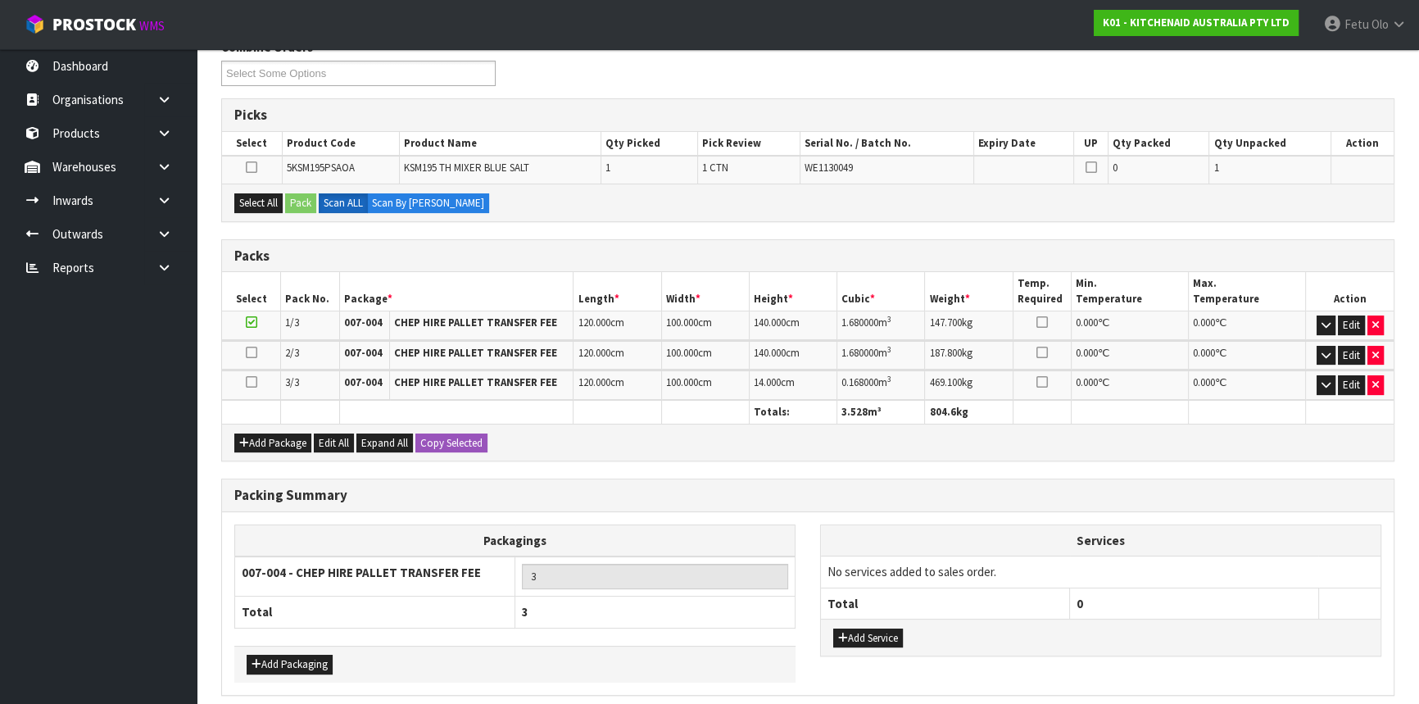
scroll to position [287, 0]
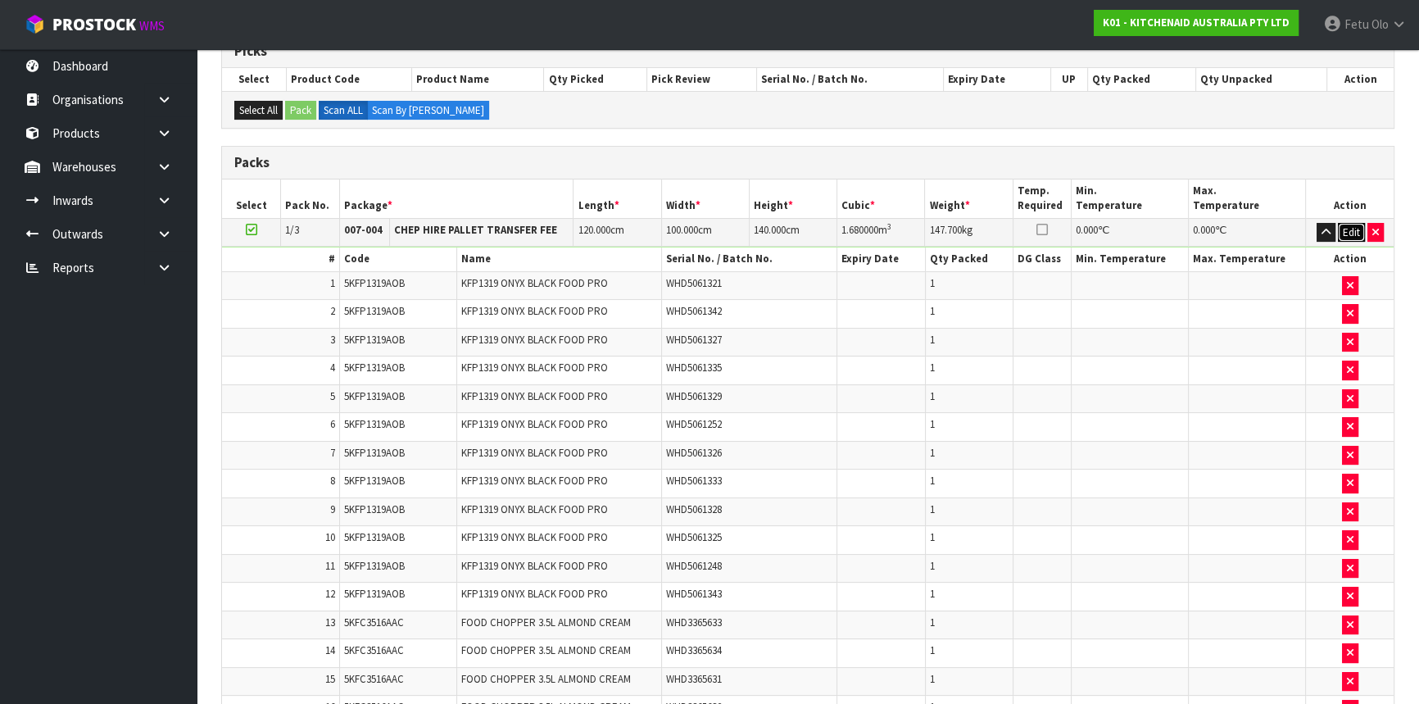
click at [1346, 226] on button "Edit" at bounding box center [1351, 233] width 27 height 20
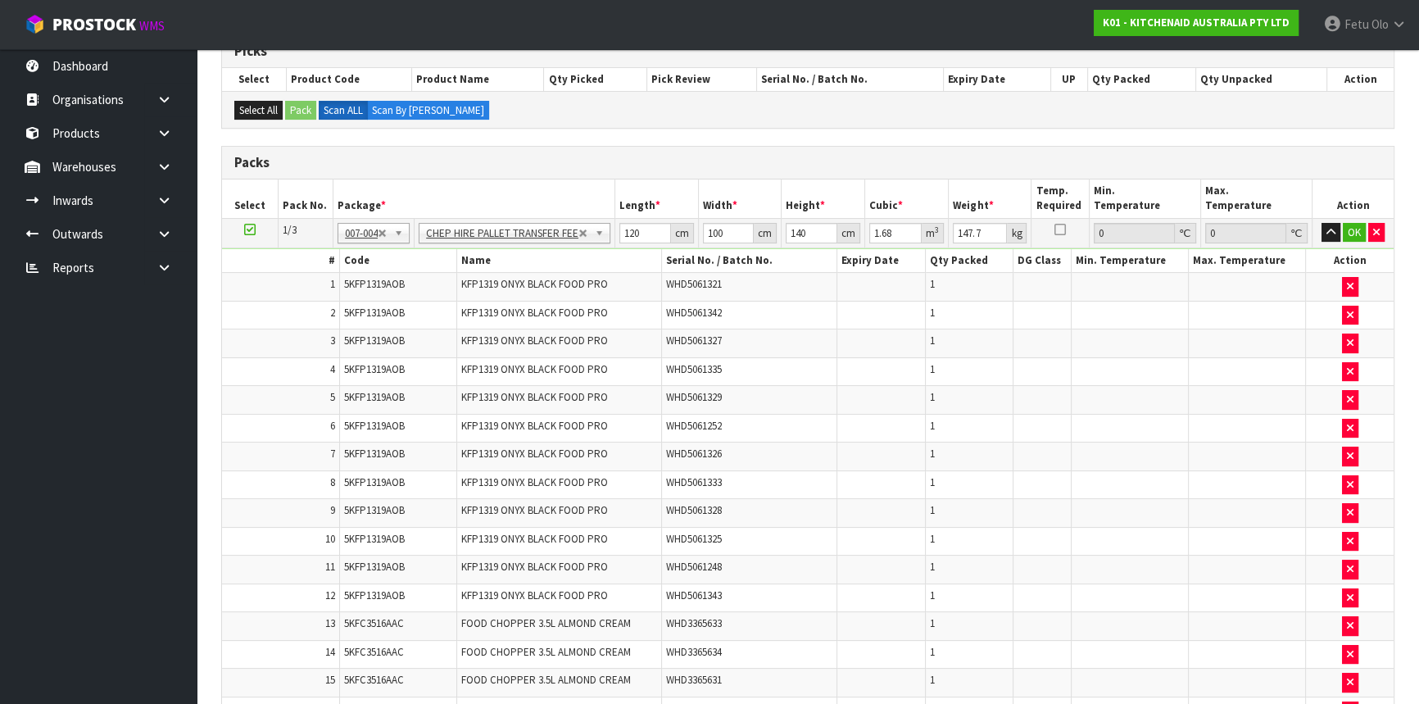
scroll to position [64, 0]
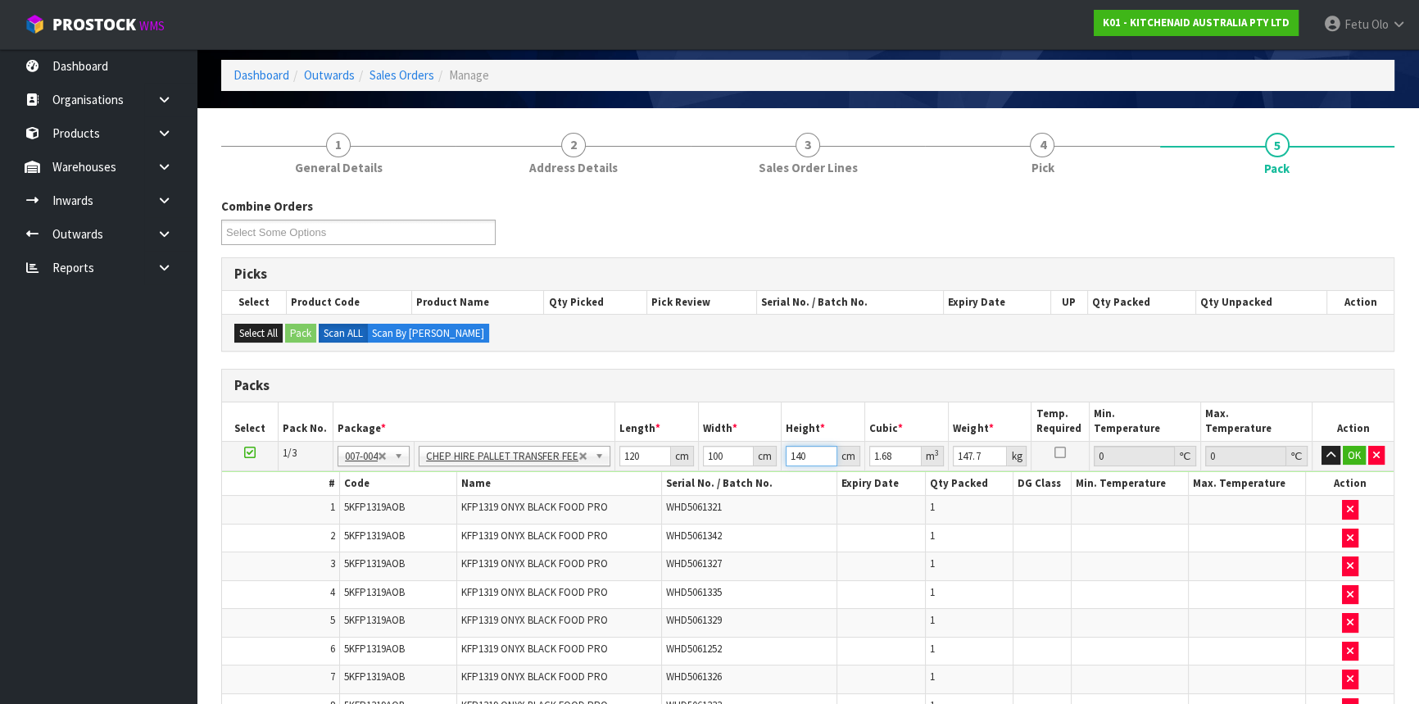
drag, startPoint x: 808, startPoint y: 453, endPoint x: 719, endPoint y: 496, distance: 99.3
type input "1"
type input "0.012"
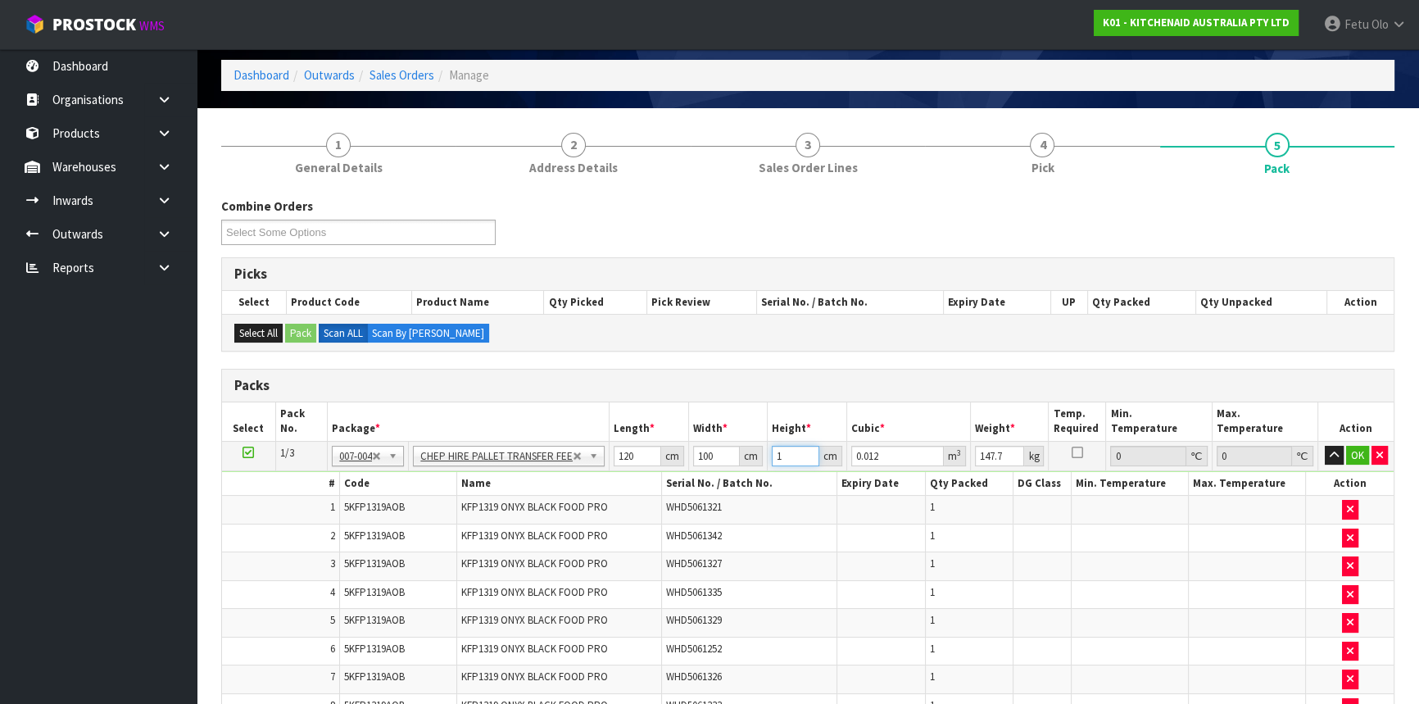
type input "18"
type input "0.216"
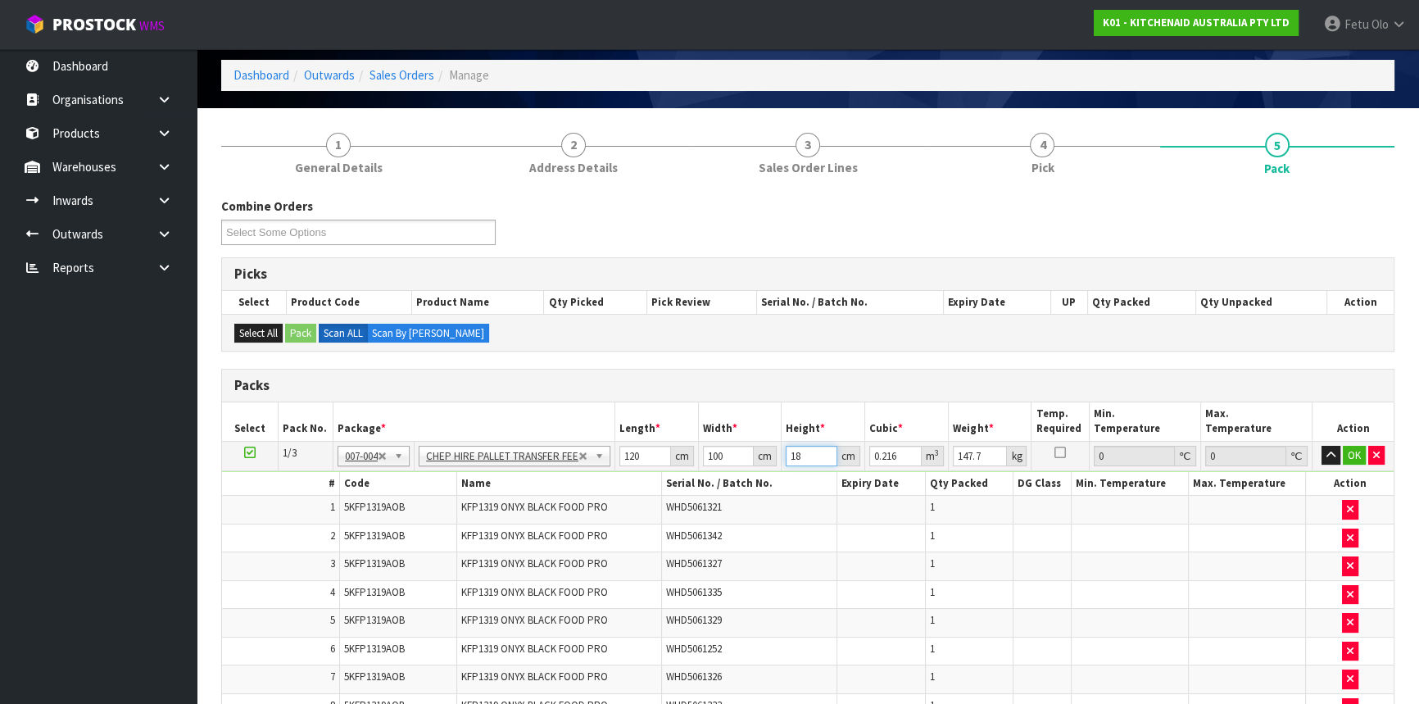
type input "185"
type input "2.22"
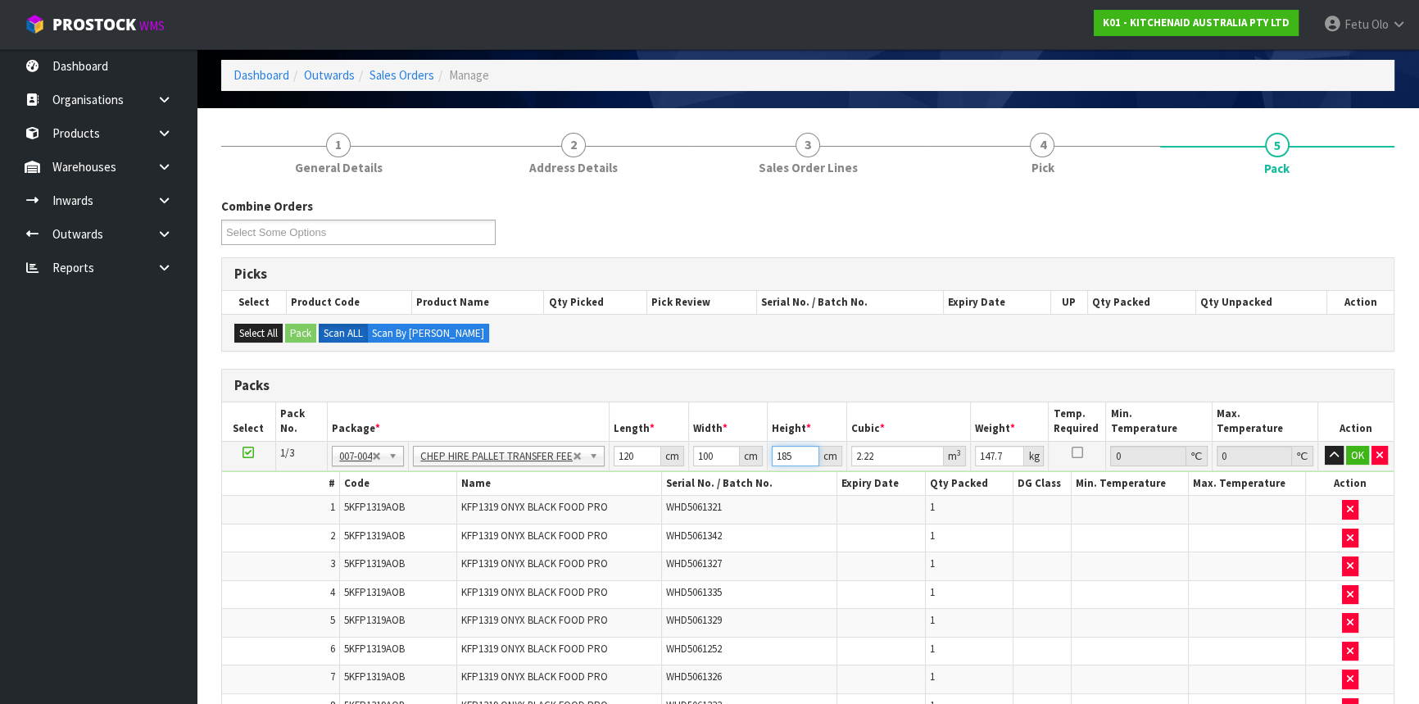
type input "185"
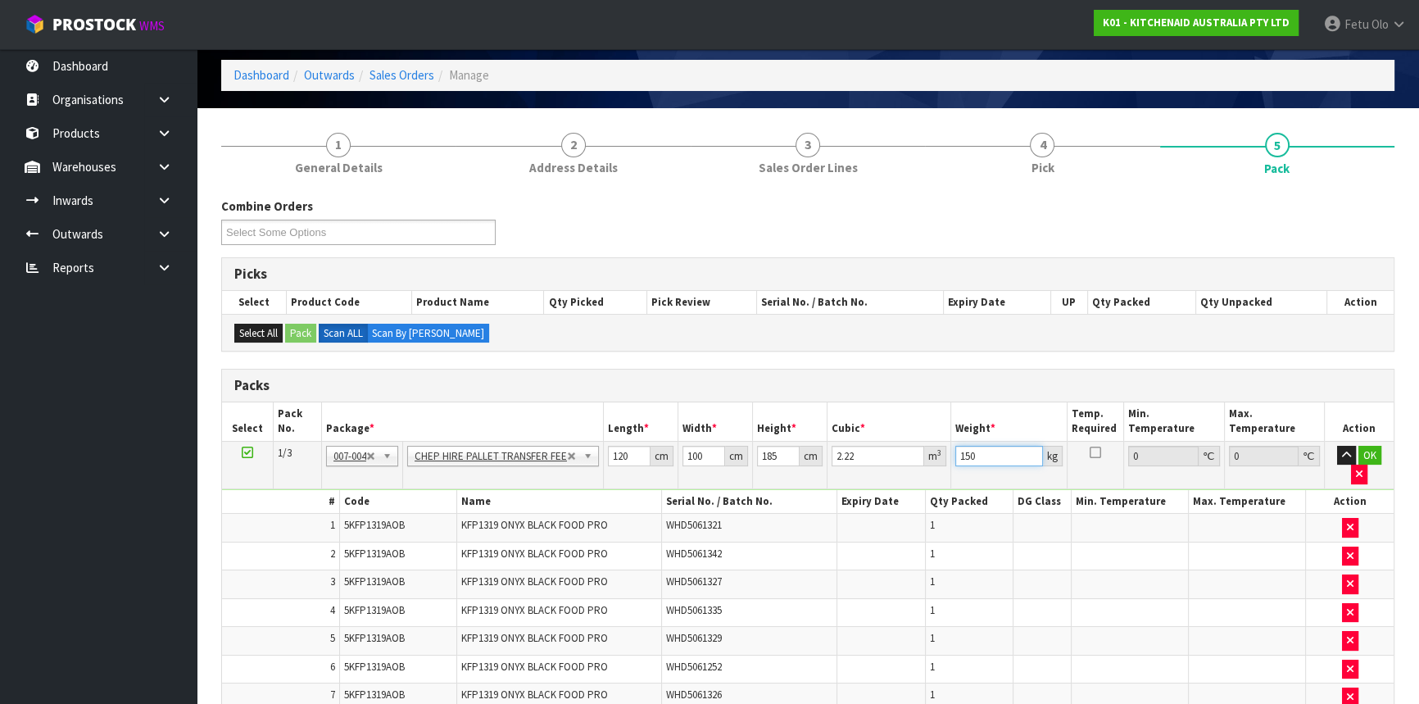
type input "150"
click button "OK" at bounding box center [1369, 456] width 23 height 20
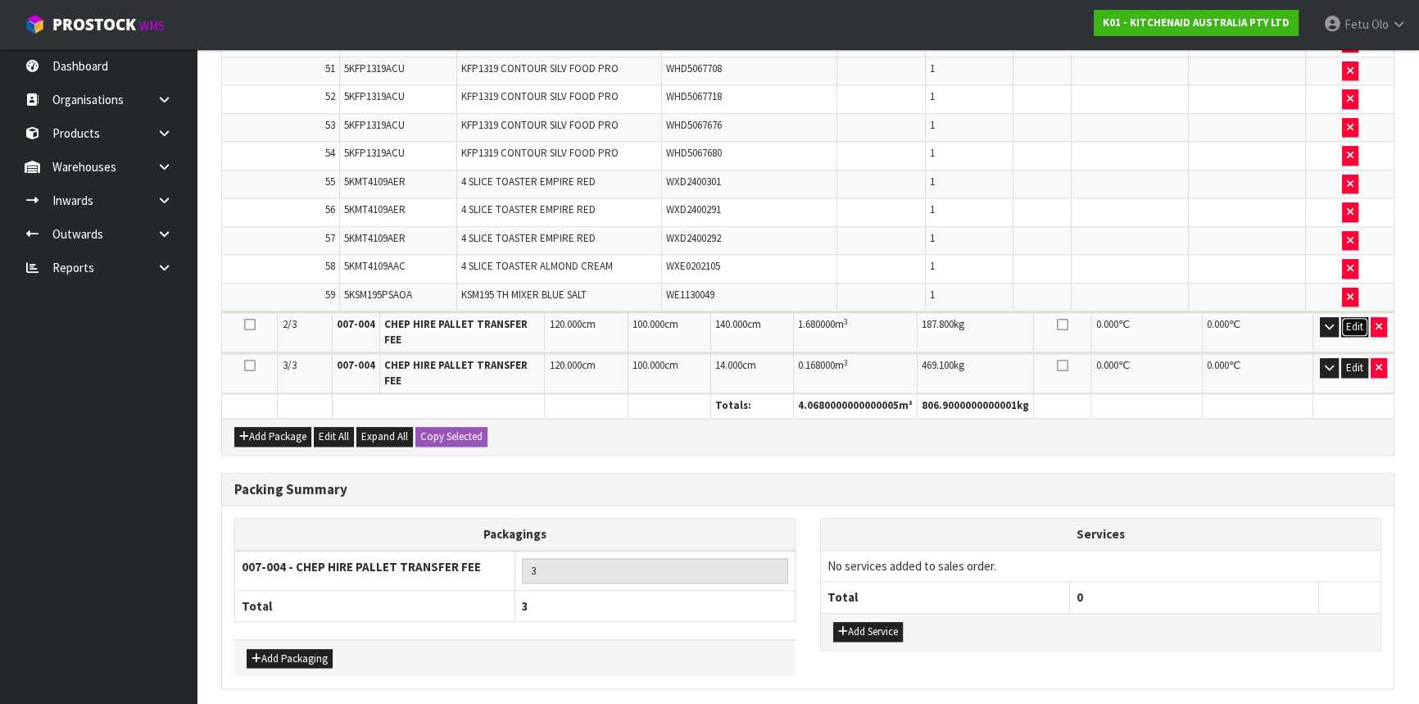
click at [1355, 317] on button "Edit" at bounding box center [1354, 327] width 27 height 20
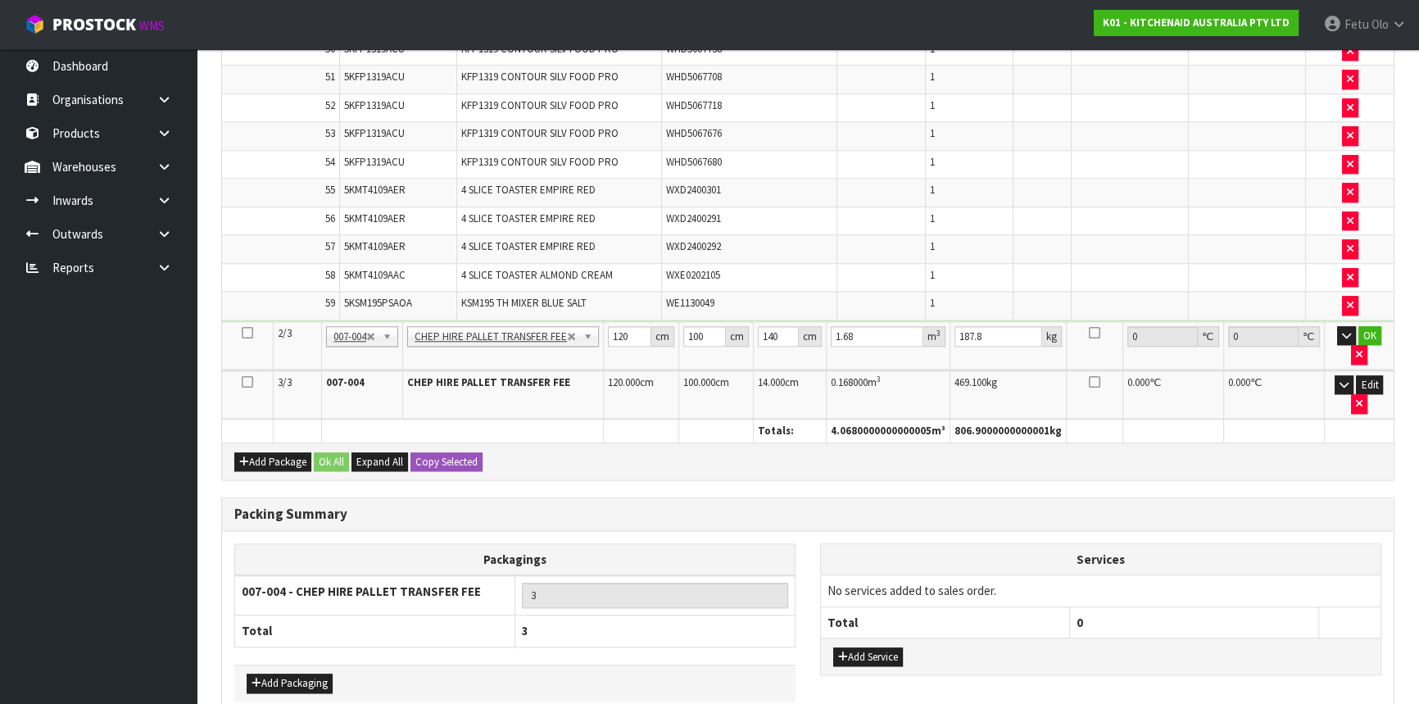
scroll to position [1944, 0]
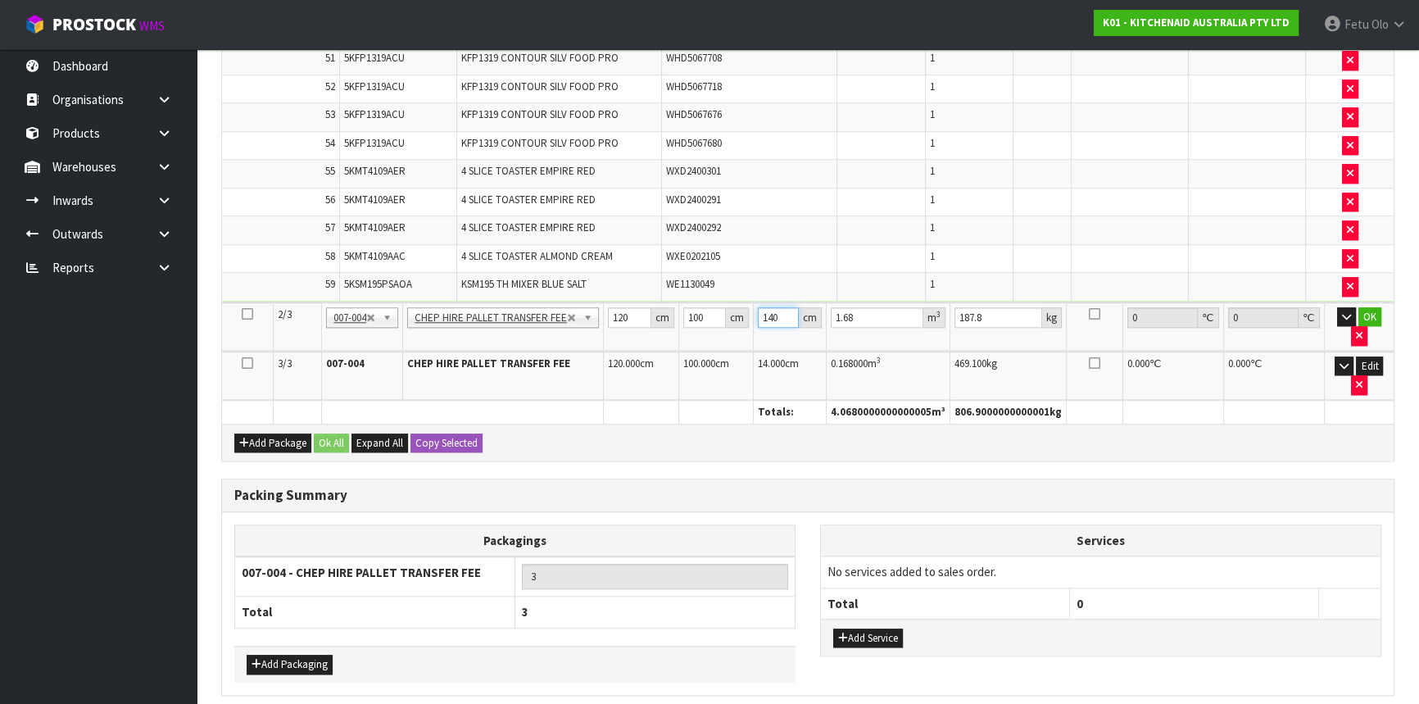
drag, startPoint x: 783, startPoint y: 299, endPoint x: 719, endPoint y: 325, distance: 69.1
click at [719, 325] on tr "2/3 NONE 007-001 007-002 007-004 007-009 007-013 007-014 007-015 007-017 007-01…" at bounding box center [807, 326] width 1171 height 48
type input "1"
type input "0.012"
type input "18"
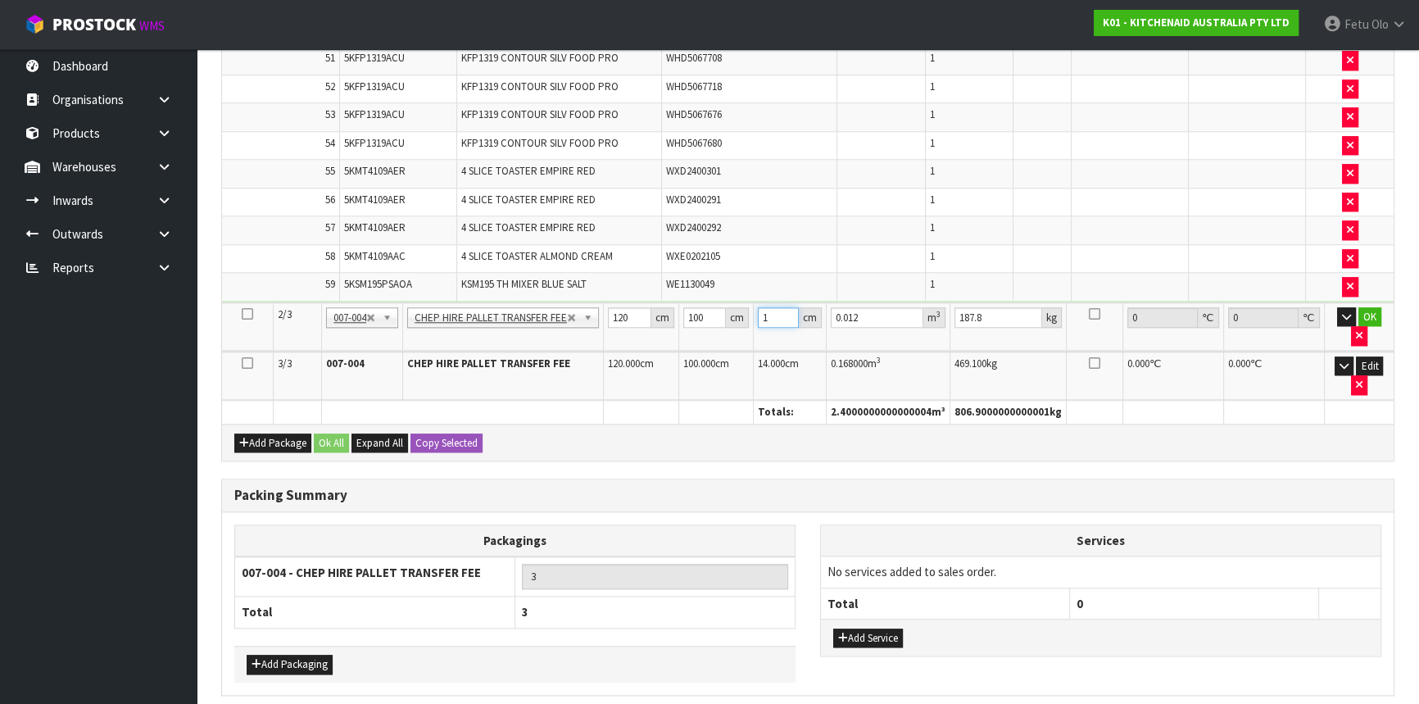
type input "0.216"
type input "182"
type input "2.184"
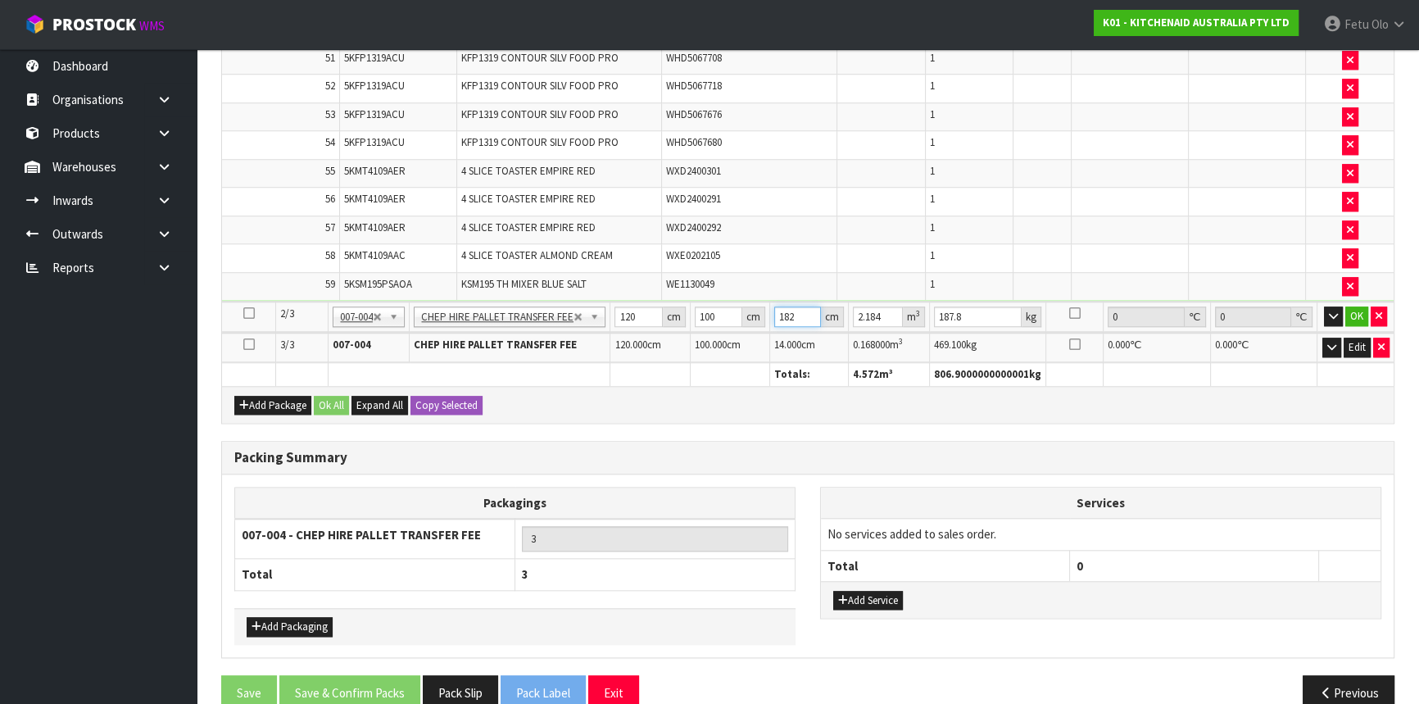
type input "182"
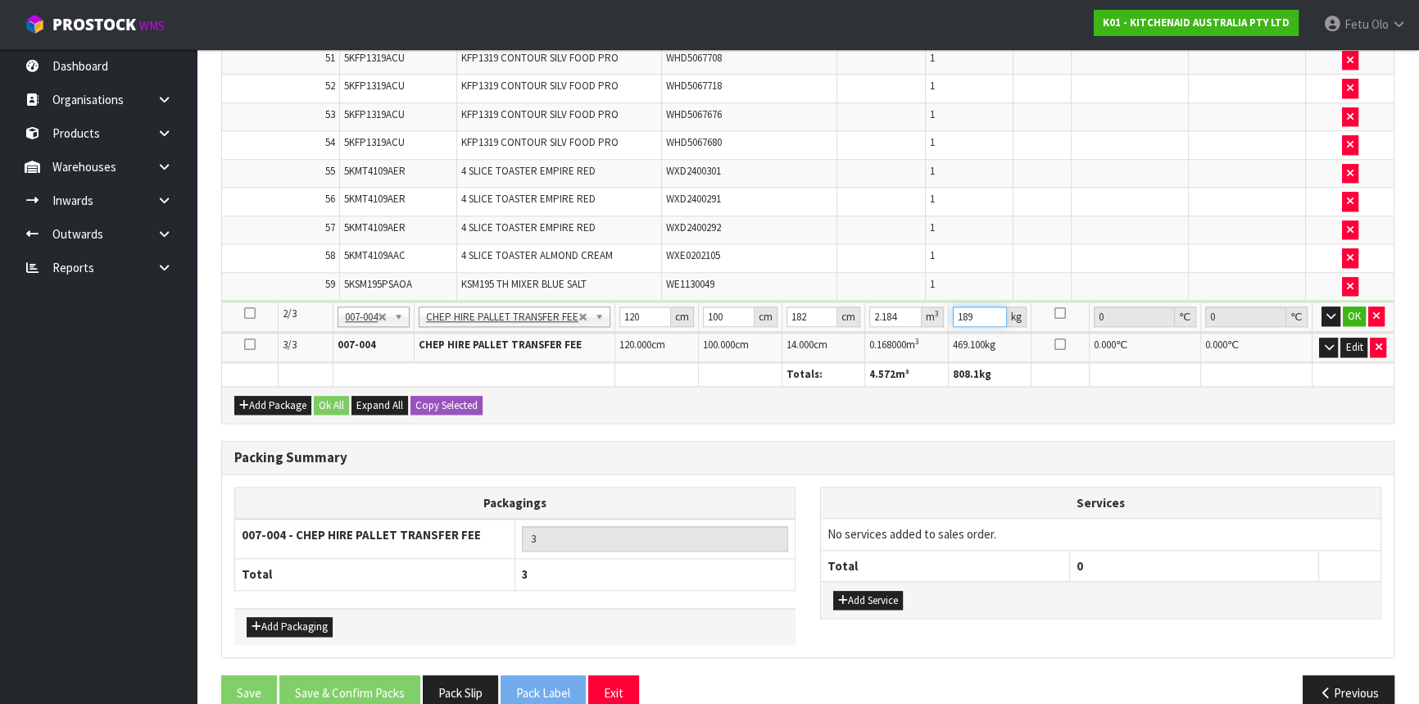
type input "189"
click button "OK" at bounding box center [1353, 316] width 23 height 20
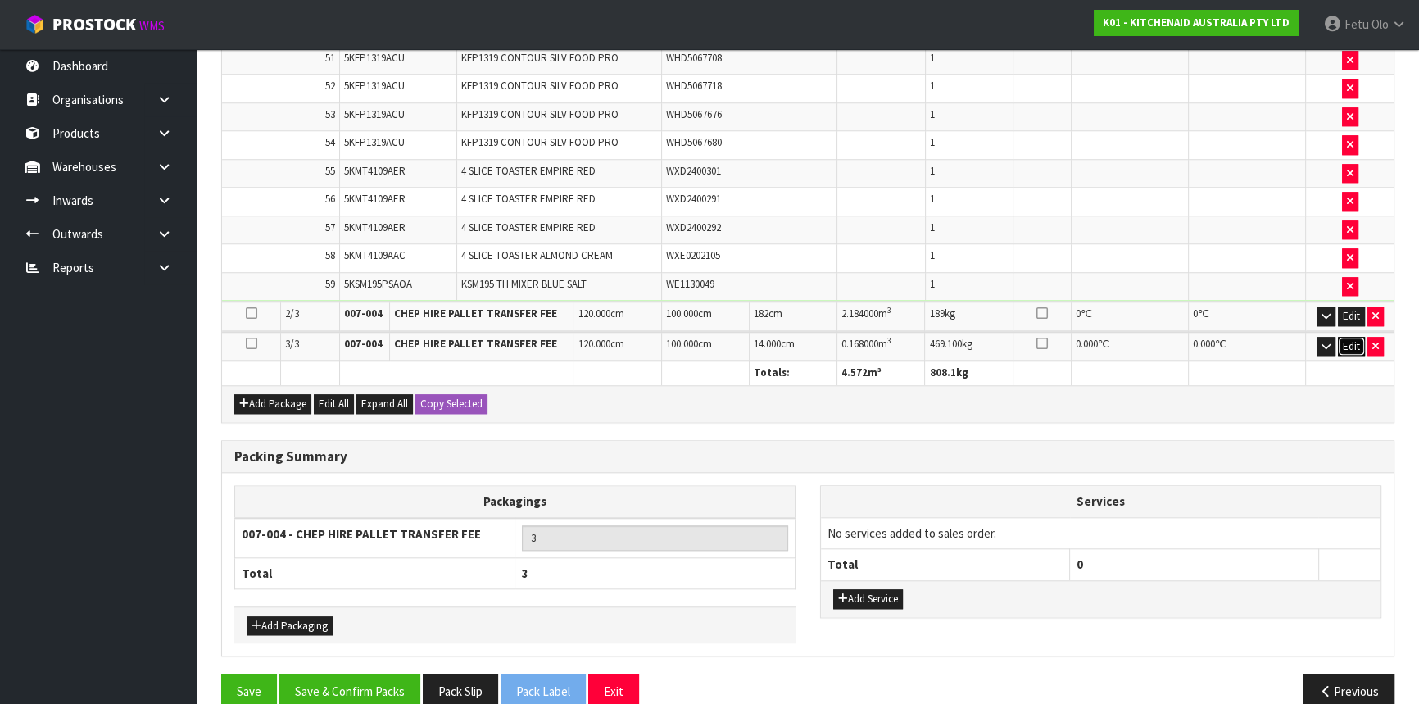
click at [1342, 337] on button "Edit" at bounding box center [1351, 347] width 27 height 20
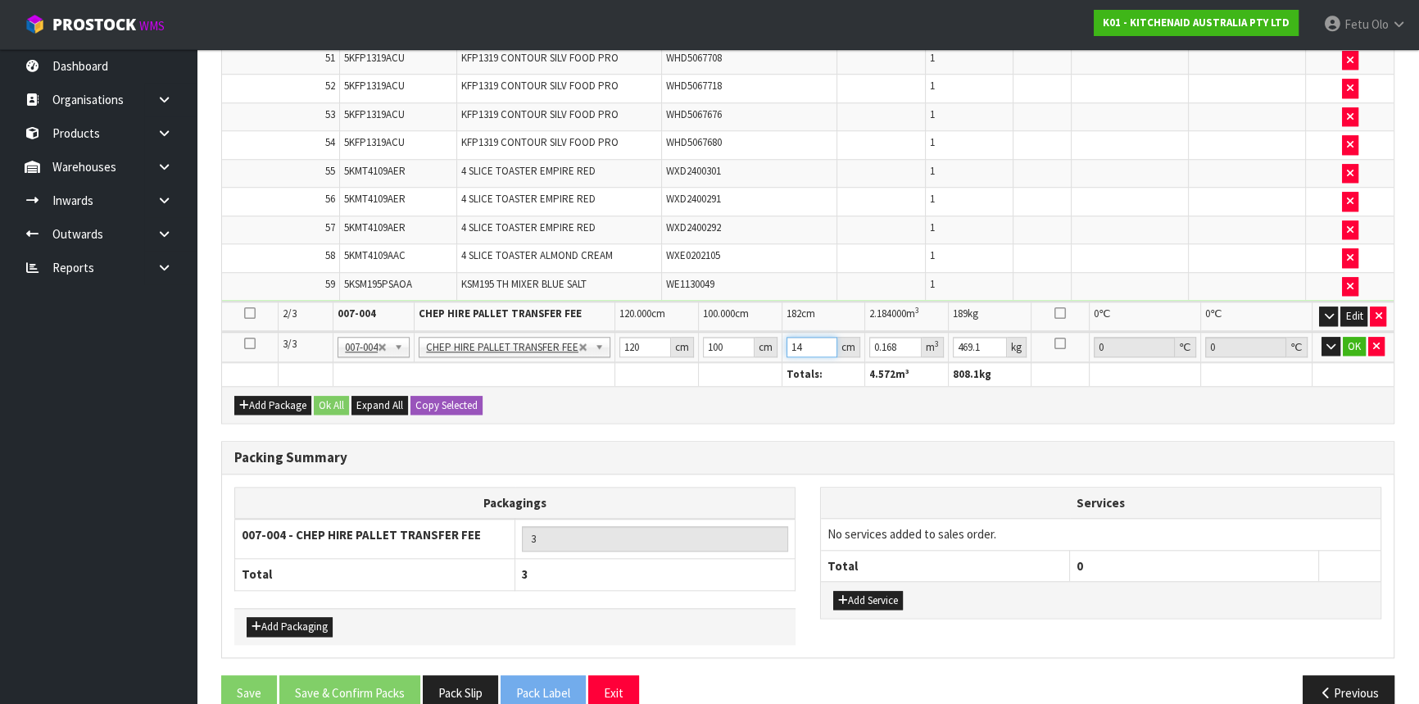
type input "1"
type input "0.012"
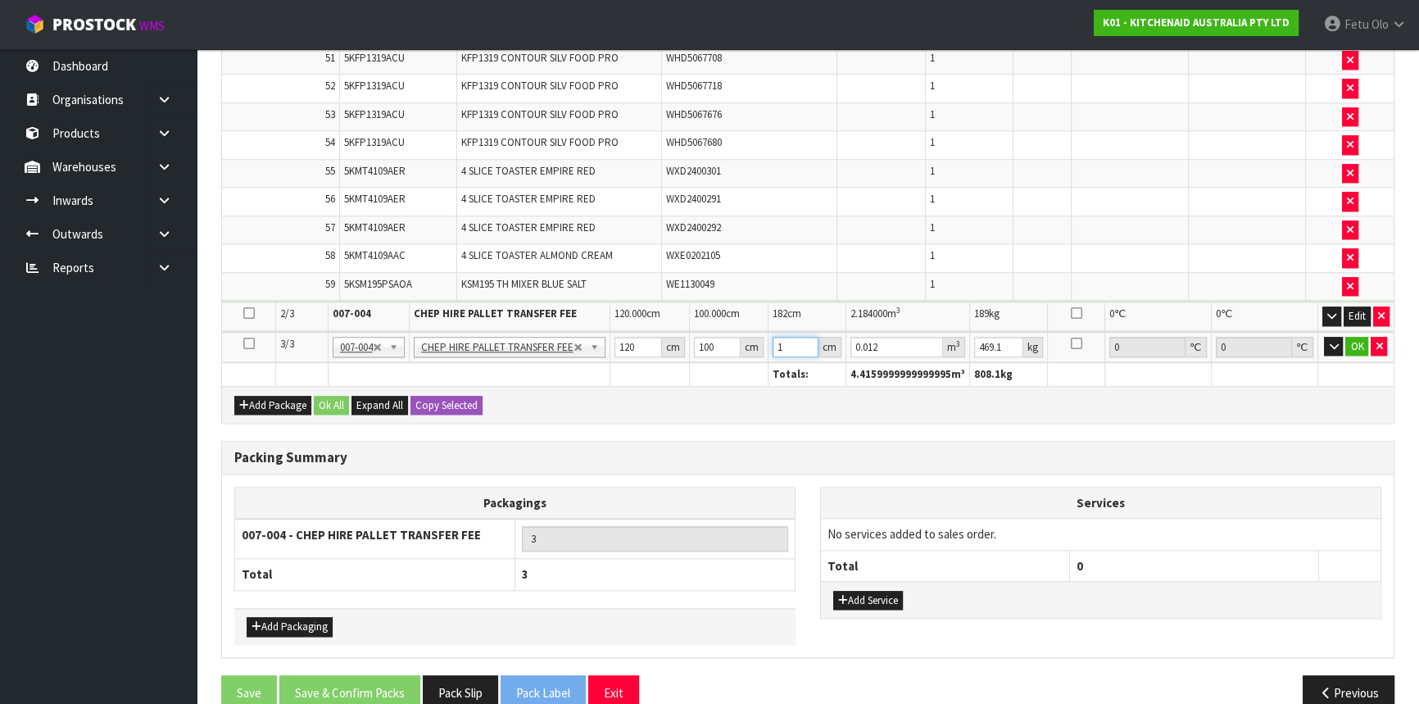
type input "18"
type input "0.216"
type input "184"
type input "2.208"
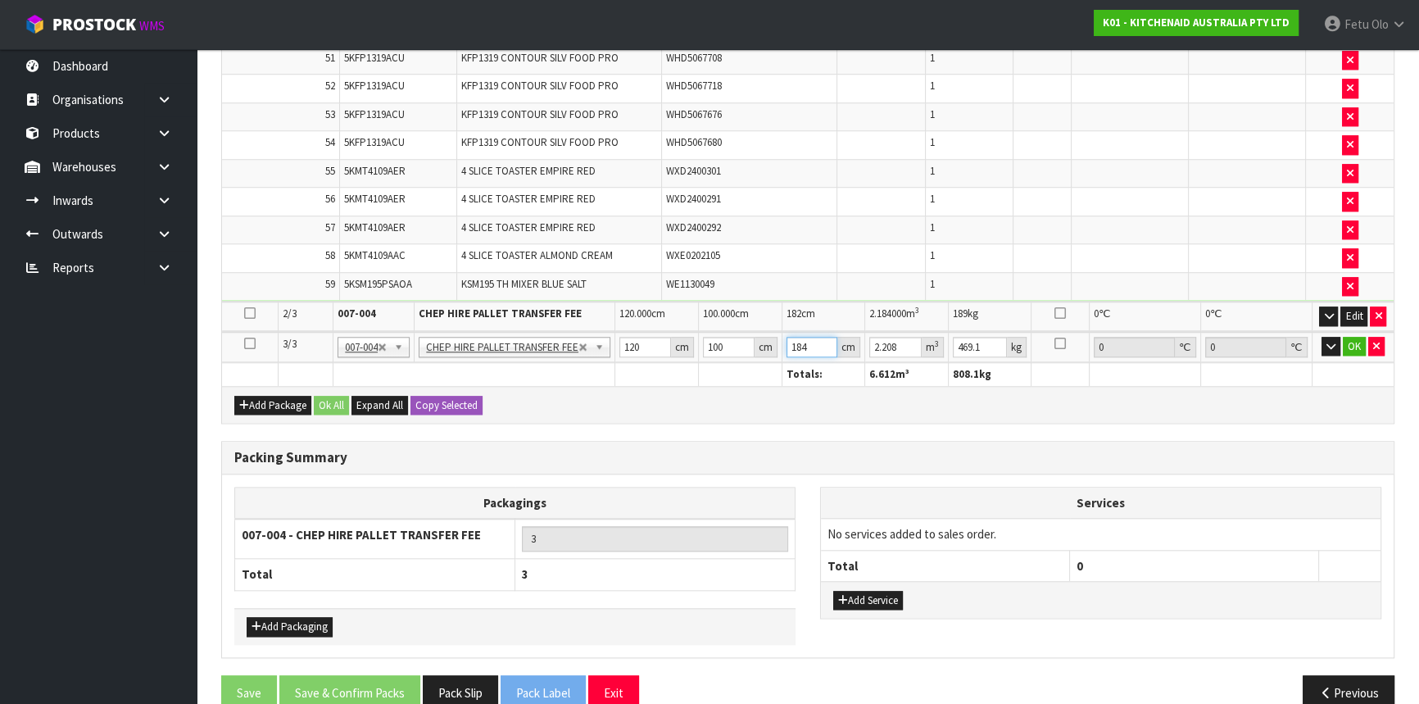
type input "184"
type input "470"
click button "OK" at bounding box center [1353, 347] width 23 height 20
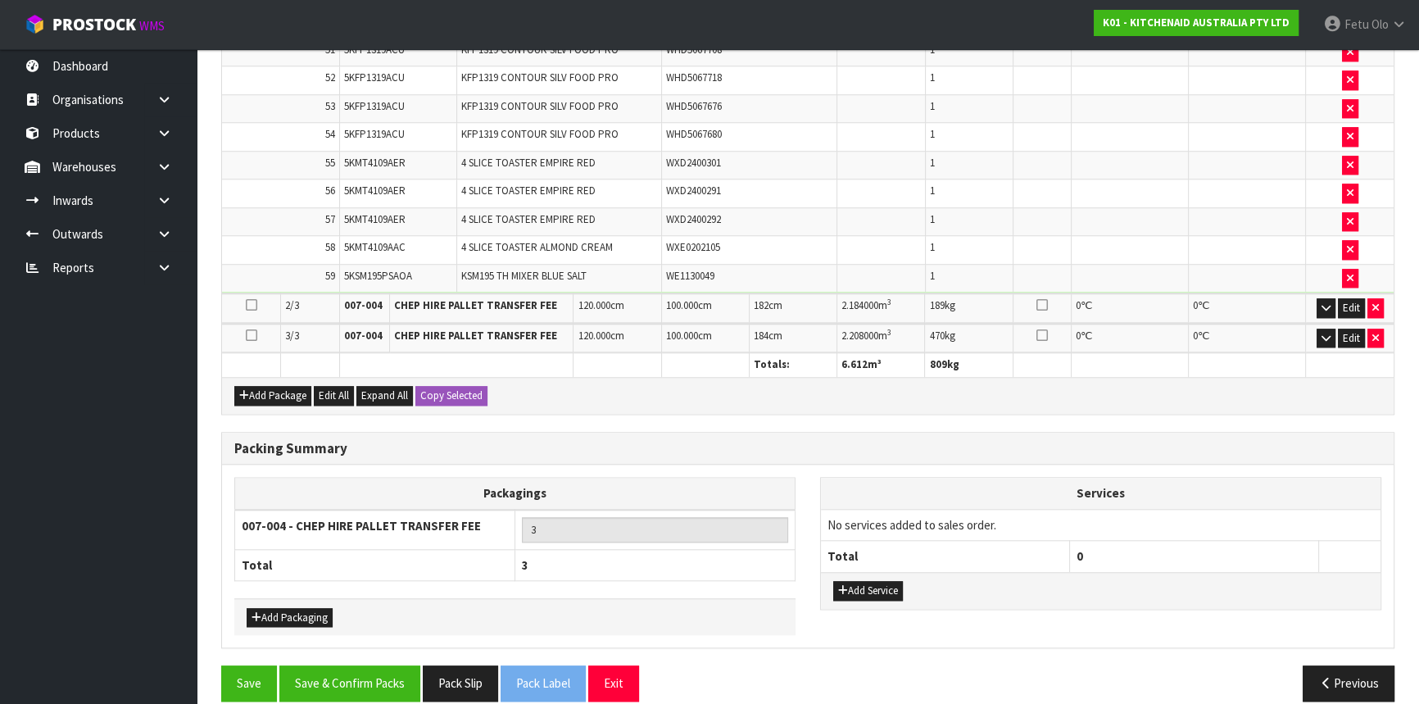
scroll to position [1935, 0]
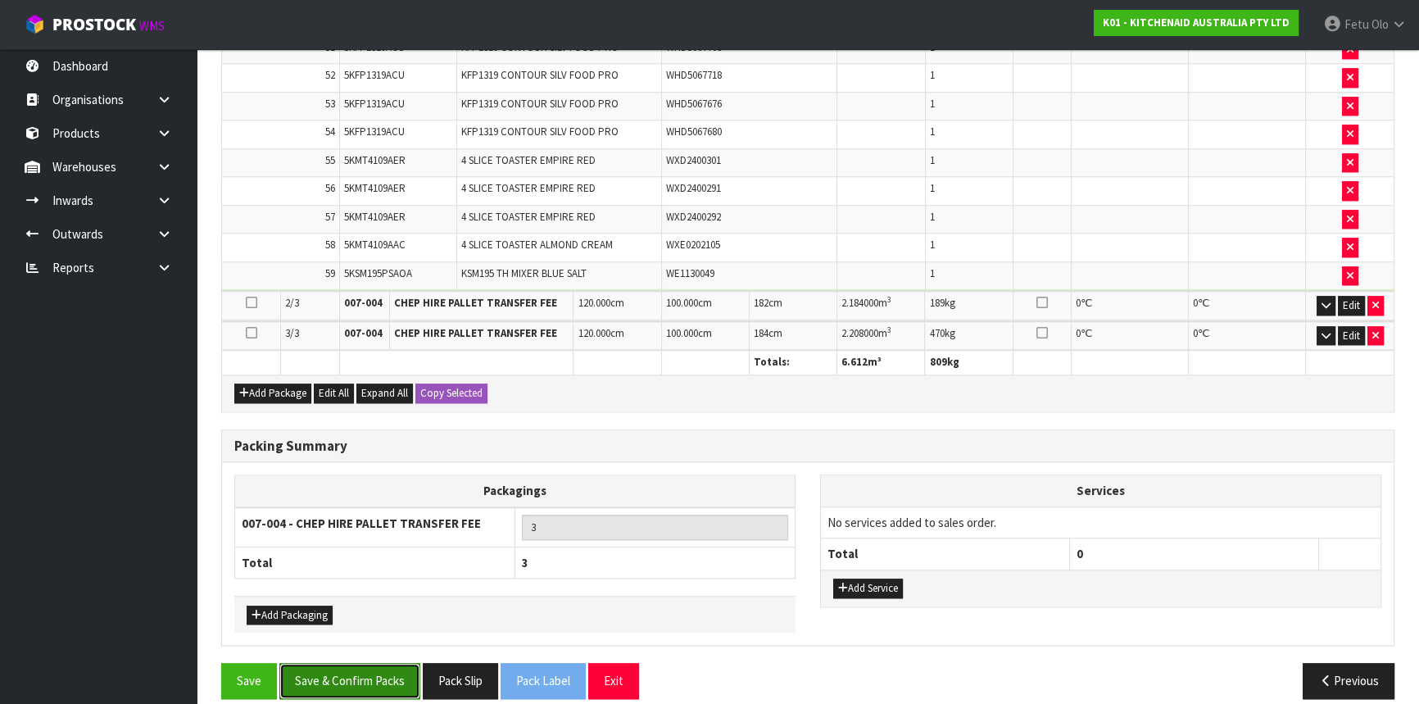
click at [403, 665] on button "Save & Confirm Packs" at bounding box center [349, 680] width 141 height 35
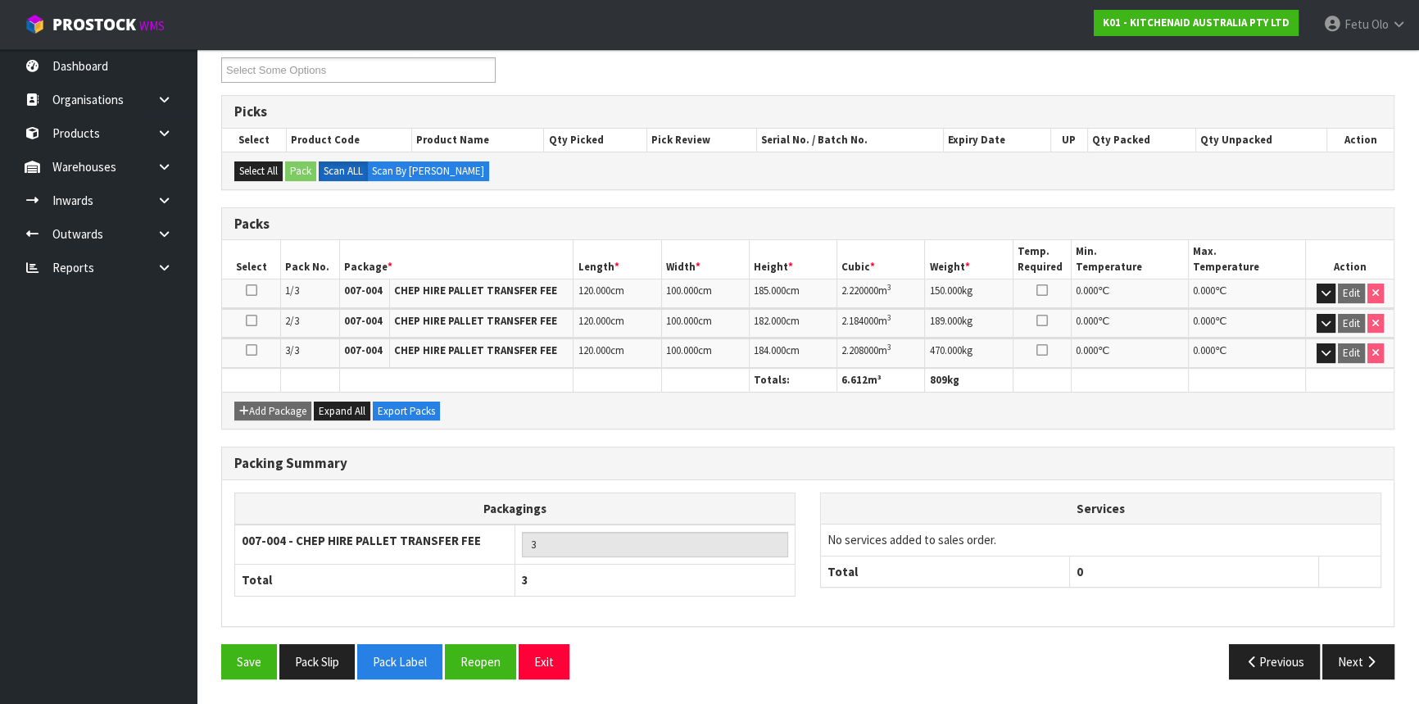
scroll to position [0, 0]
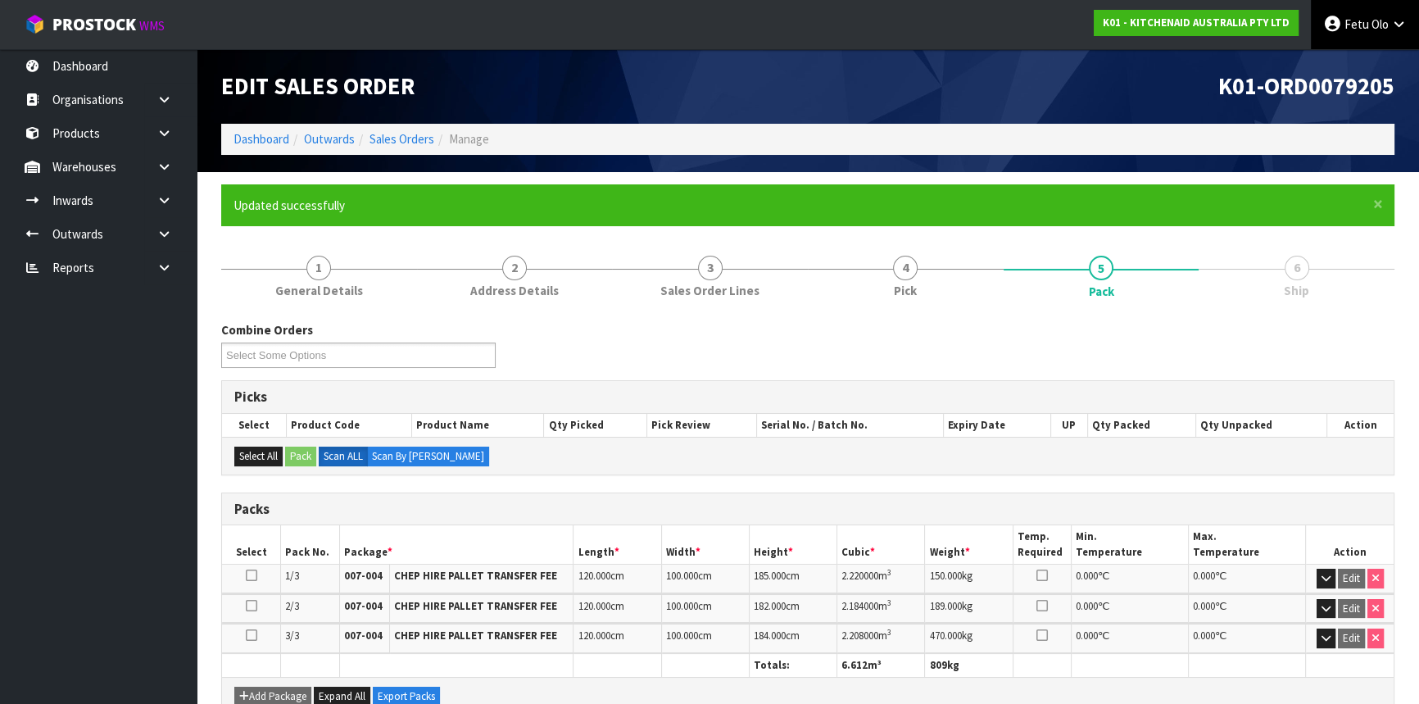
click at [1365, 40] on link "Fetu Olo" at bounding box center [1364, 24] width 108 height 49
click at [1360, 68] on link "Logout" at bounding box center [1352, 65] width 129 height 22
